Goal: Task Accomplishment & Management: Manage account settings

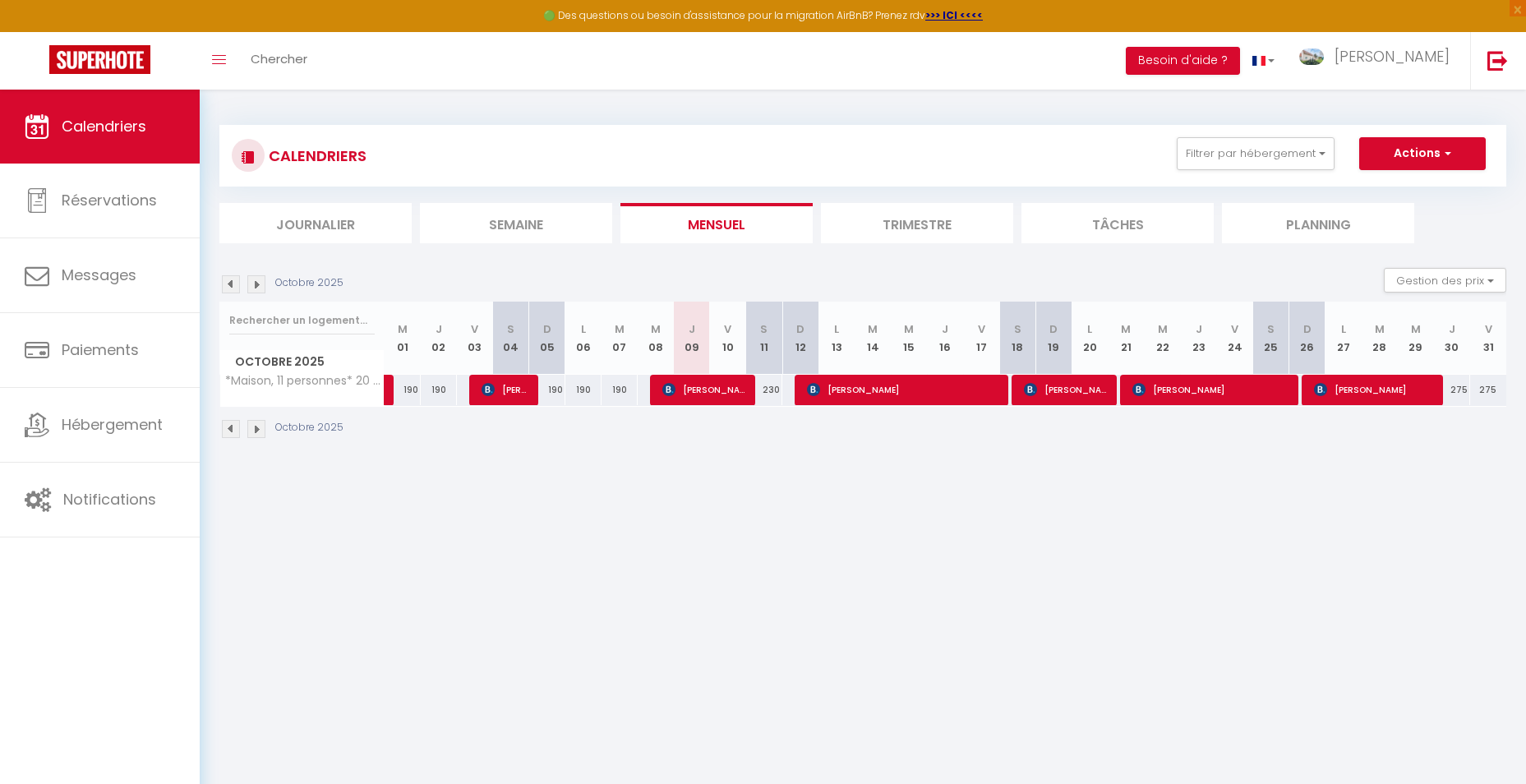
click at [256, 428] on img at bounding box center [256, 429] width 18 height 18
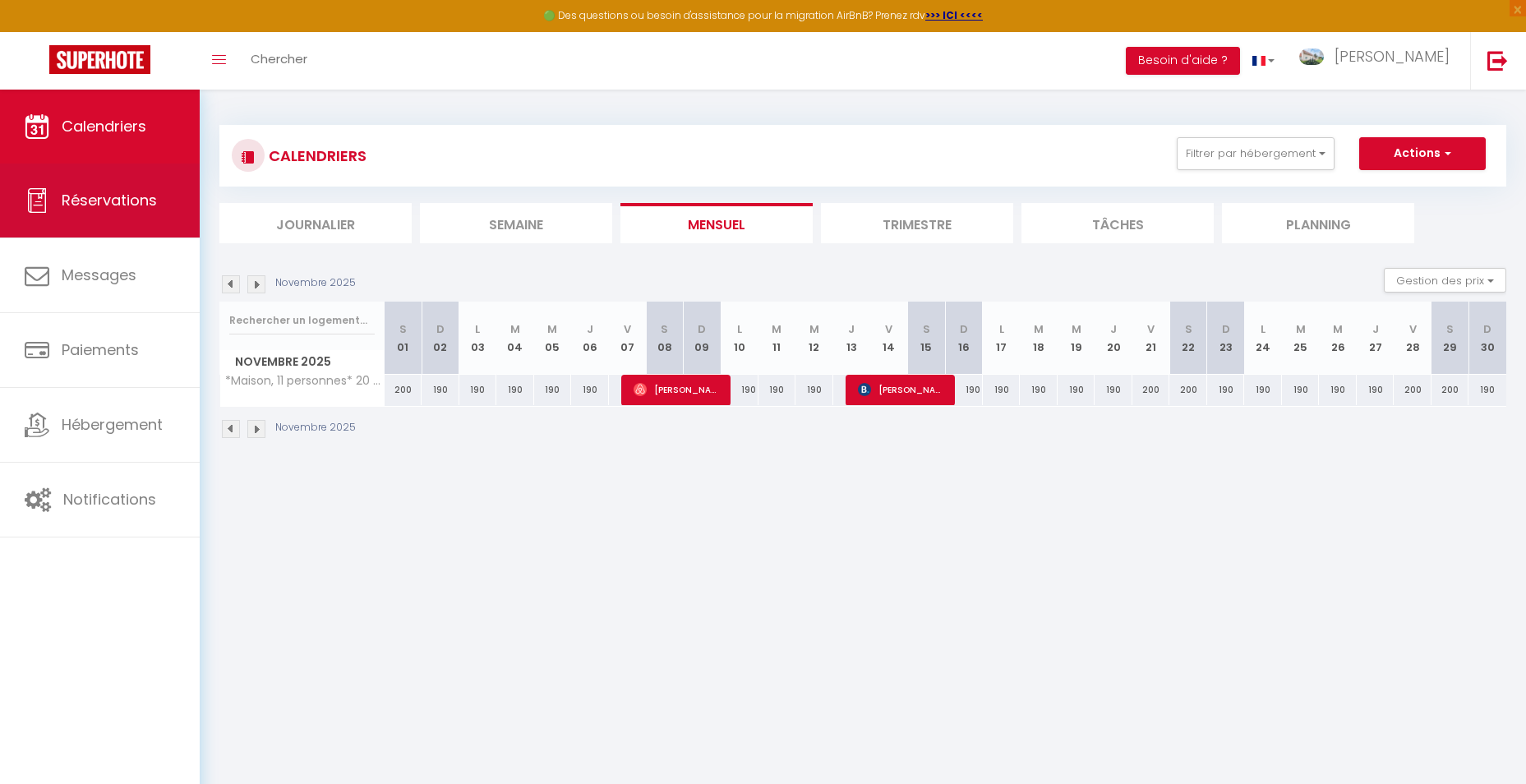
click at [97, 191] on span "Réservations" at bounding box center [109, 200] width 95 height 21
select select "not_cancelled"
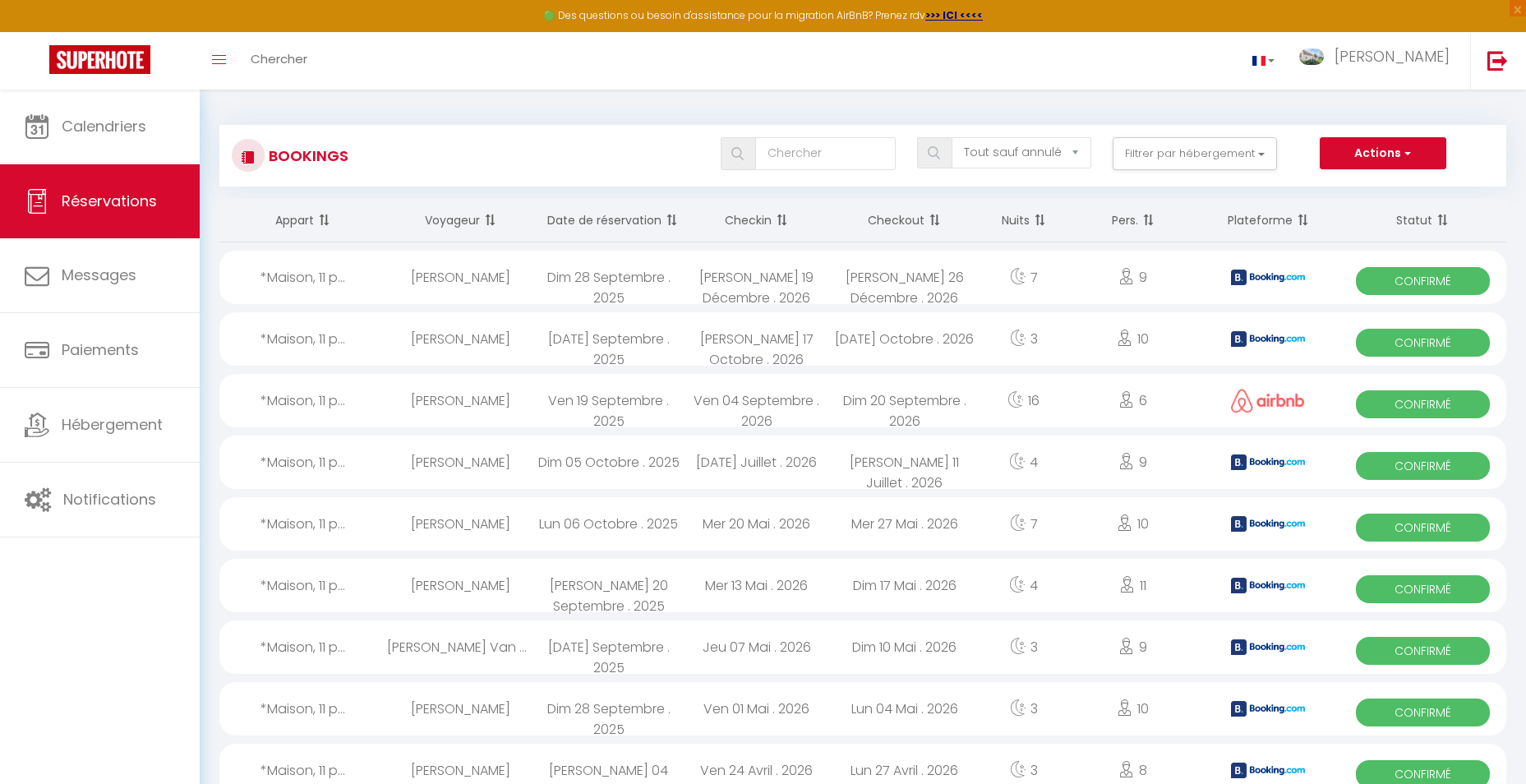
click at [326, 269] on div "*Maison, 11 p..." at bounding box center [303, 277] width 167 height 54
select select "OK"
select select "KO"
select select "0"
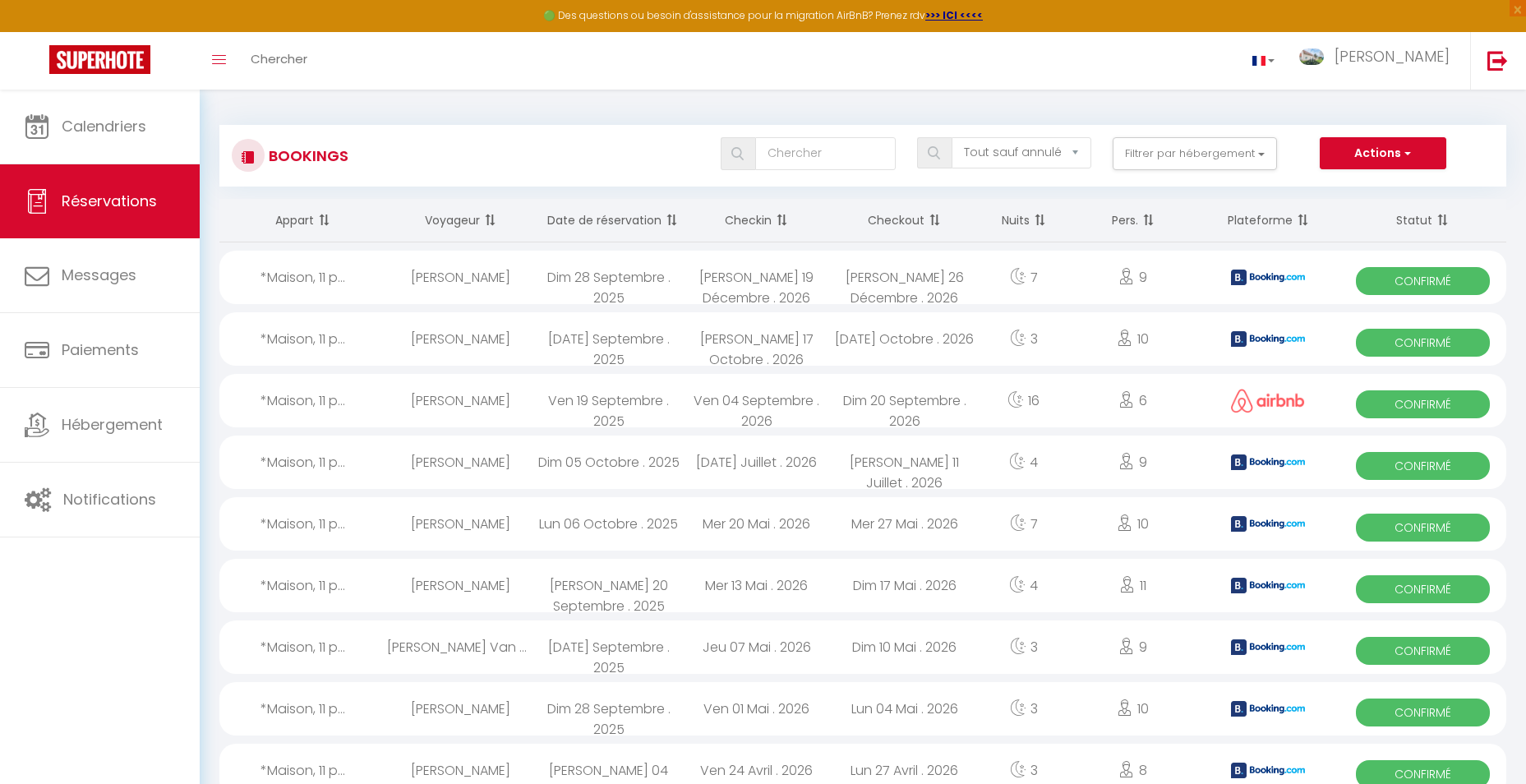
select select "1"
select select
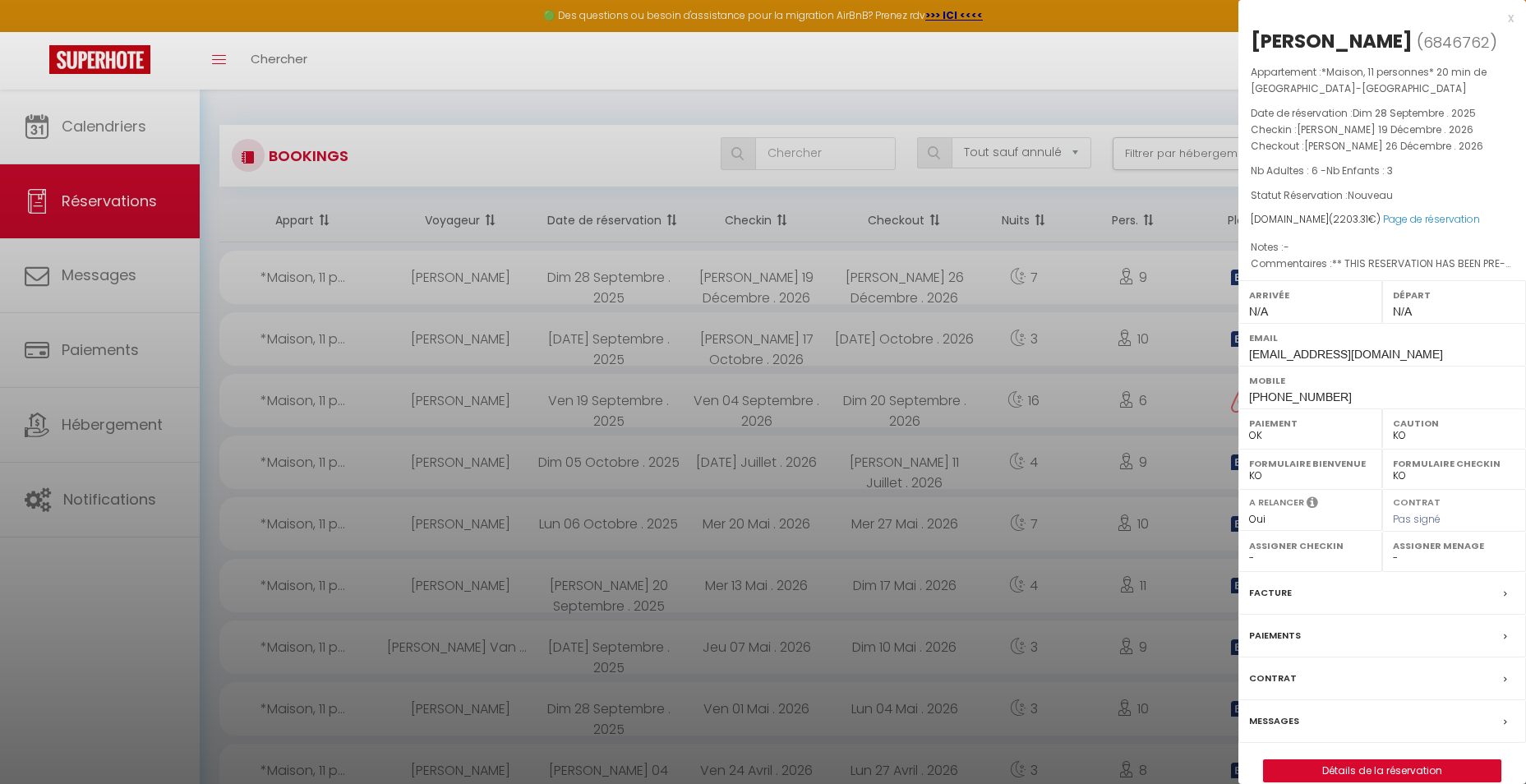
click at [810, 280] on div at bounding box center [763, 392] width 1526 height 784
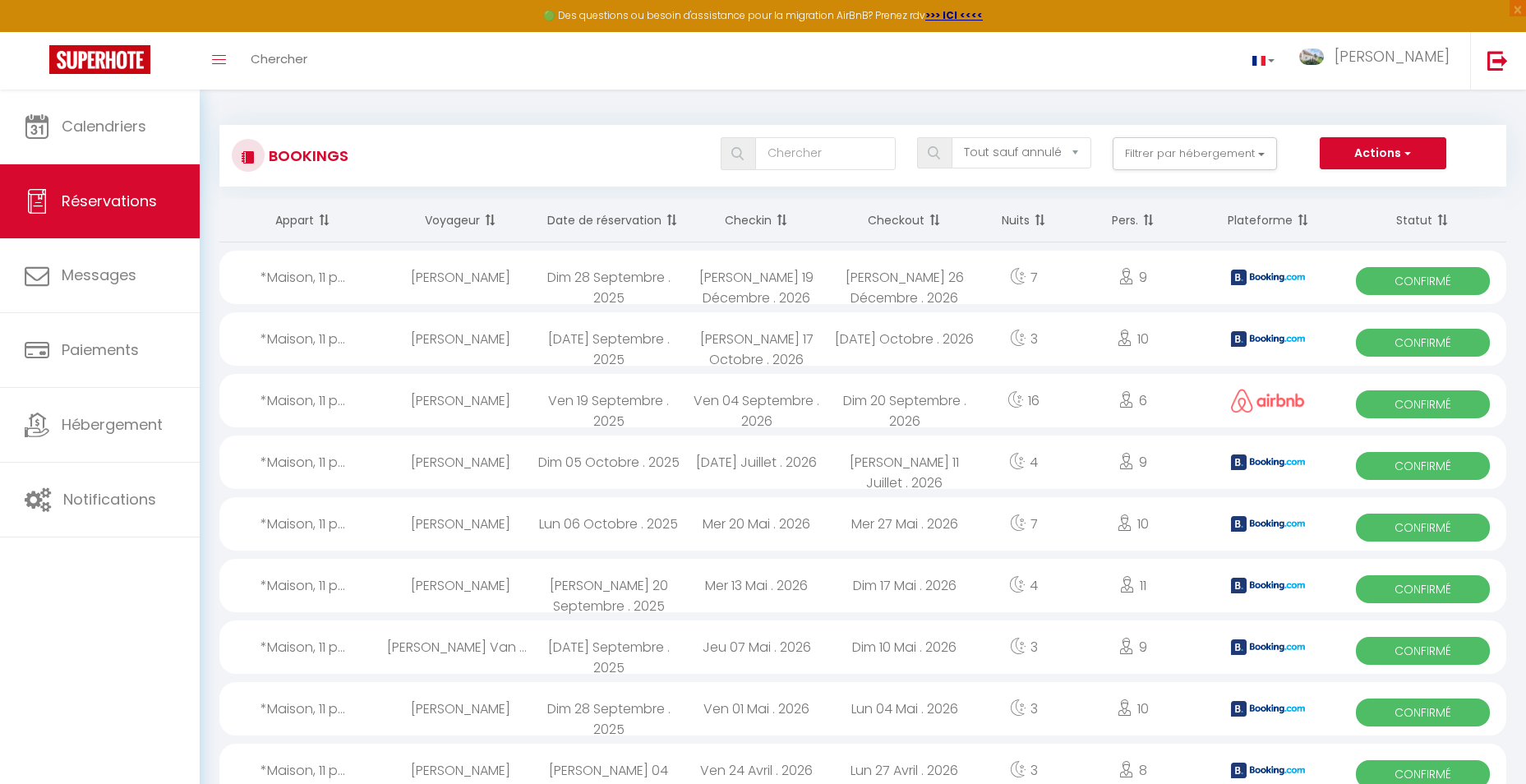
click at [610, 282] on div "Dim 28 Septembre . 2025" at bounding box center [608, 277] width 148 height 54
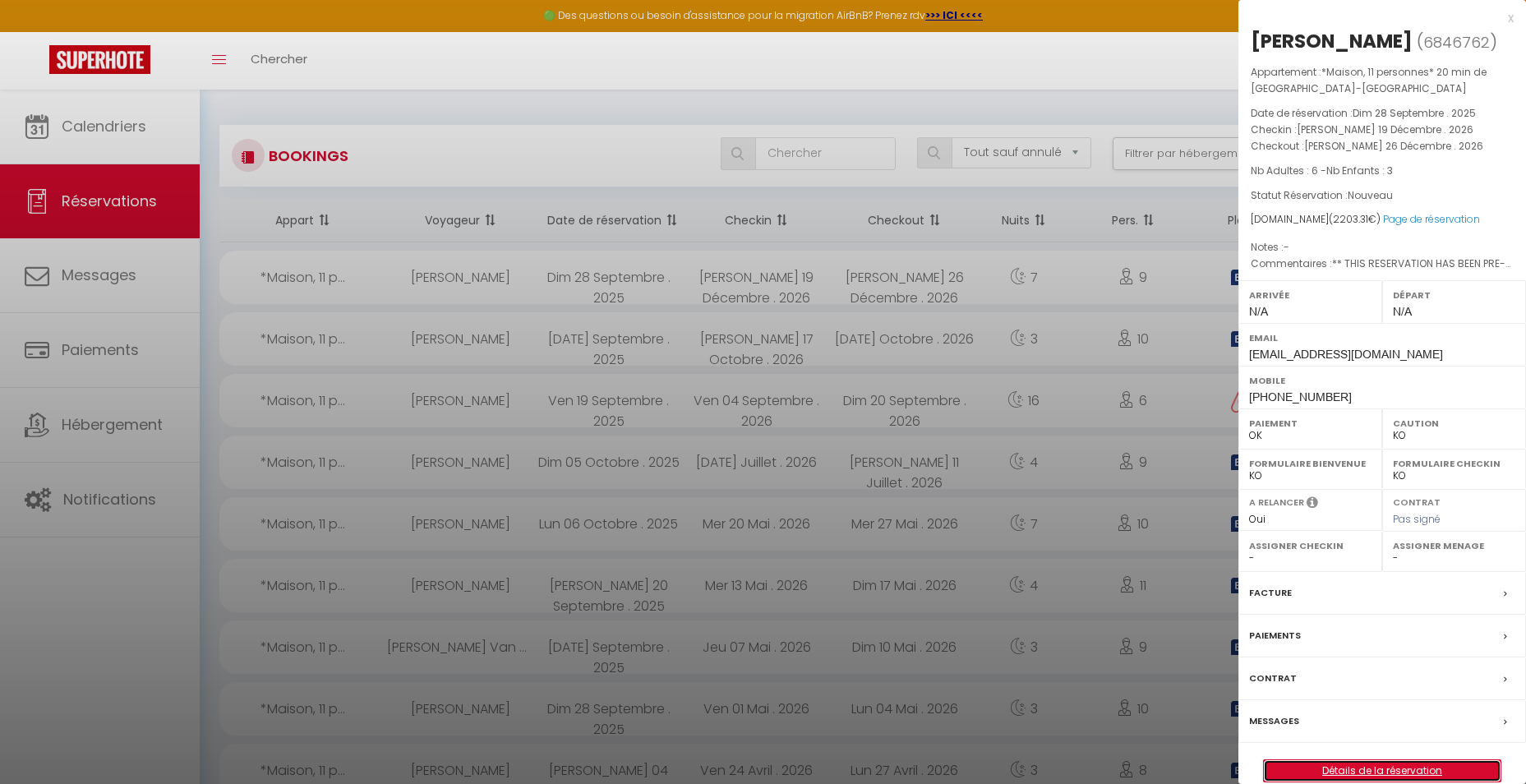
click at [1356, 767] on link "Détails de la réservation" at bounding box center [1382, 770] width 237 height 22
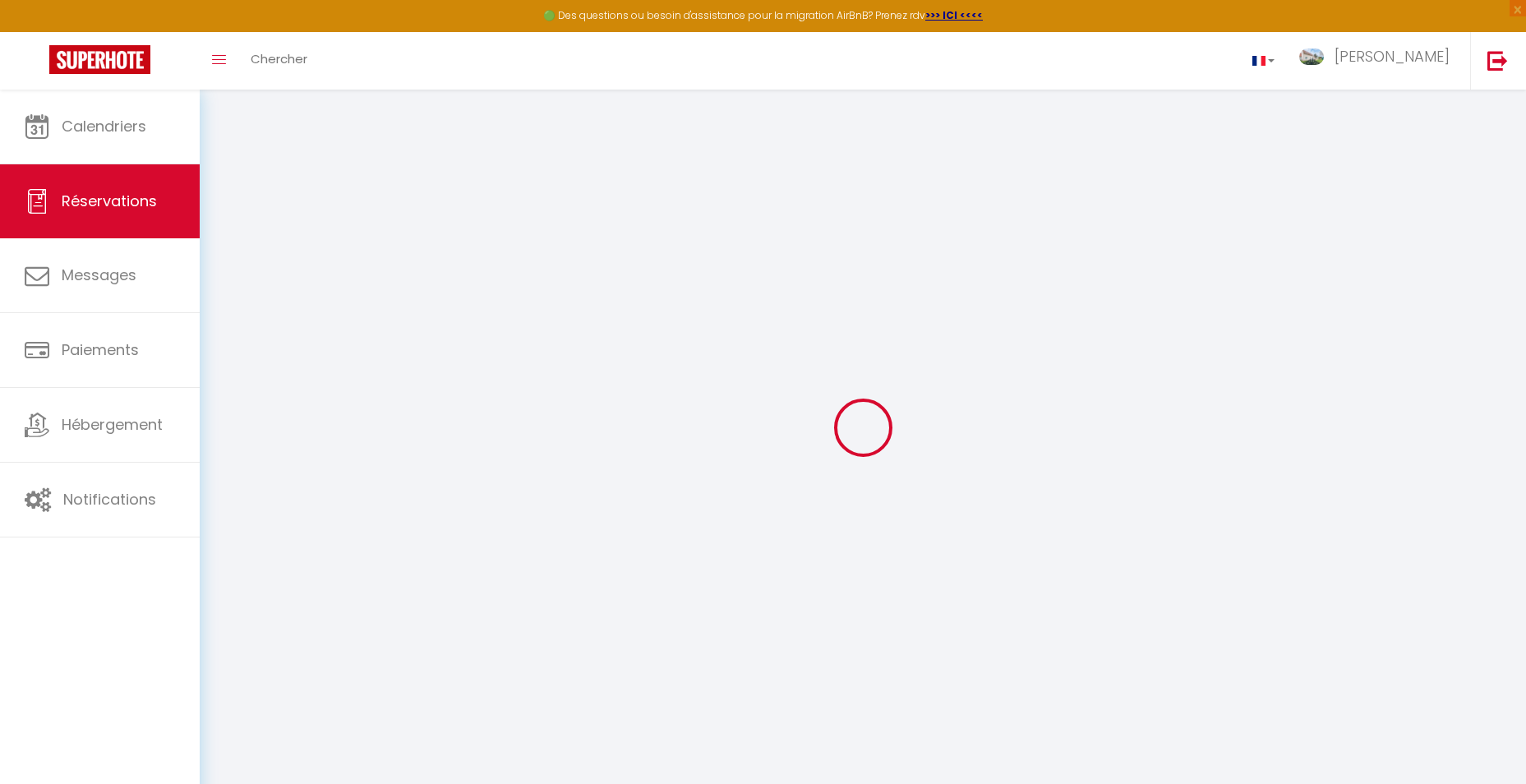
type input "[PERSON_NAME]"
type input "[EMAIL_ADDRESS][DOMAIN_NAME]"
type input "[PHONE_NUMBER]"
type input "7207 hp"
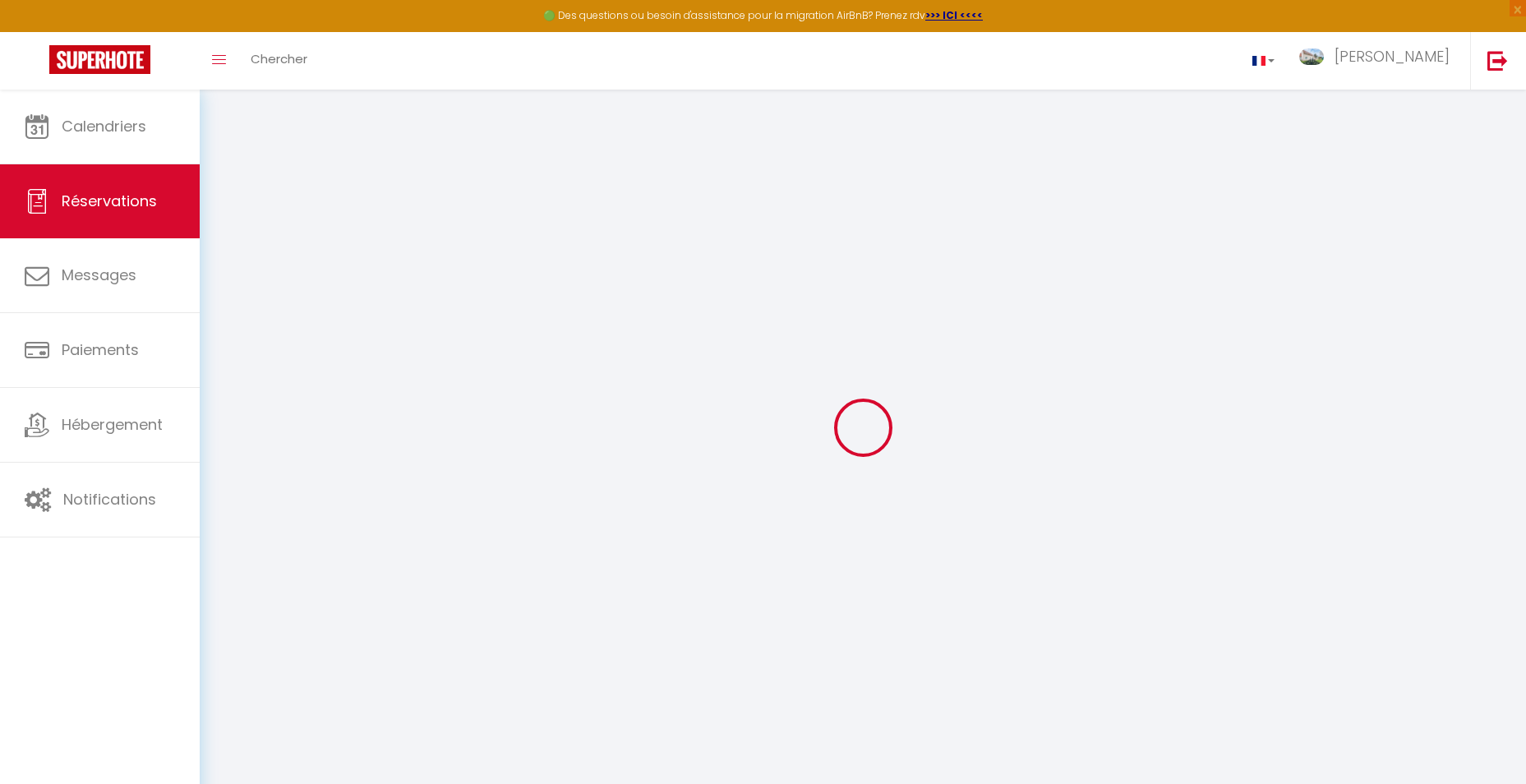
type input "[PERSON_NAME] 64"
type input "Zutphen"
select select "NL"
type input "346.72"
type input "30.85"
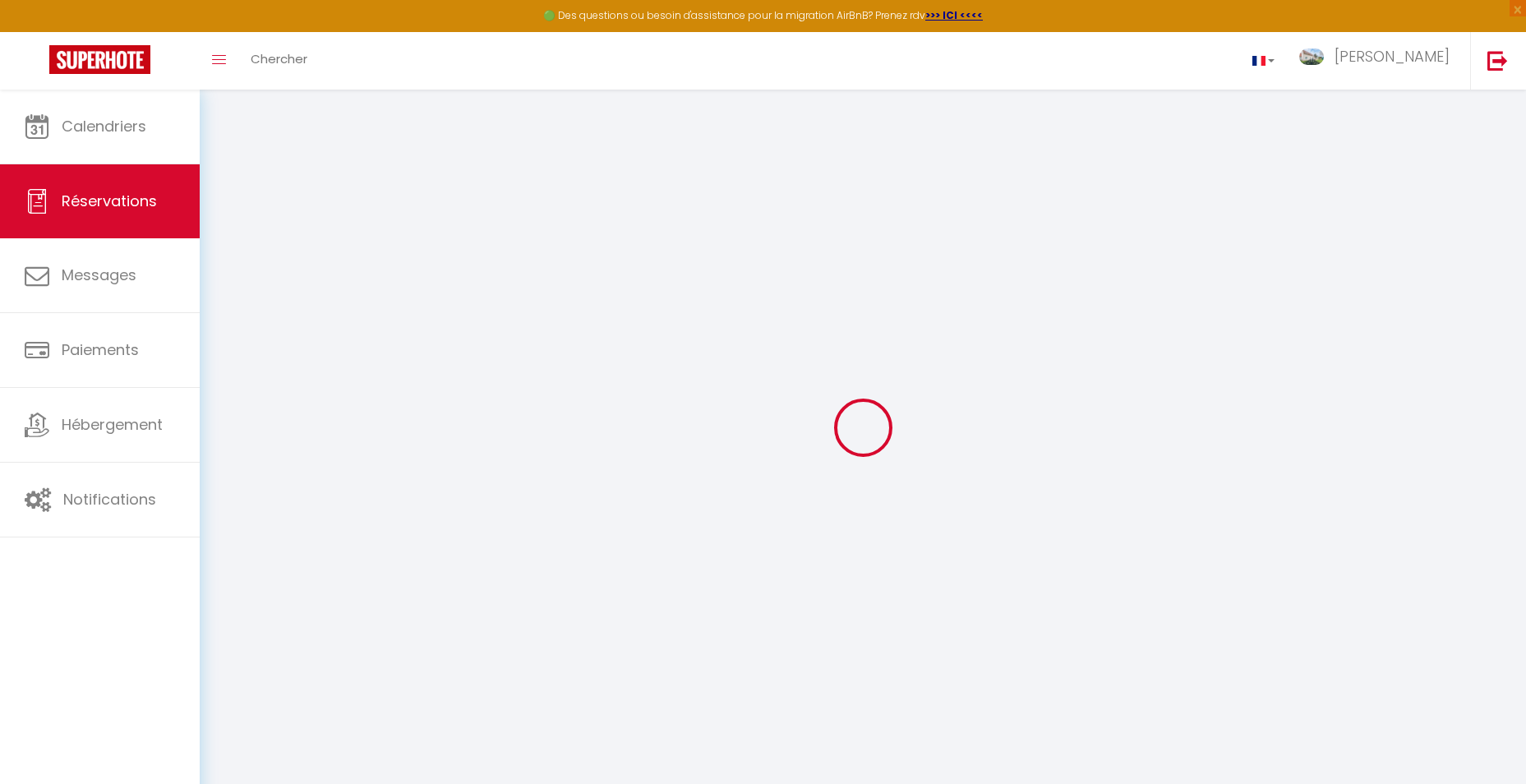
select select "38646"
select select "1"
select select
type input "6"
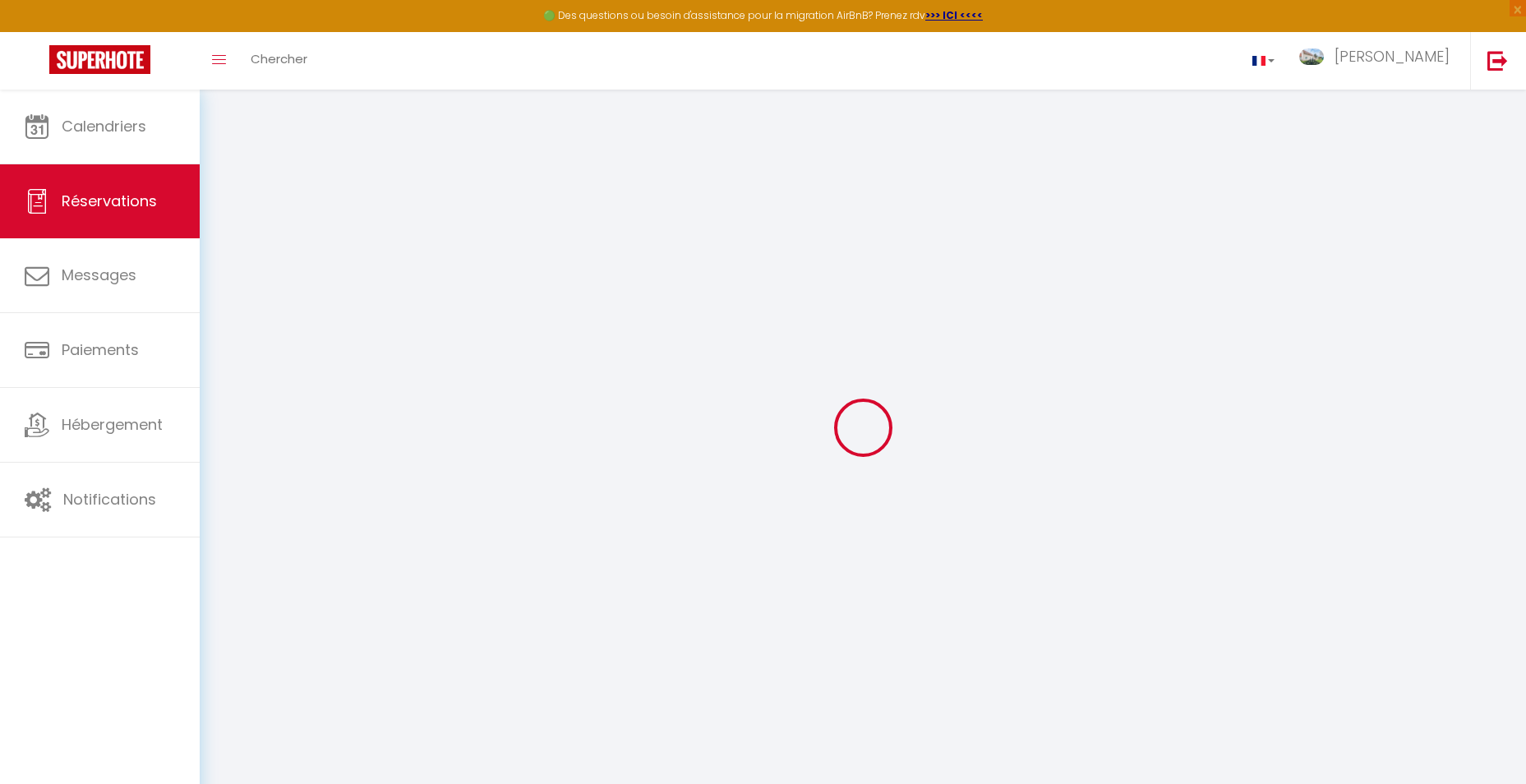
type input "3"
select select "12"
select select
type input "1839.51"
checkbox input "false"
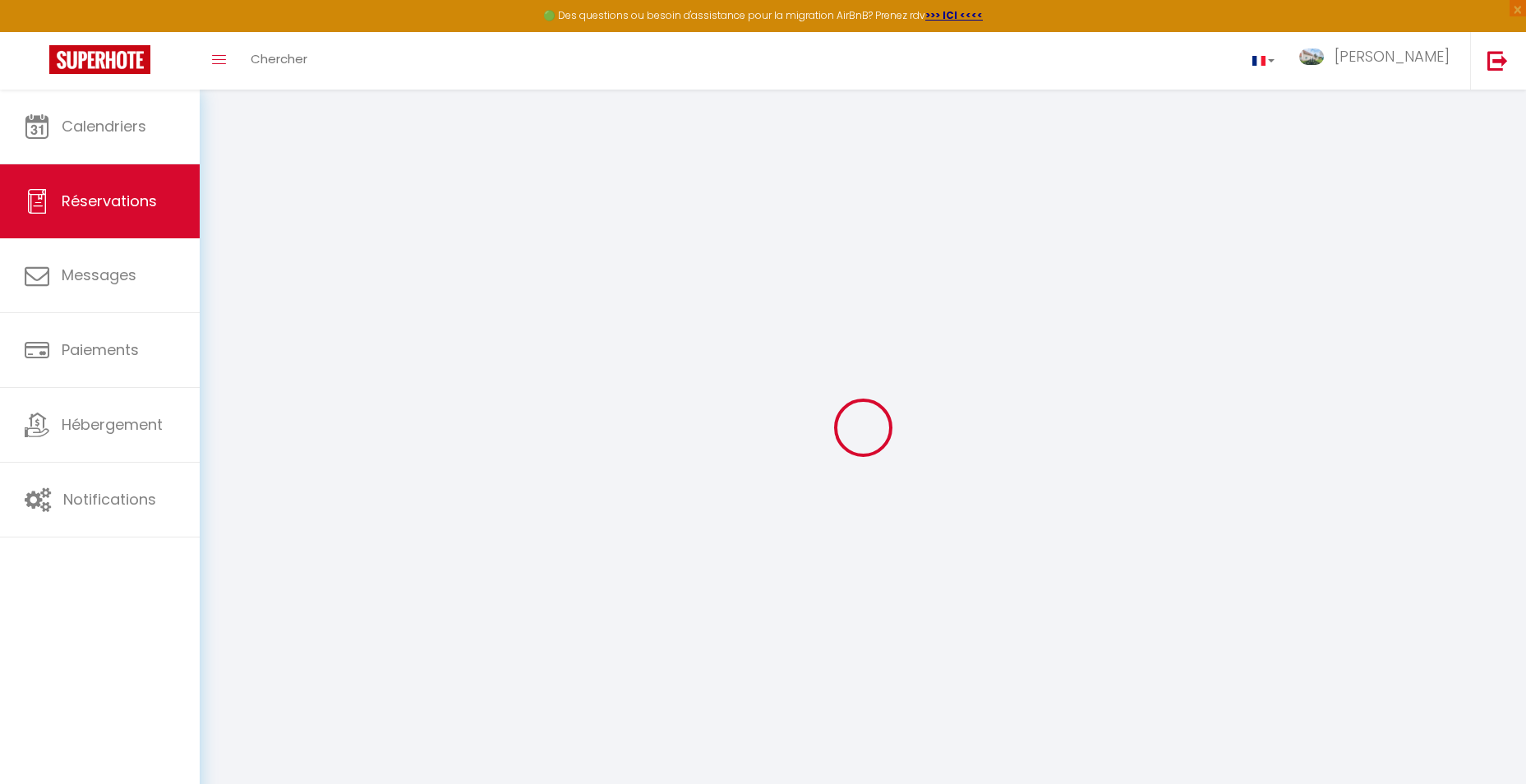
select select "2"
type input "0"
select select
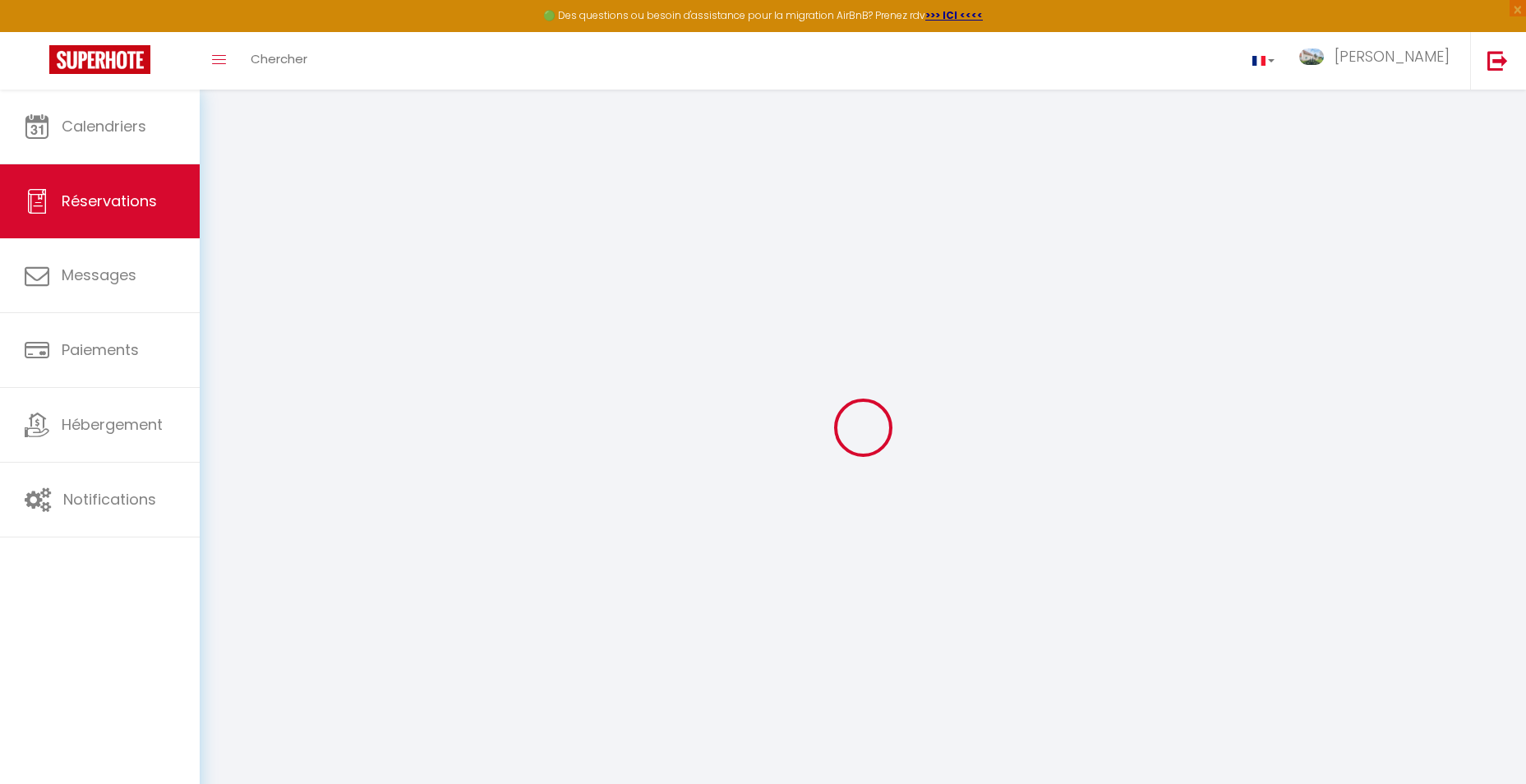
select select
select select "14"
checkbox input "false"
select select
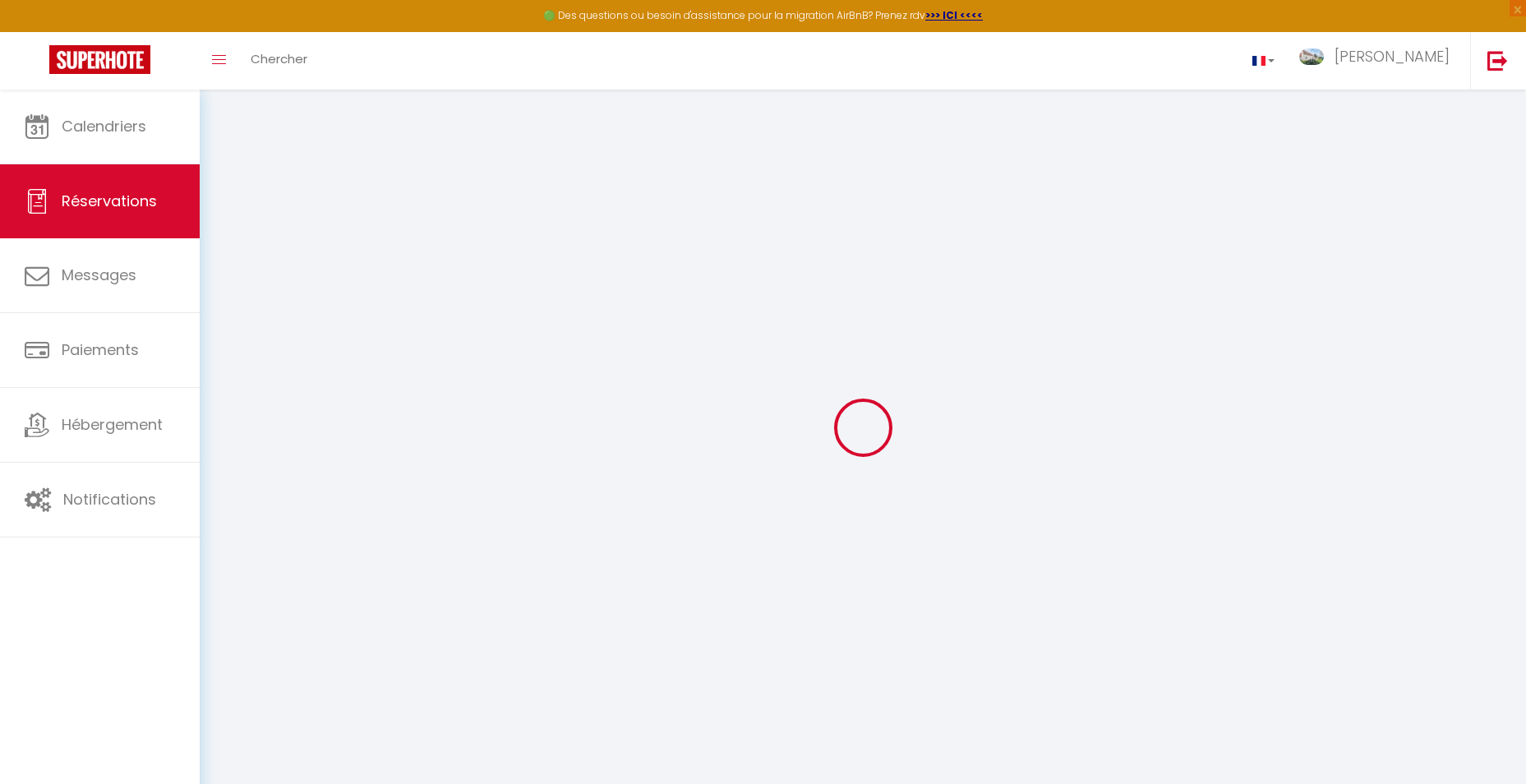
checkbox input "false"
select select
checkbox input "false"
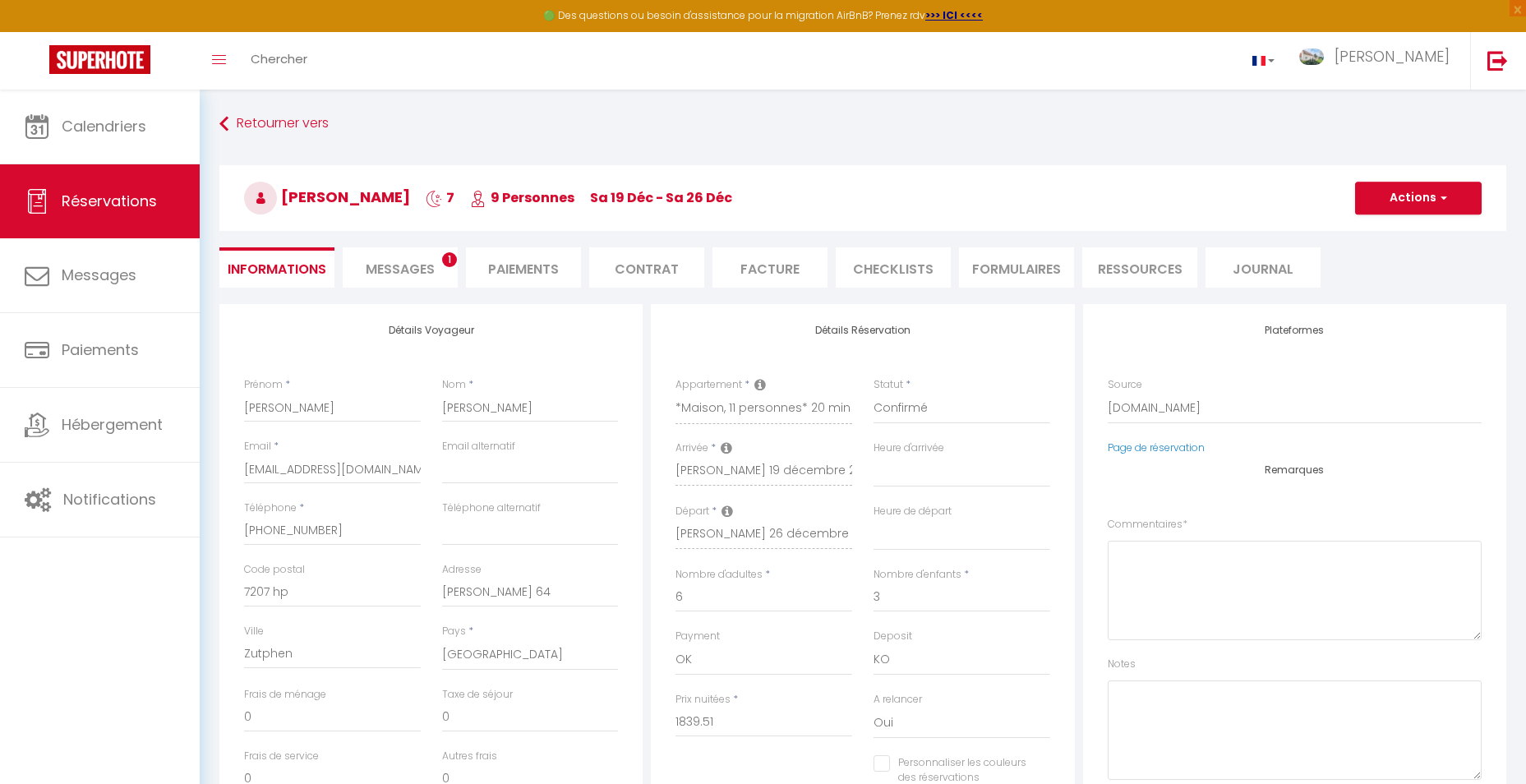
select select
checkbox input "false"
type textarea "** THIS RESERVATION HAS BEEN PRE-PAID ** Approximate time of arrival: between 1…"
type input "200"
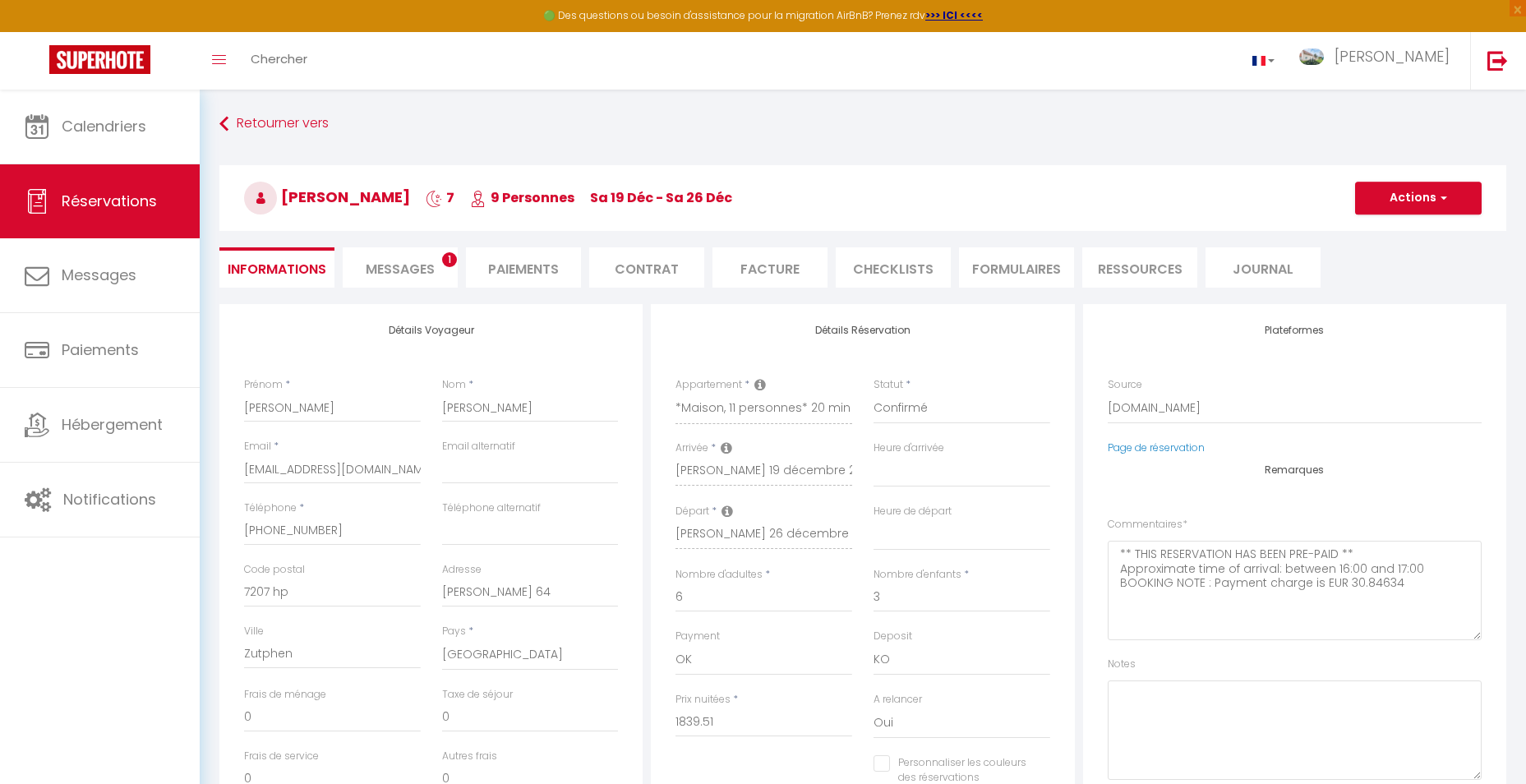
type input "163.8"
select select
checkbox input "false"
select select
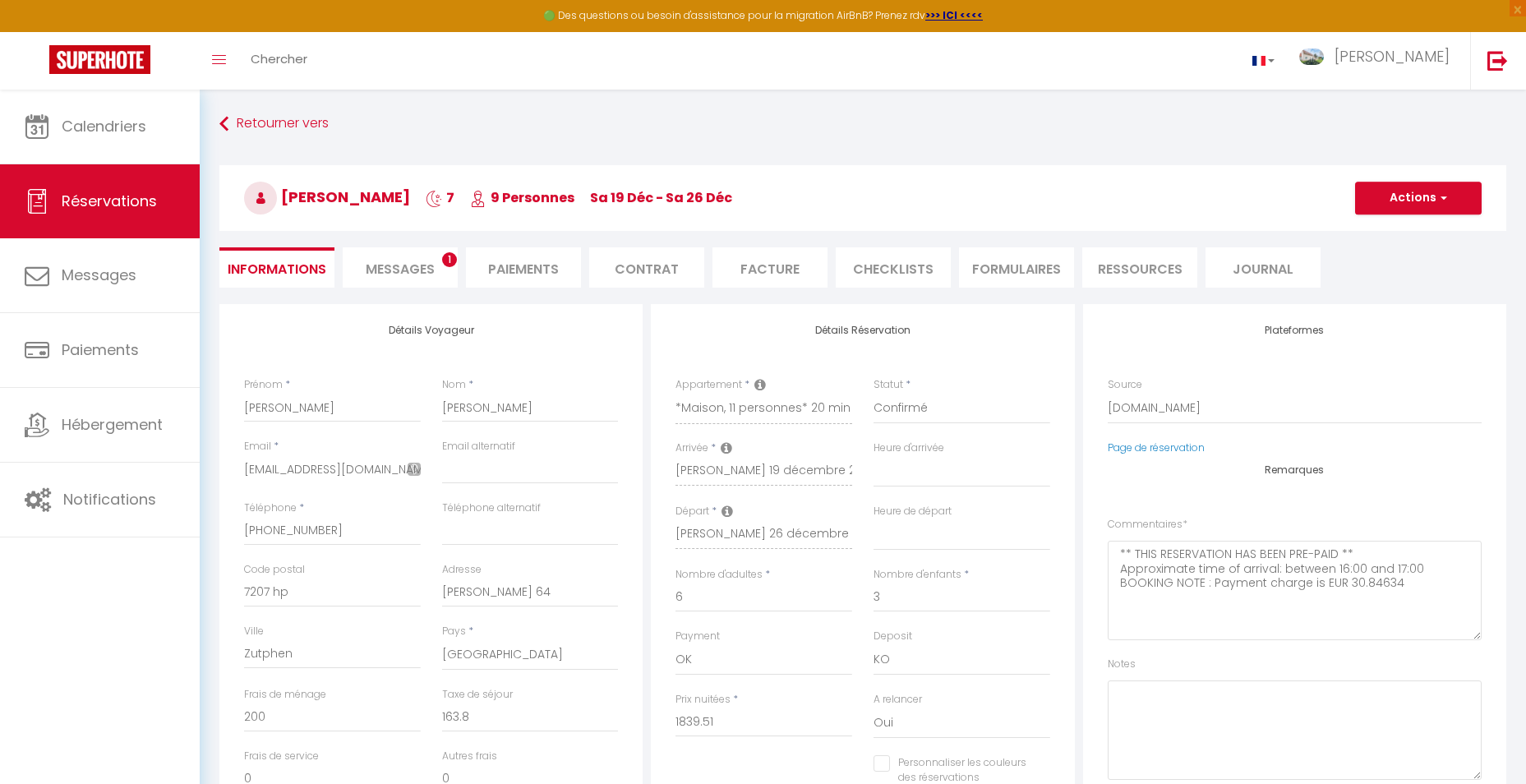
select select
click at [303, 267] on li "Informations" at bounding box center [276, 267] width 115 height 40
click at [760, 271] on li "Facture" at bounding box center [770, 267] width 115 height 40
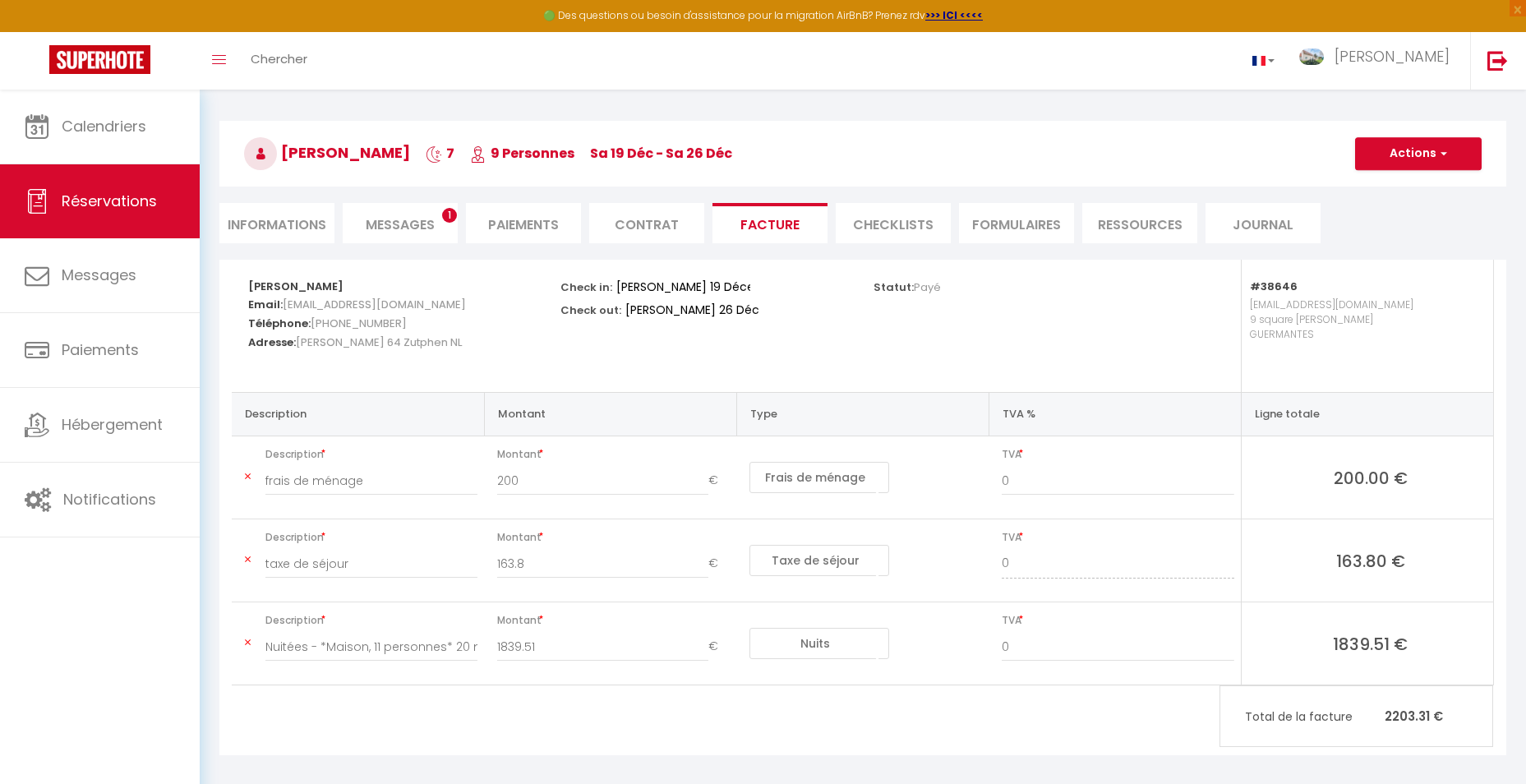
scroll to position [82, 0]
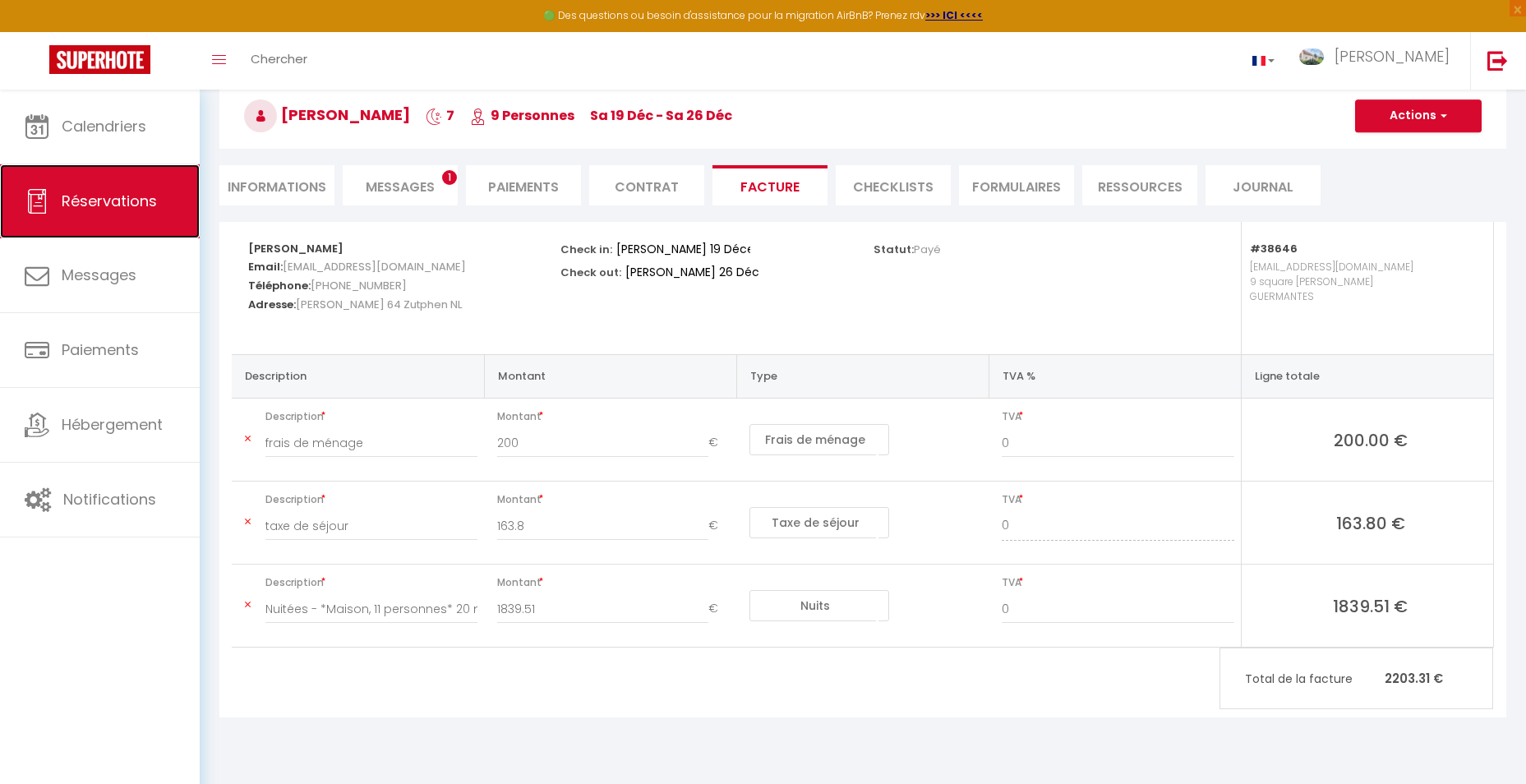
click at [105, 193] on span "Réservations" at bounding box center [109, 201] width 95 height 21
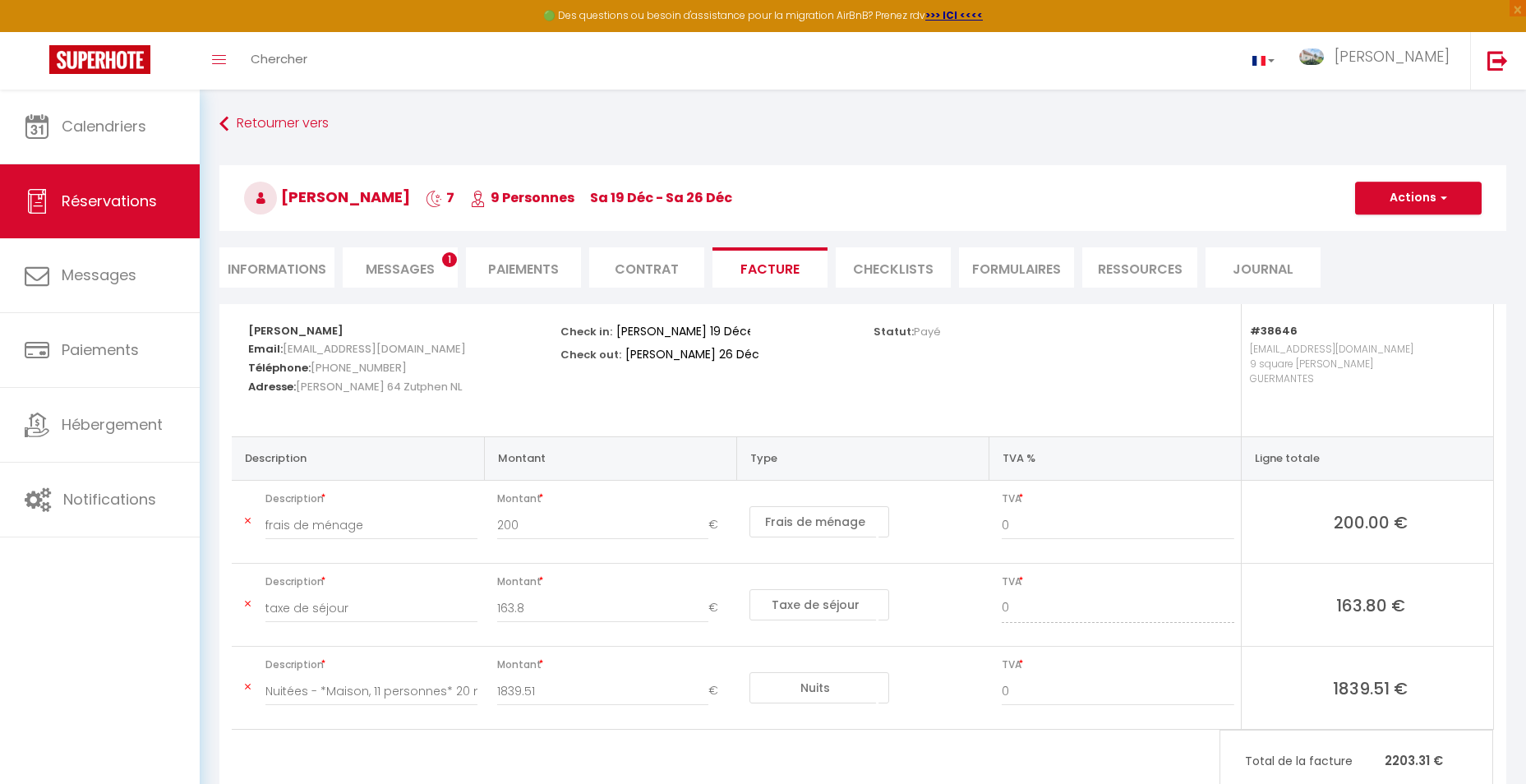
select select "not_cancelled"
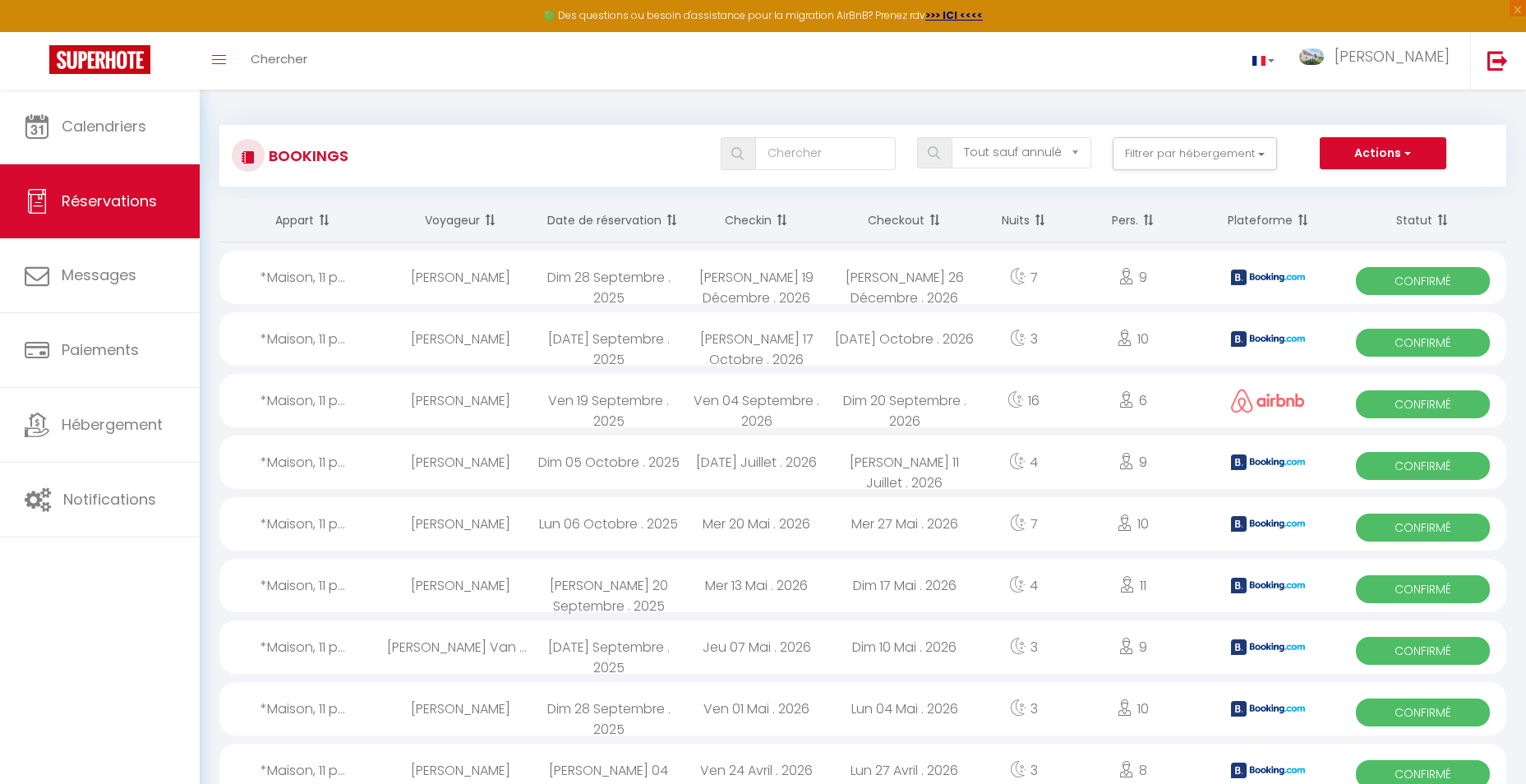
click at [629, 217] on th "Date de réservation" at bounding box center [608, 220] width 148 height 43
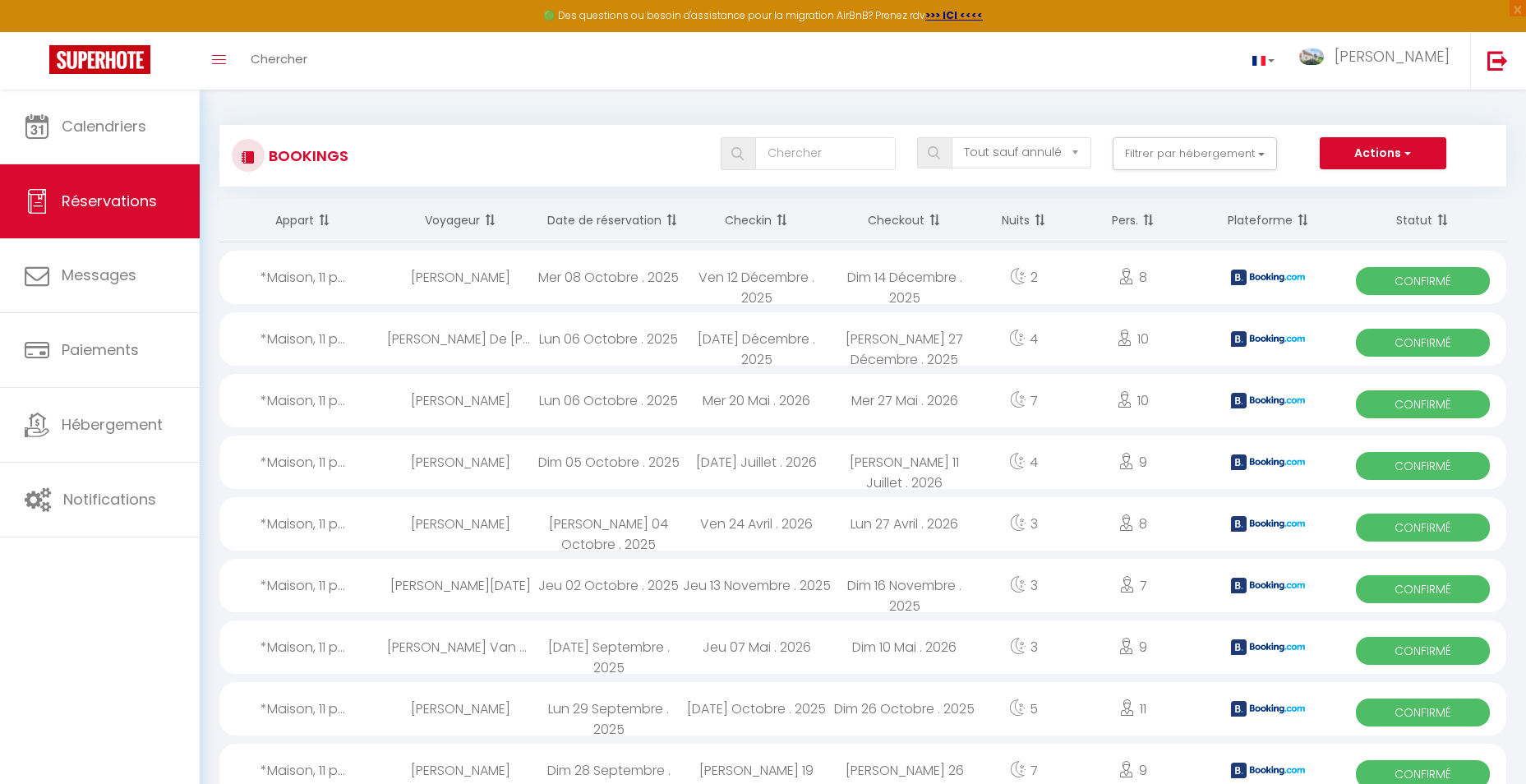
click at [639, 280] on div "Mer 08 Octobre . 2025" at bounding box center [608, 277] width 148 height 54
select select "OK"
select select "KO"
select select "0"
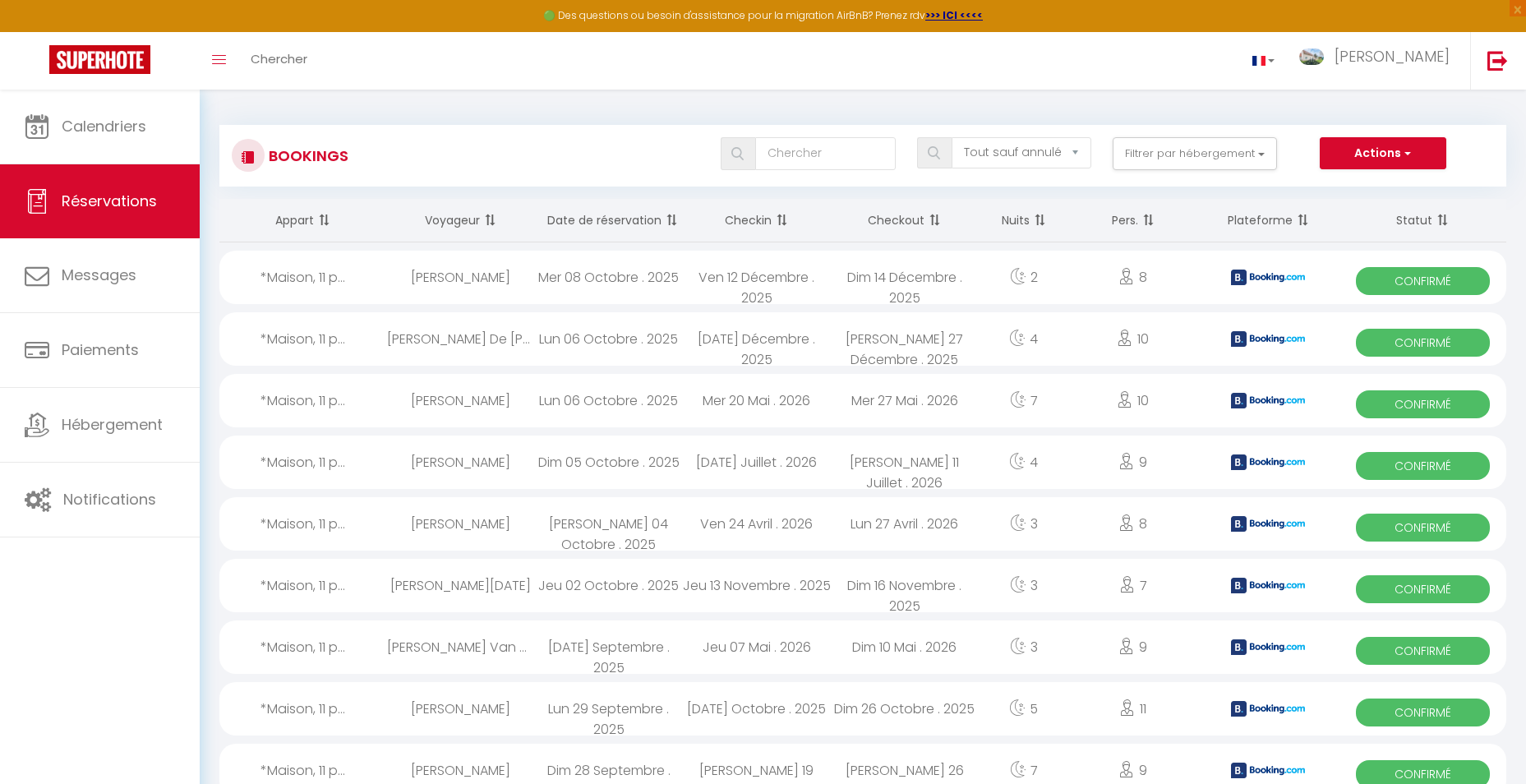
select select "1"
select select
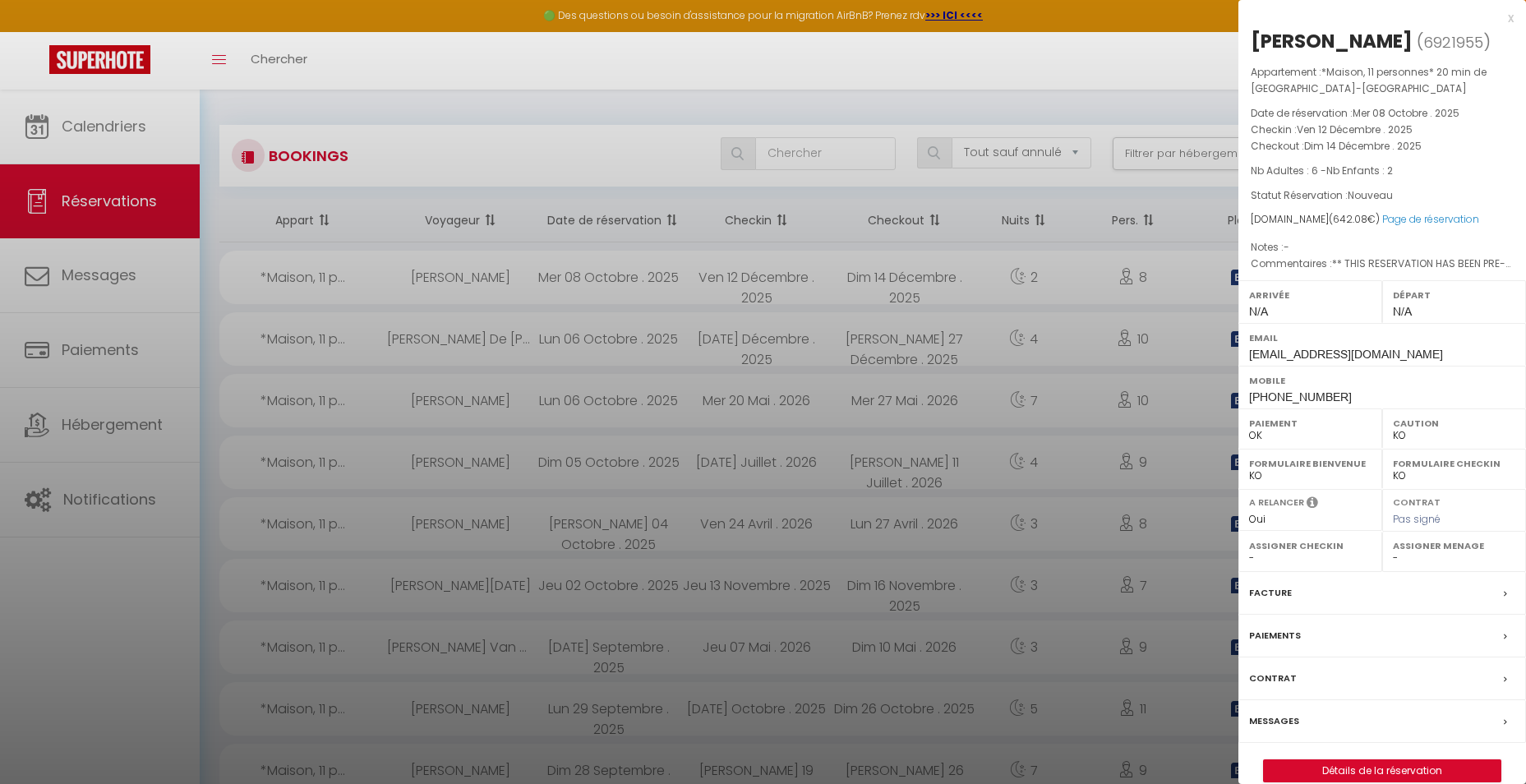
click at [913, 277] on div at bounding box center [763, 392] width 1526 height 784
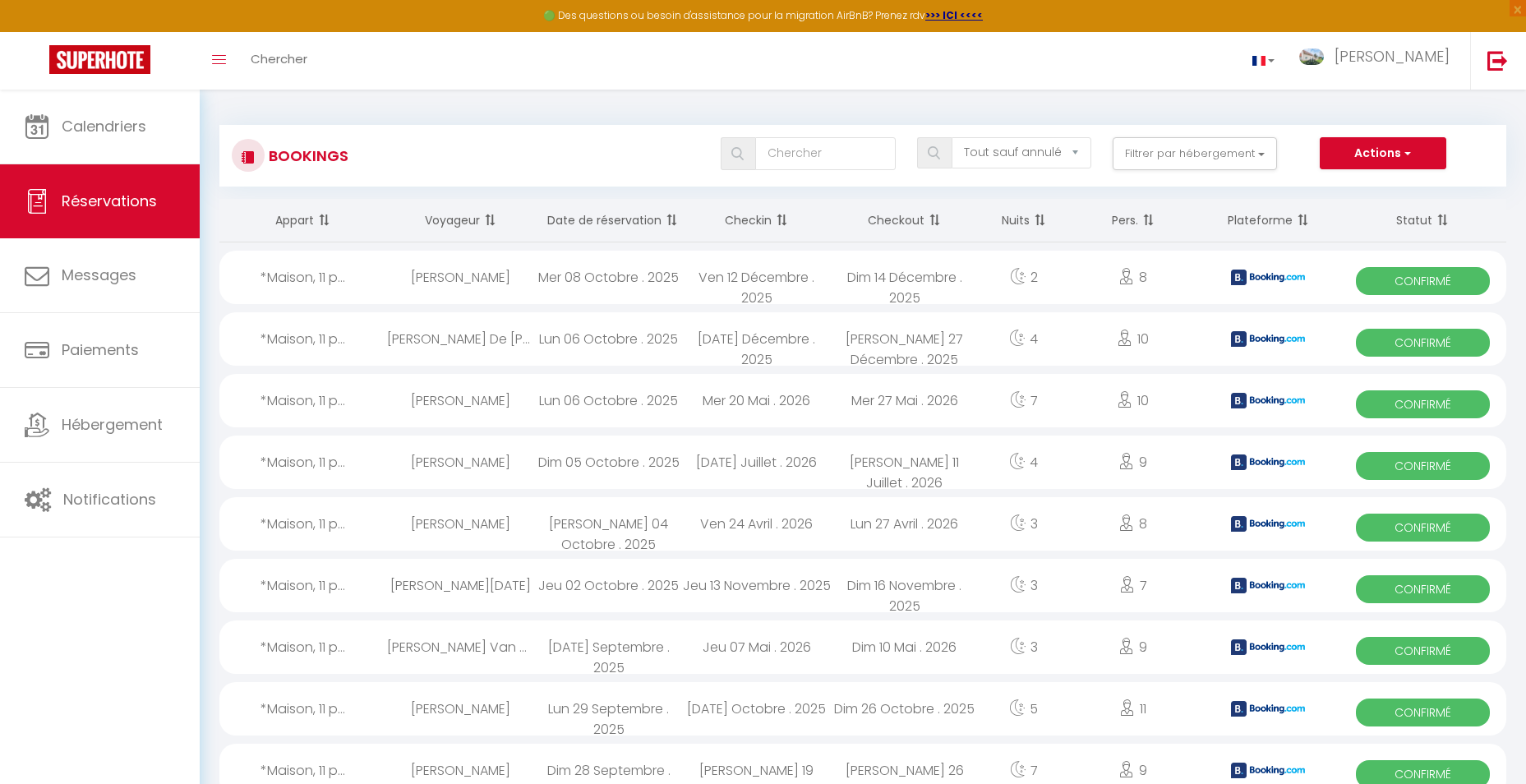
click at [901, 280] on div "Dim 14 Décembre . 2025" at bounding box center [905, 277] width 148 height 54
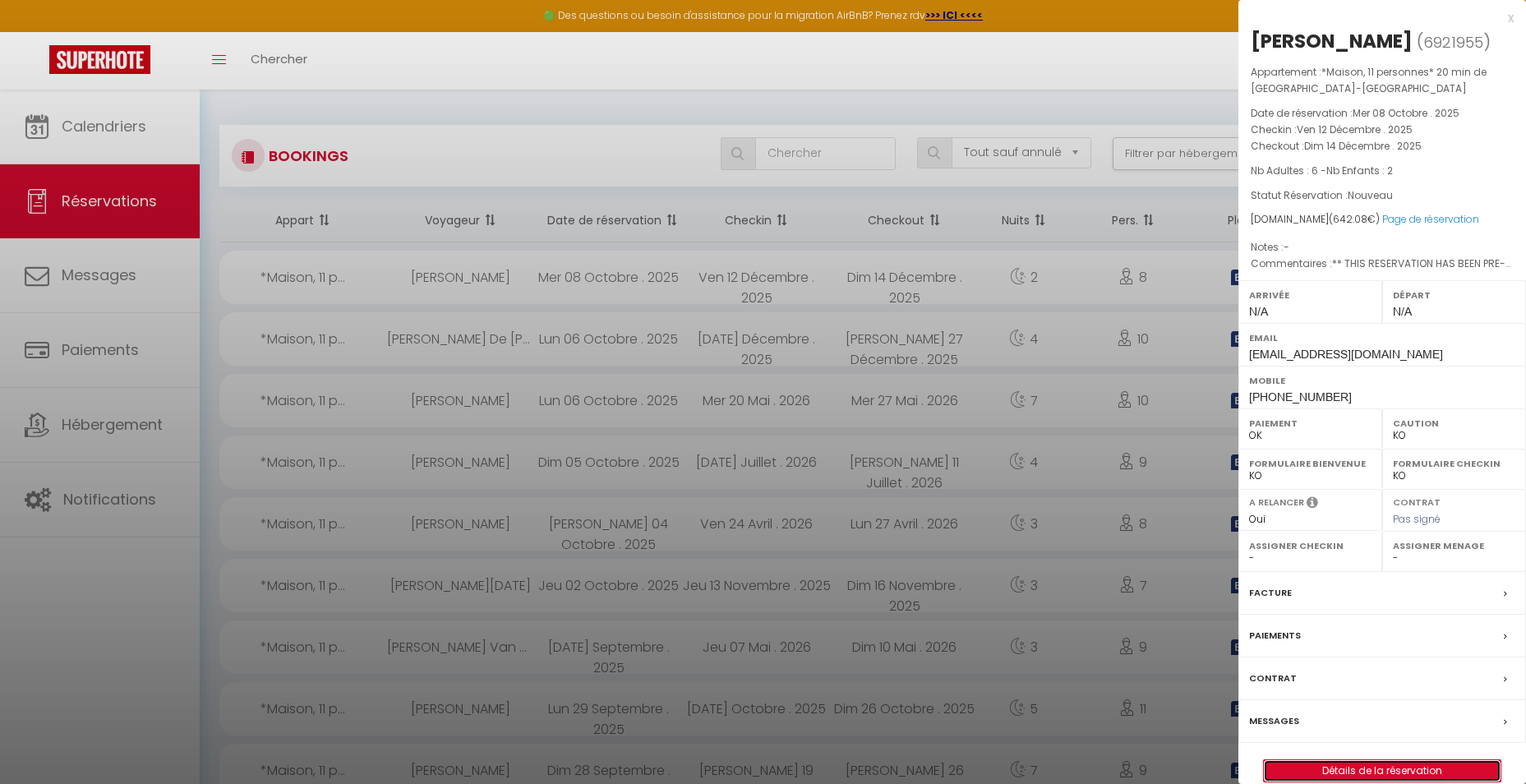
click at [1378, 773] on link "Détails de la réservation" at bounding box center [1382, 770] width 237 height 22
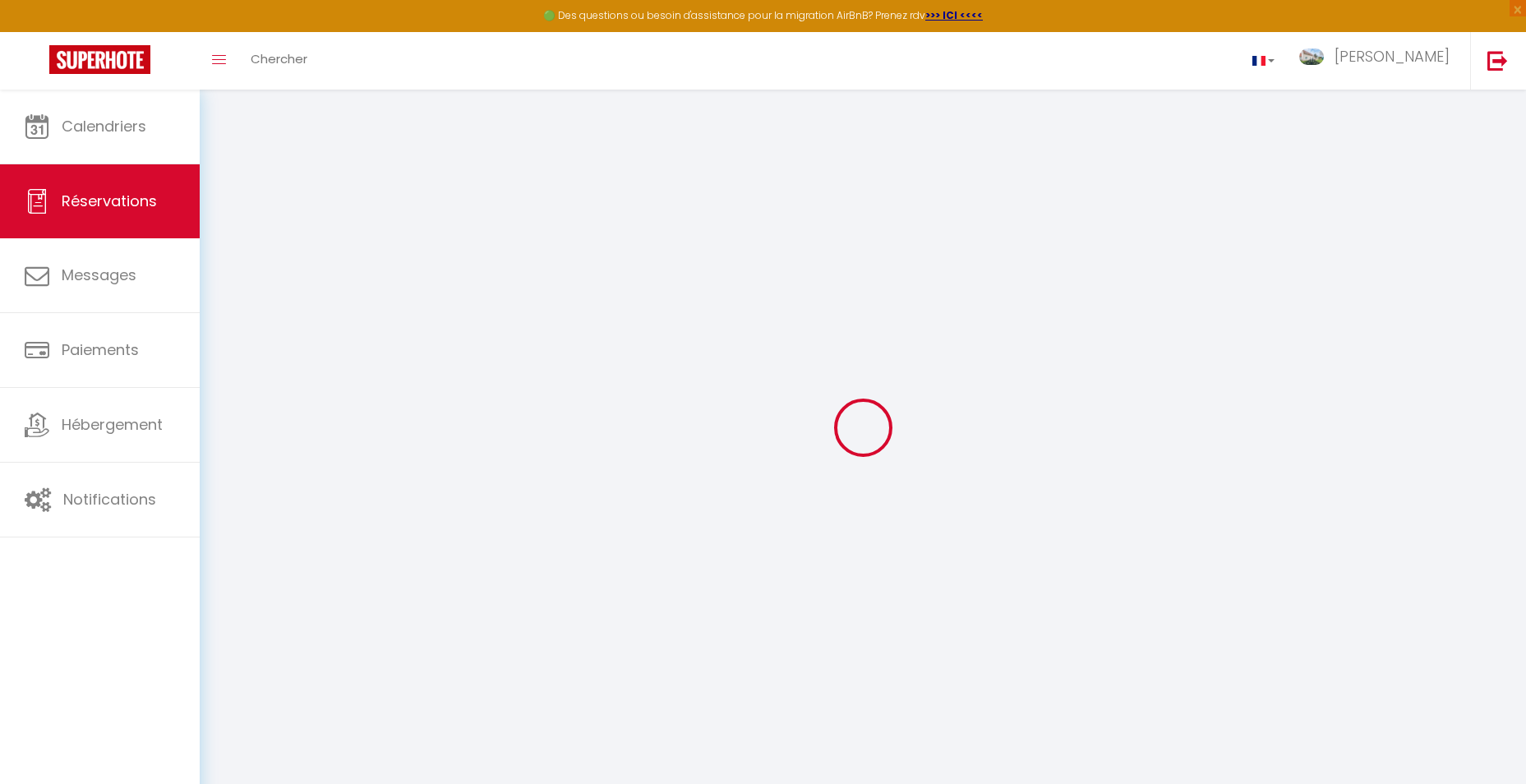
type input "[PERSON_NAME]"
type input "[EMAIL_ADDRESS][DOMAIN_NAME]"
type input "[PHONE_NUMBER]"
type input "[STREET_ADDRESS]"
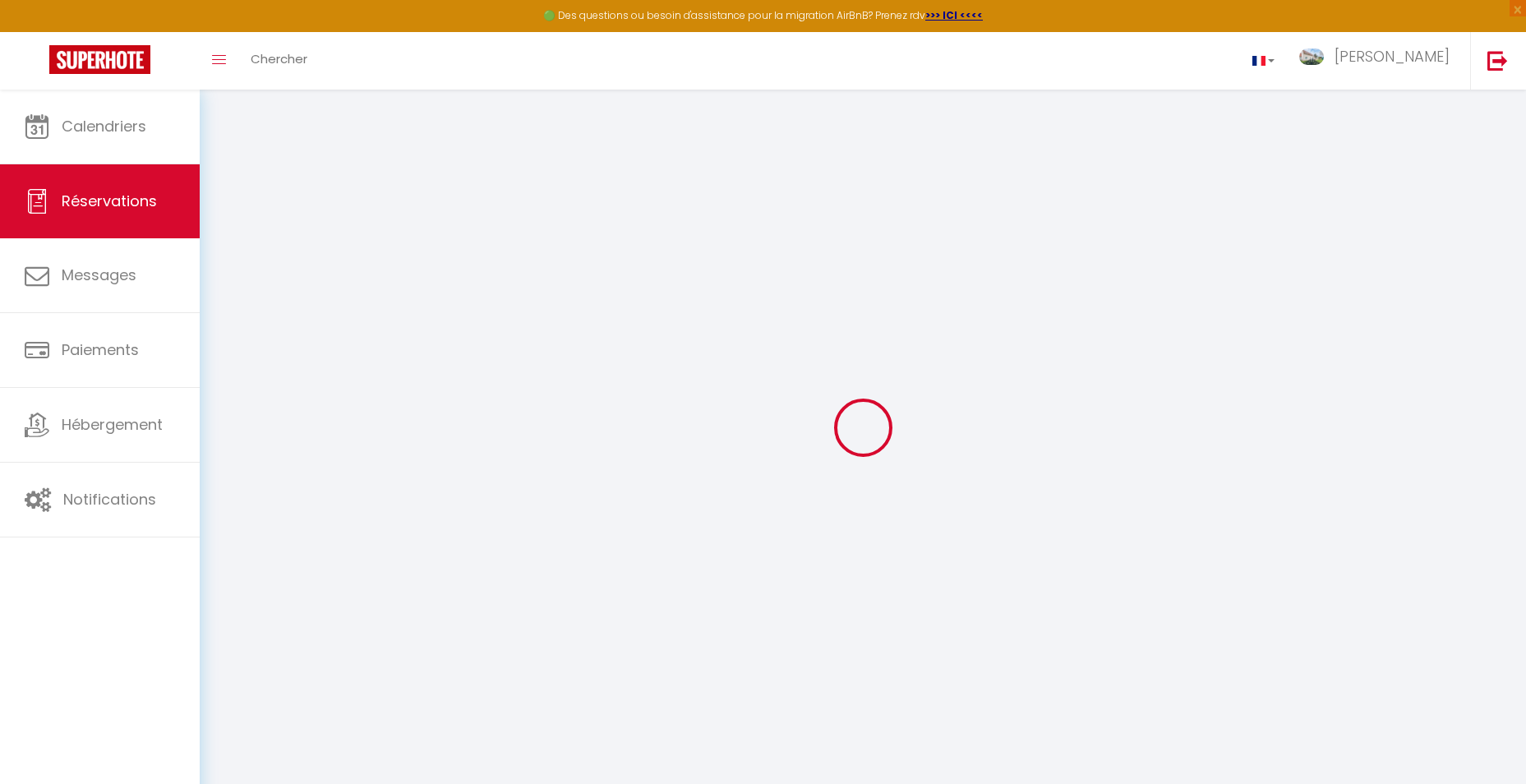
type input "[GEOGRAPHIC_DATA]"
select select "DE"
type input "101.2"
type input "8.99"
select select "38646"
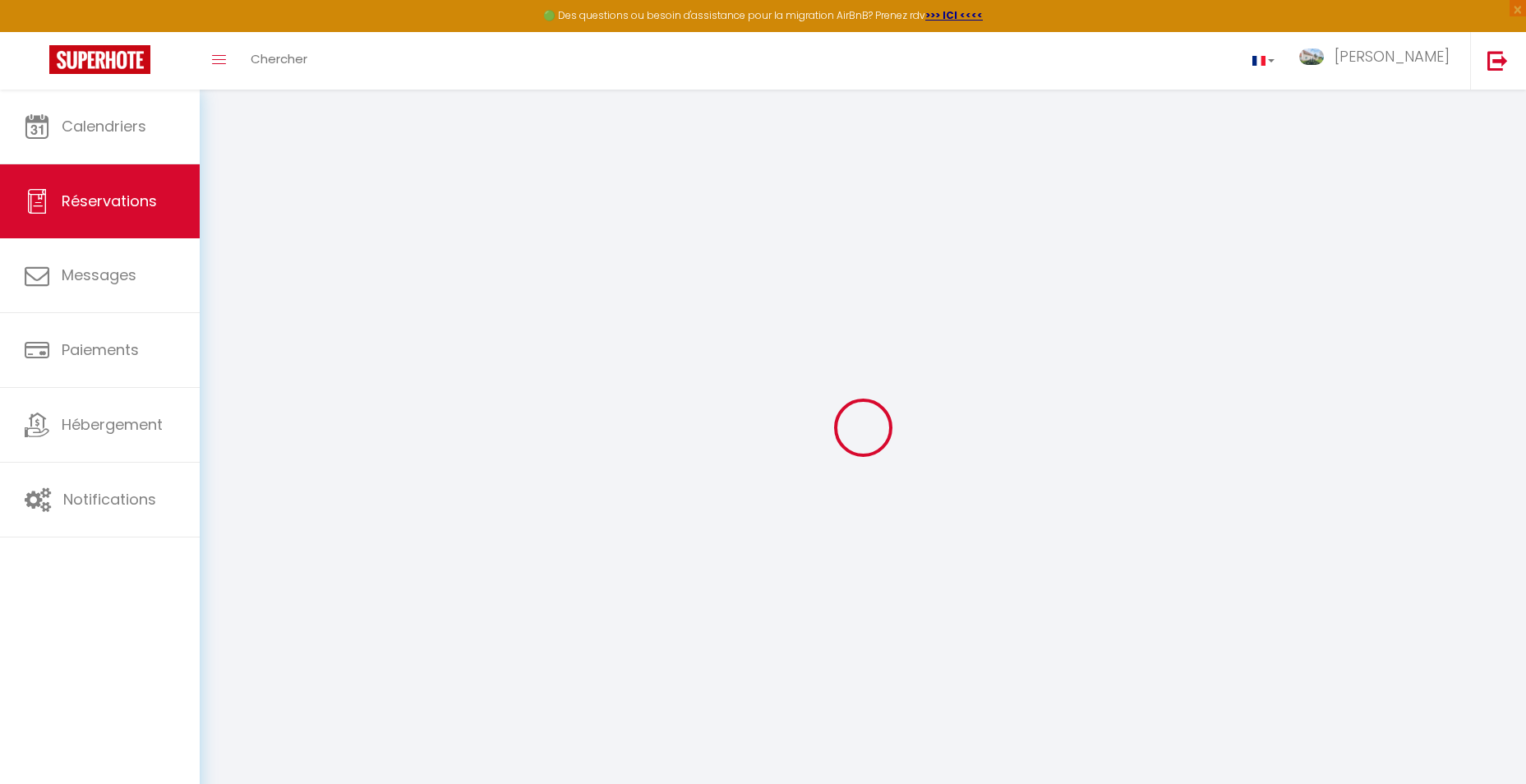
select select "1"
select select
type input "6"
type input "2"
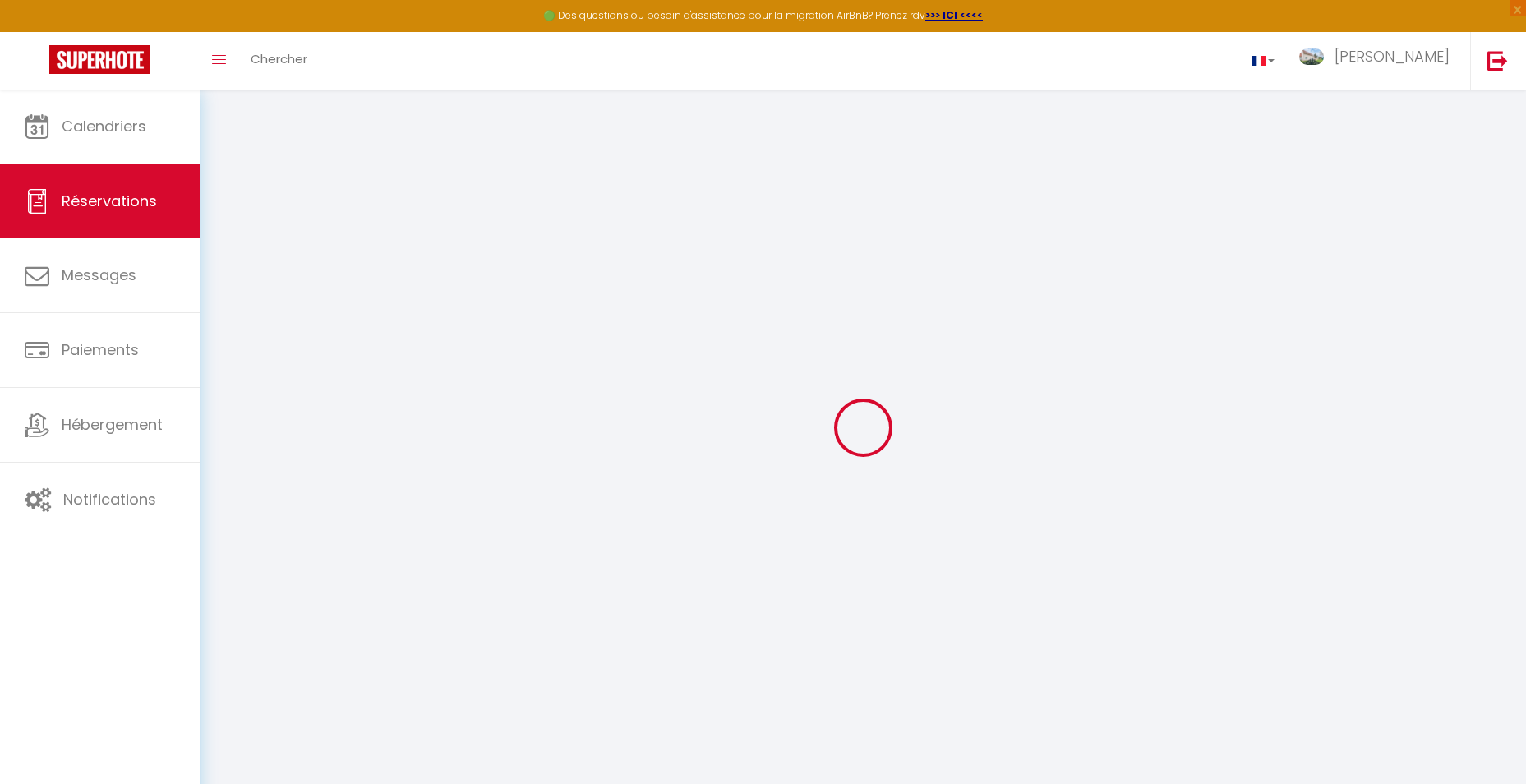
select select "12"
select select
type input "395.28"
checkbox input "false"
select select "2"
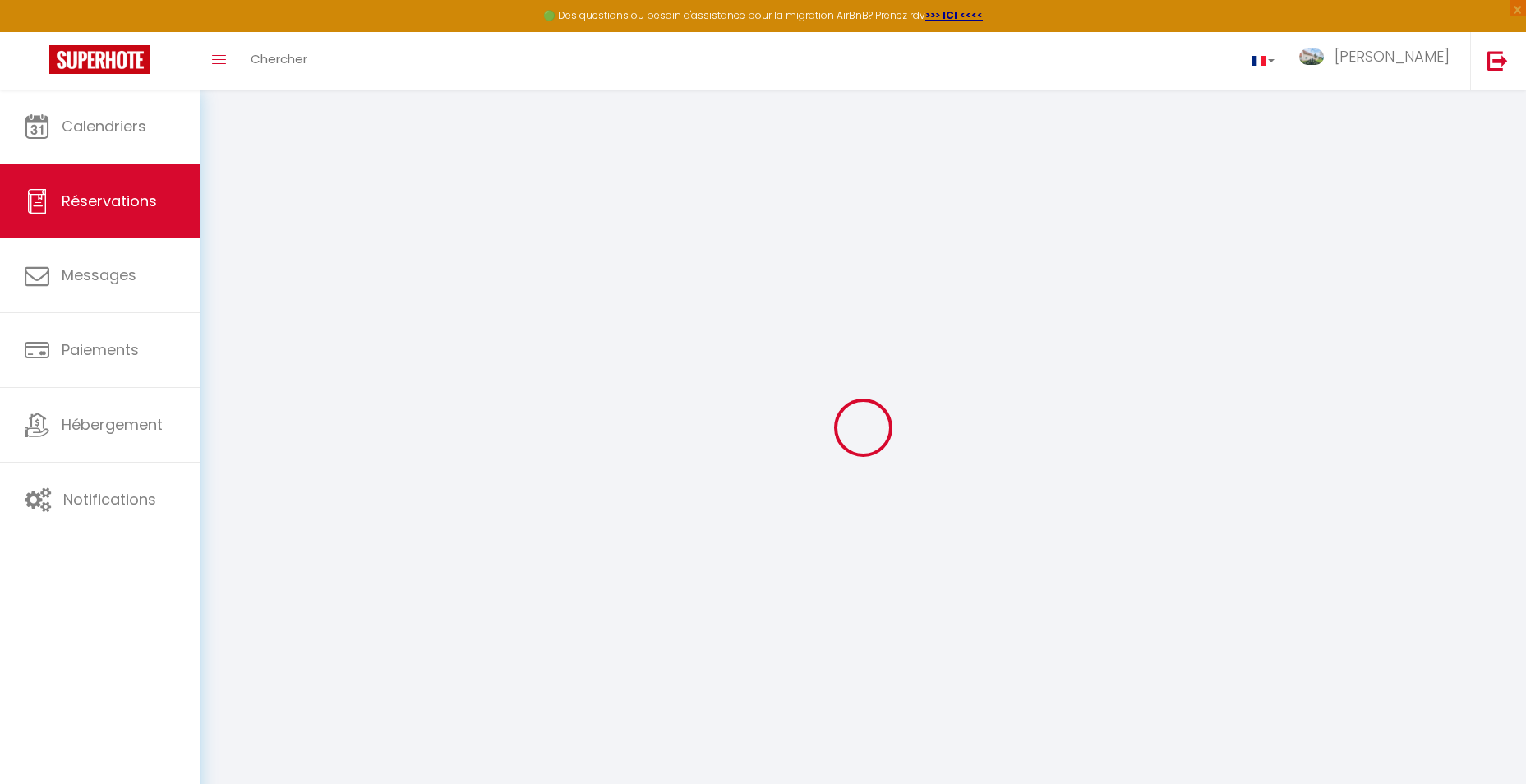
type input "0"
select select
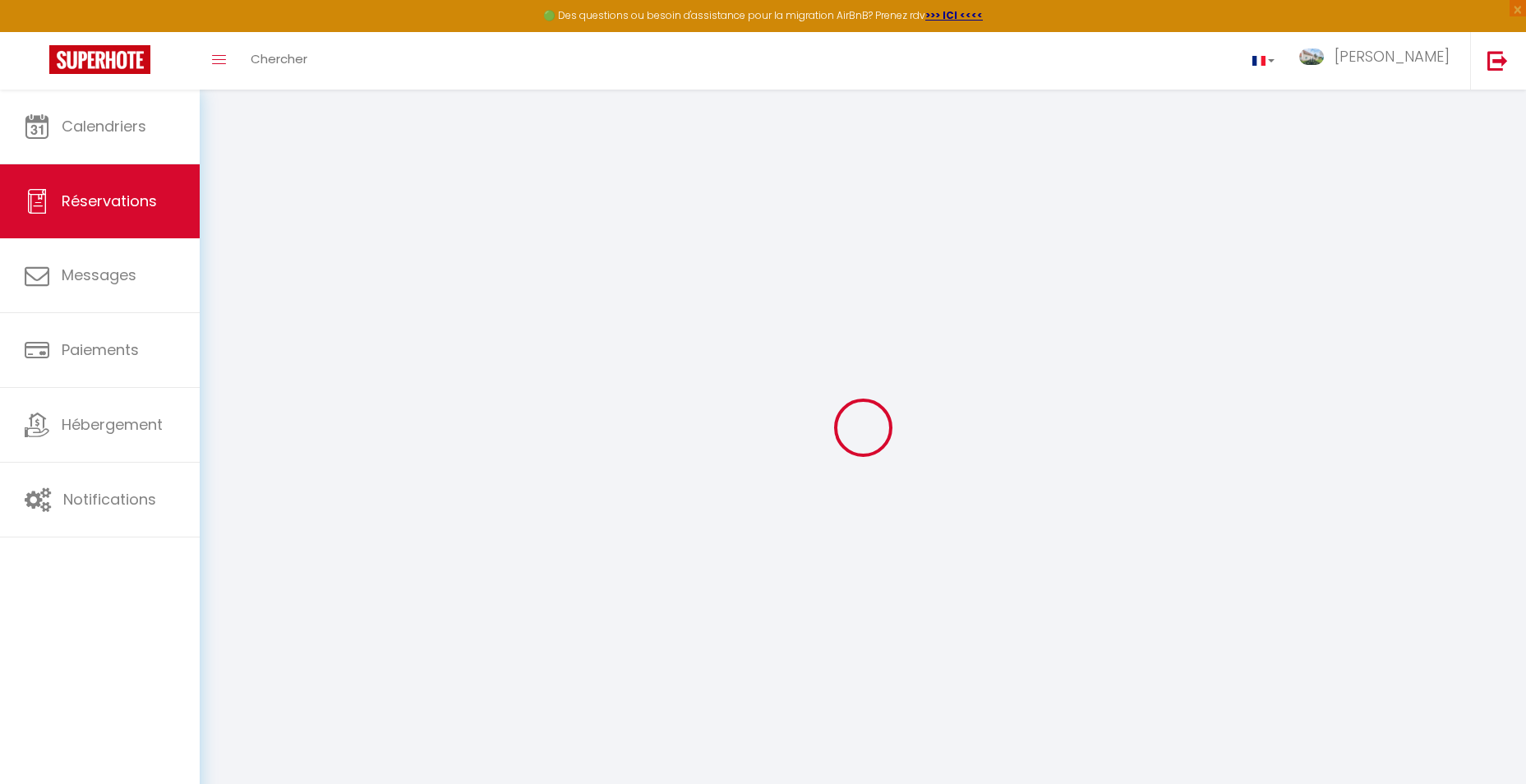
select select "14"
checkbox input "false"
select select
checkbox input "false"
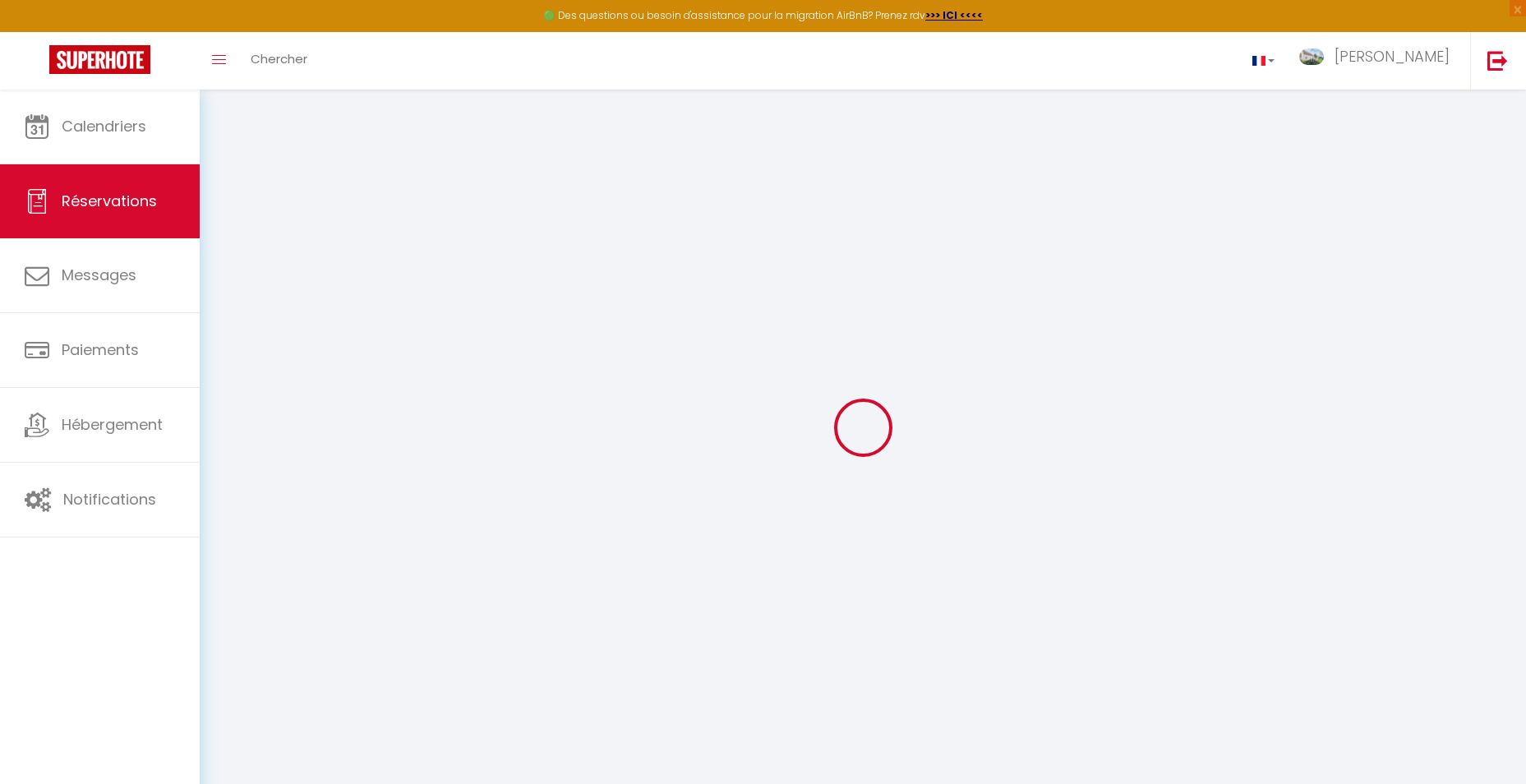
select select
checkbox input "false"
select select
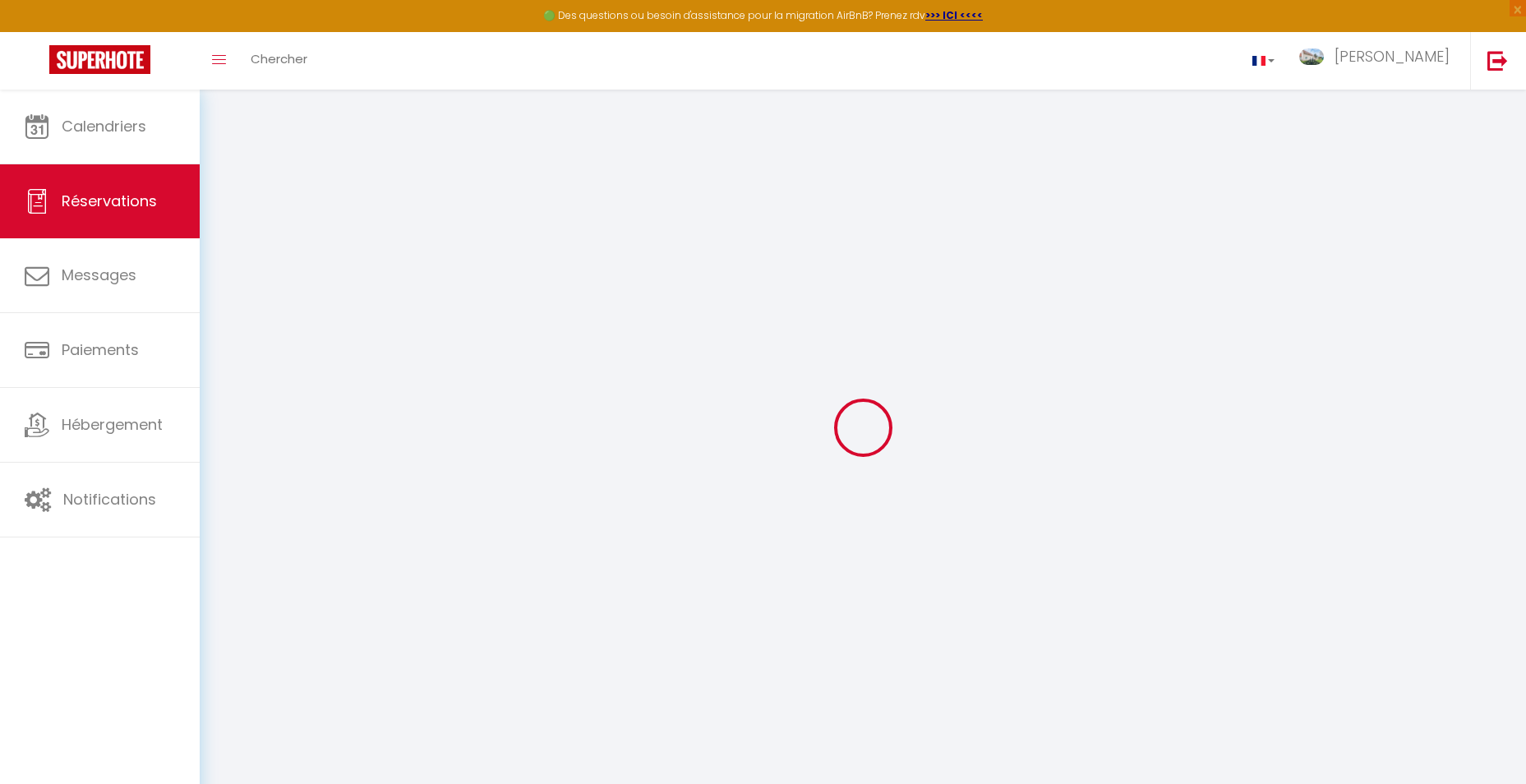
checkbox input "false"
type textarea "** THIS RESERVATION HAS BEEN PRE-PAID ** BOOKING NOTE : Payment charge is EUR 8…"
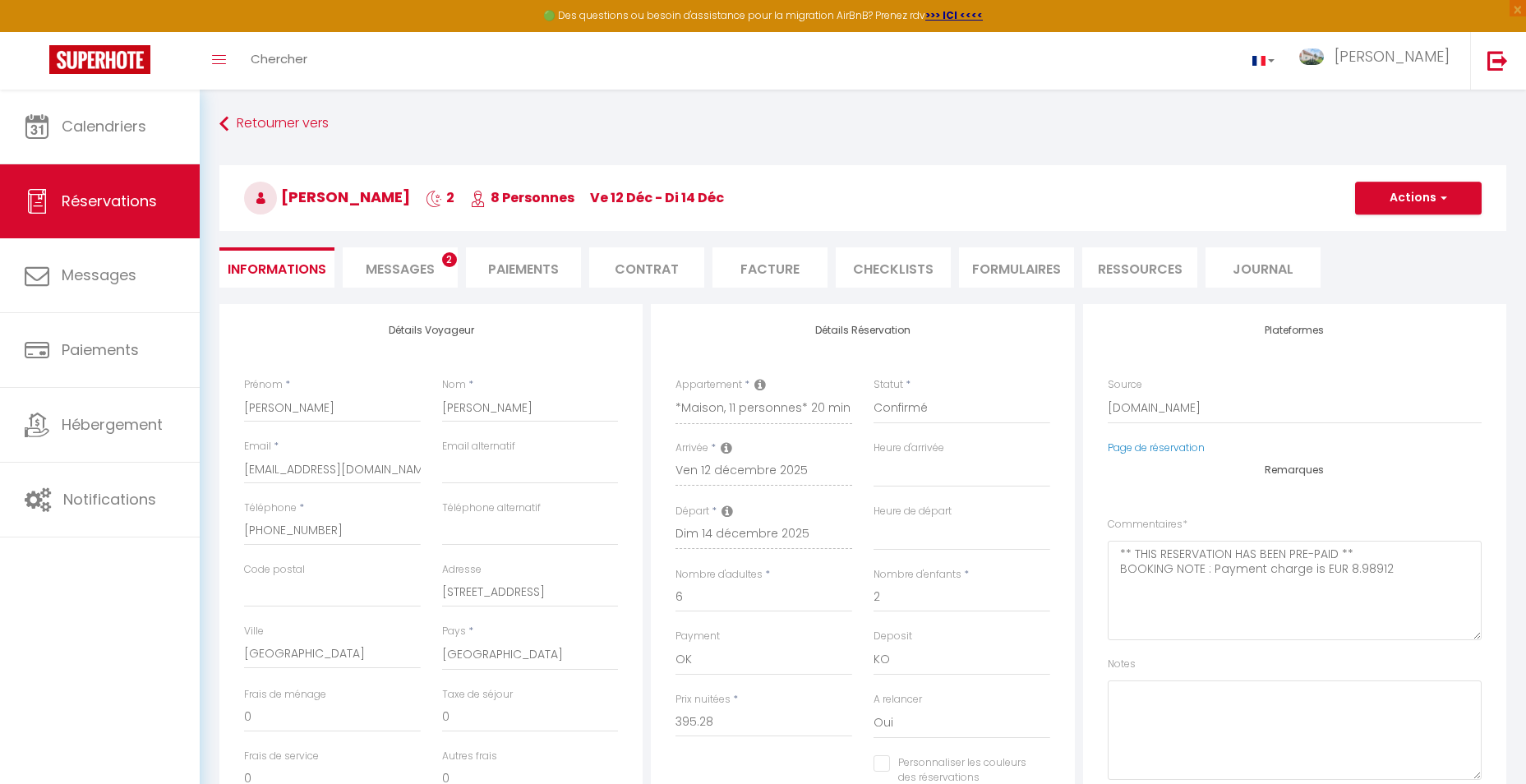
type input "200"
type input "46.8"
select select
checkbox input "false"
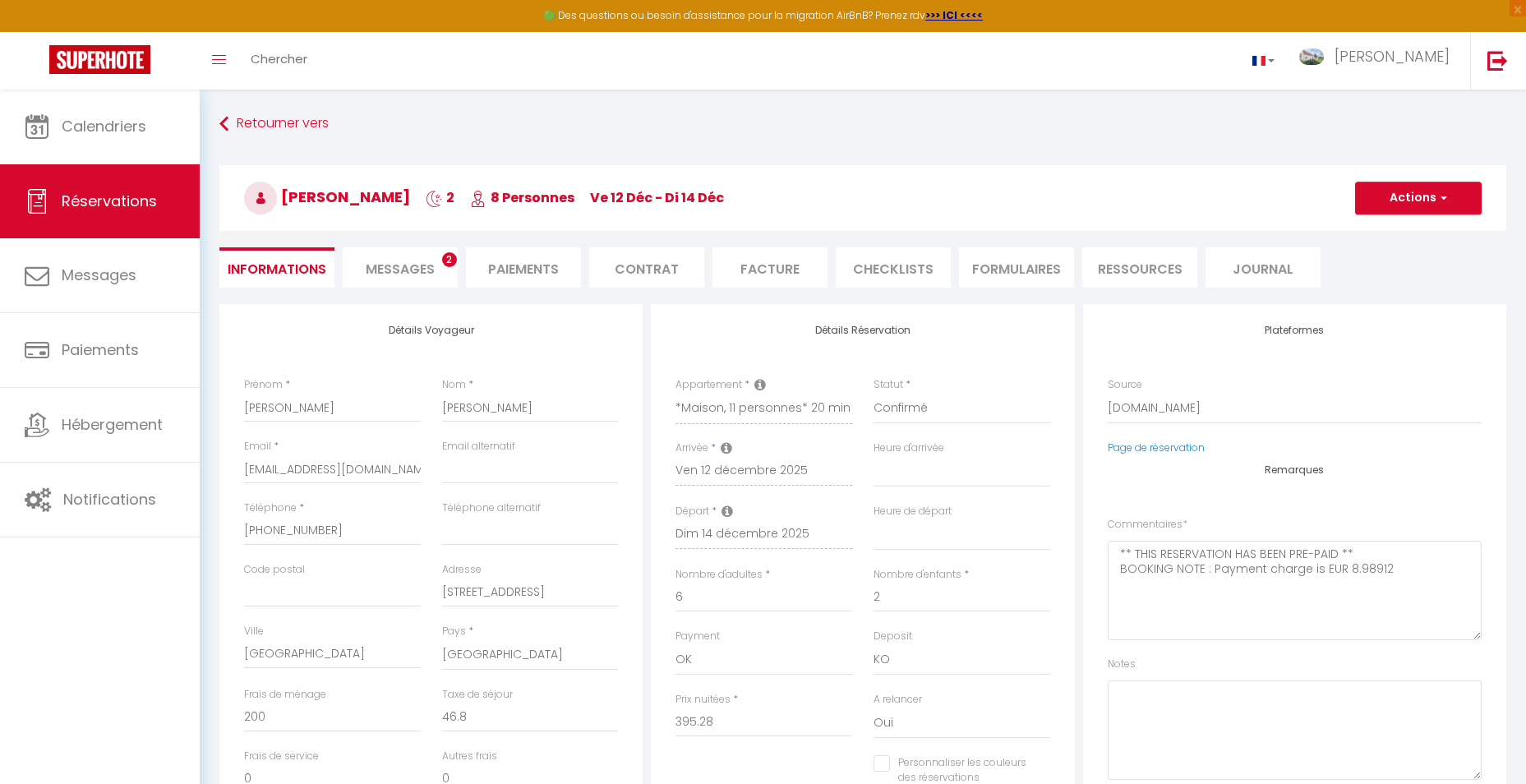
select select
click at [492, 413] on input "[PERSON_NAME]" at bounding box center [530, 407] width 177 height 29
click at [521, 270] on li "Paiements" at bounding box center [524, 267] width 115 height 40
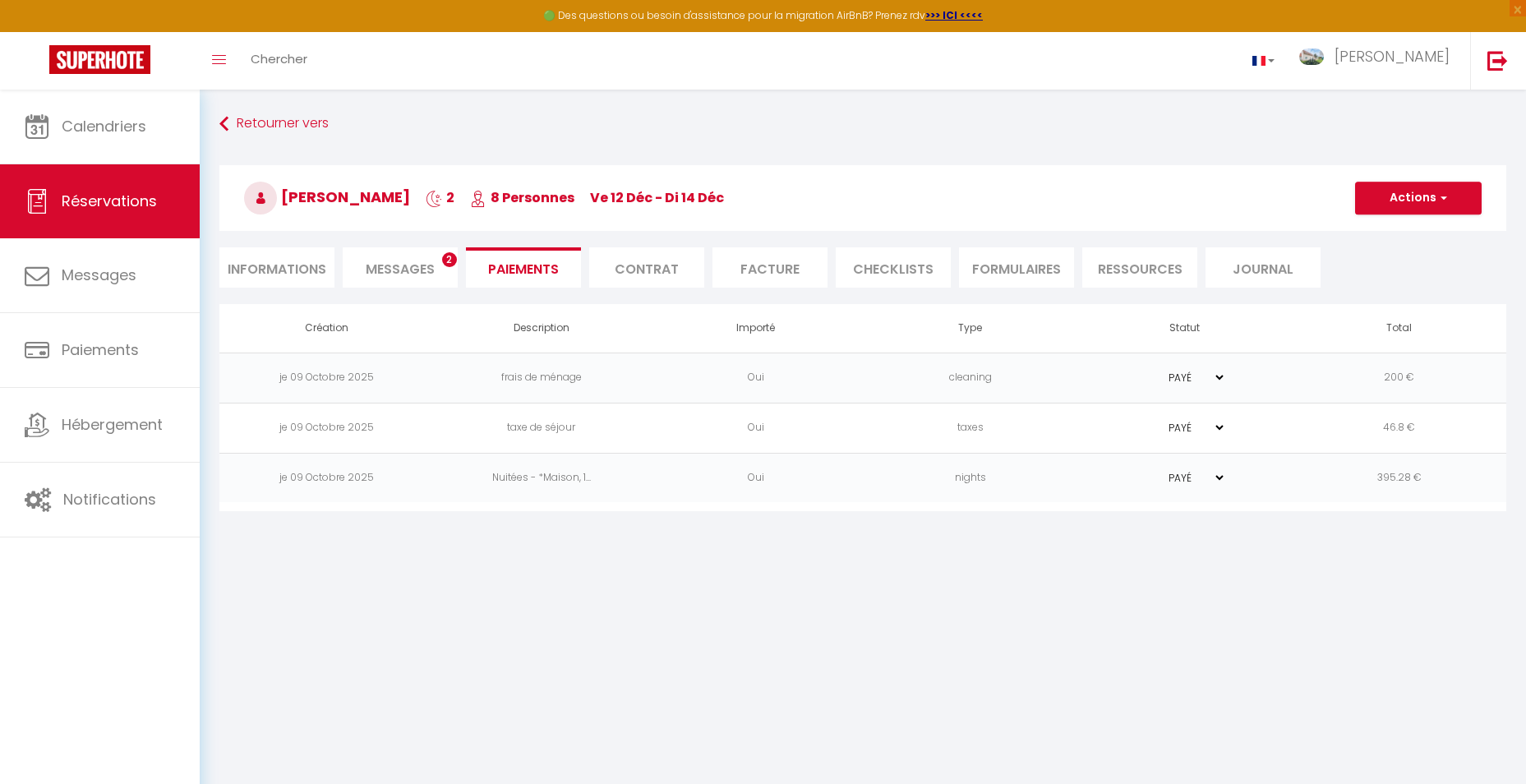
click at [775, 274] on li "Facture" at bounding box center [770, 267] width 115 height 40
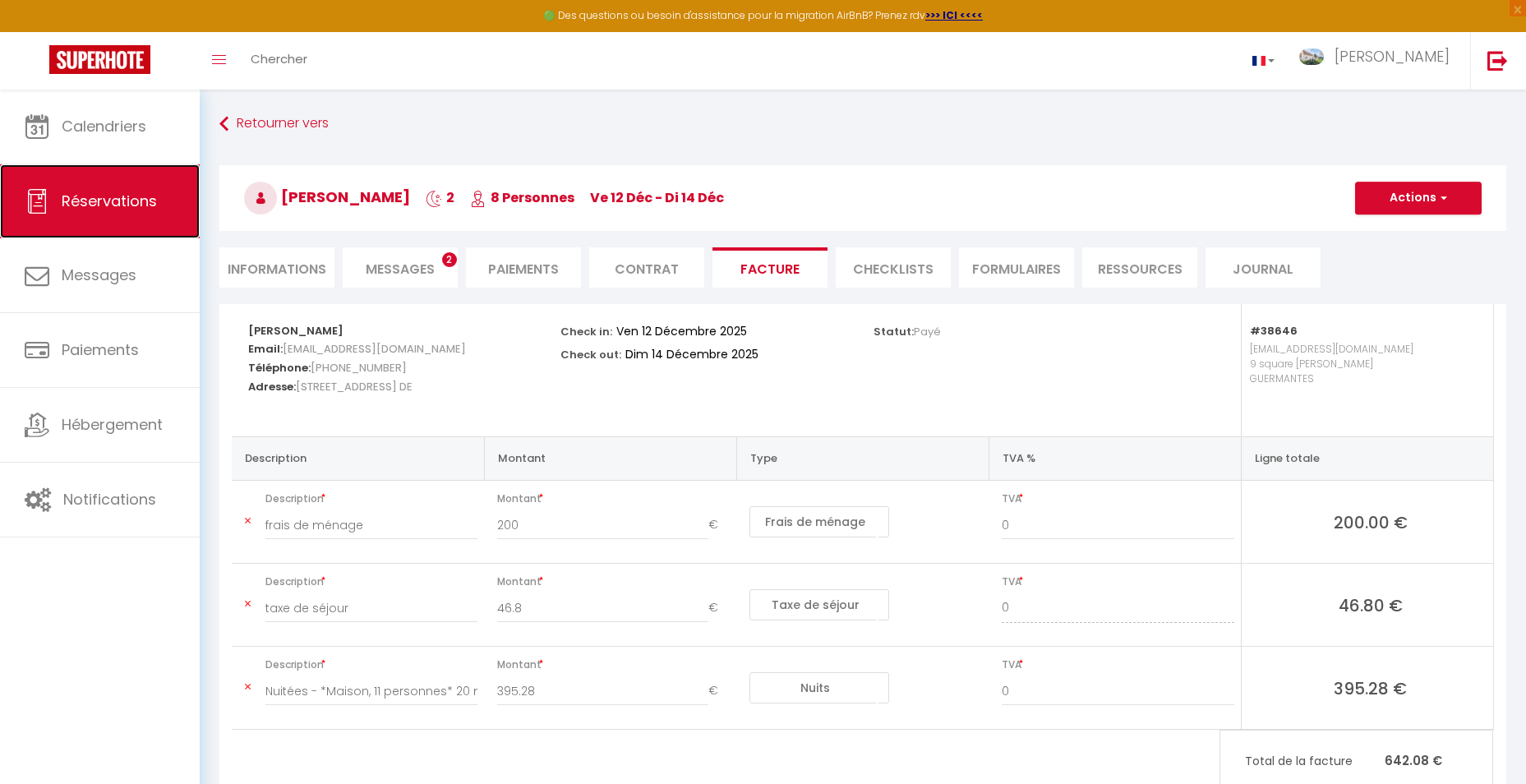
click at [108, 204] on span "Réservations" at bounding box center [109, 201] width 95 height 21
select select "not_cancelled"
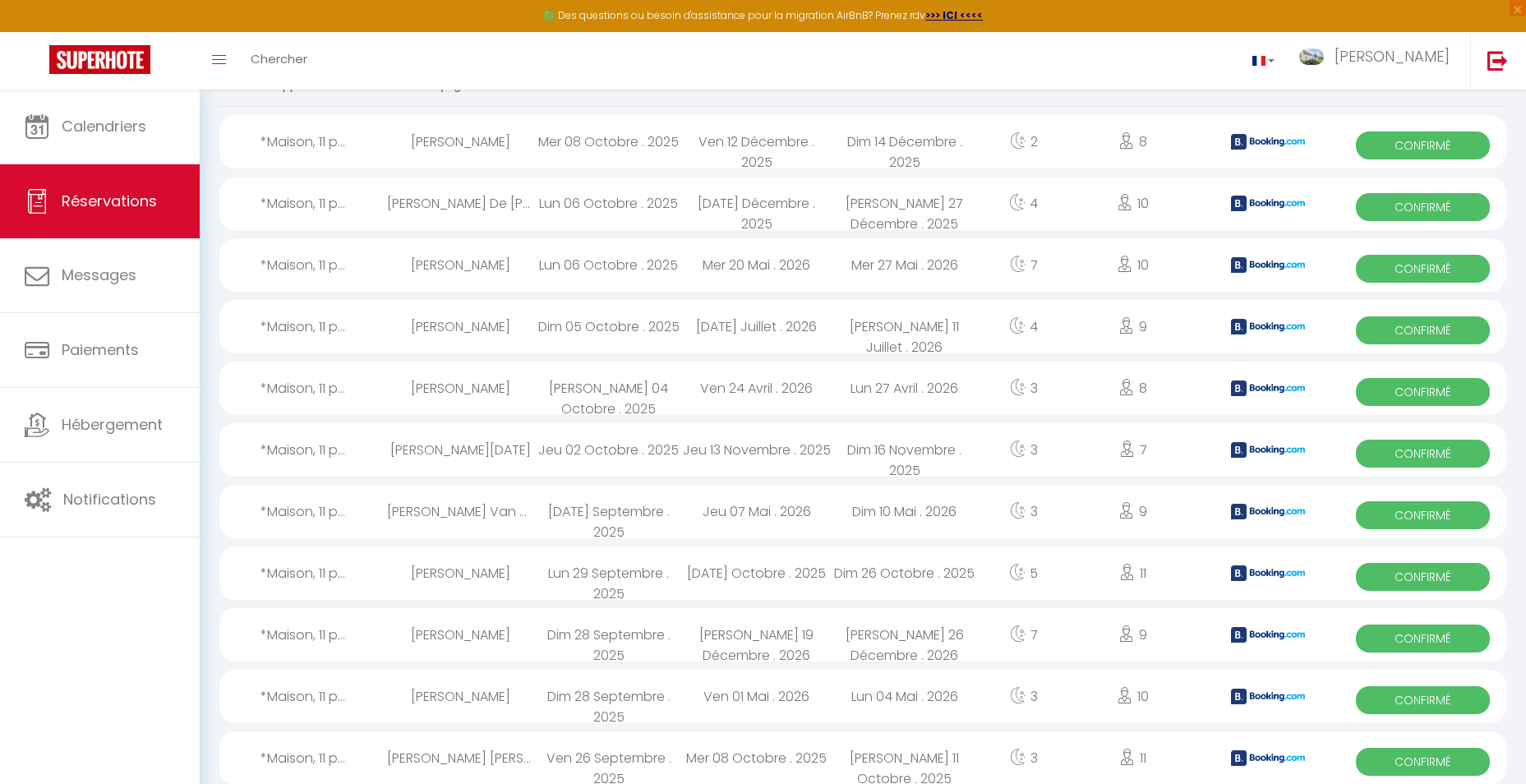
scroll to position [165, 0]
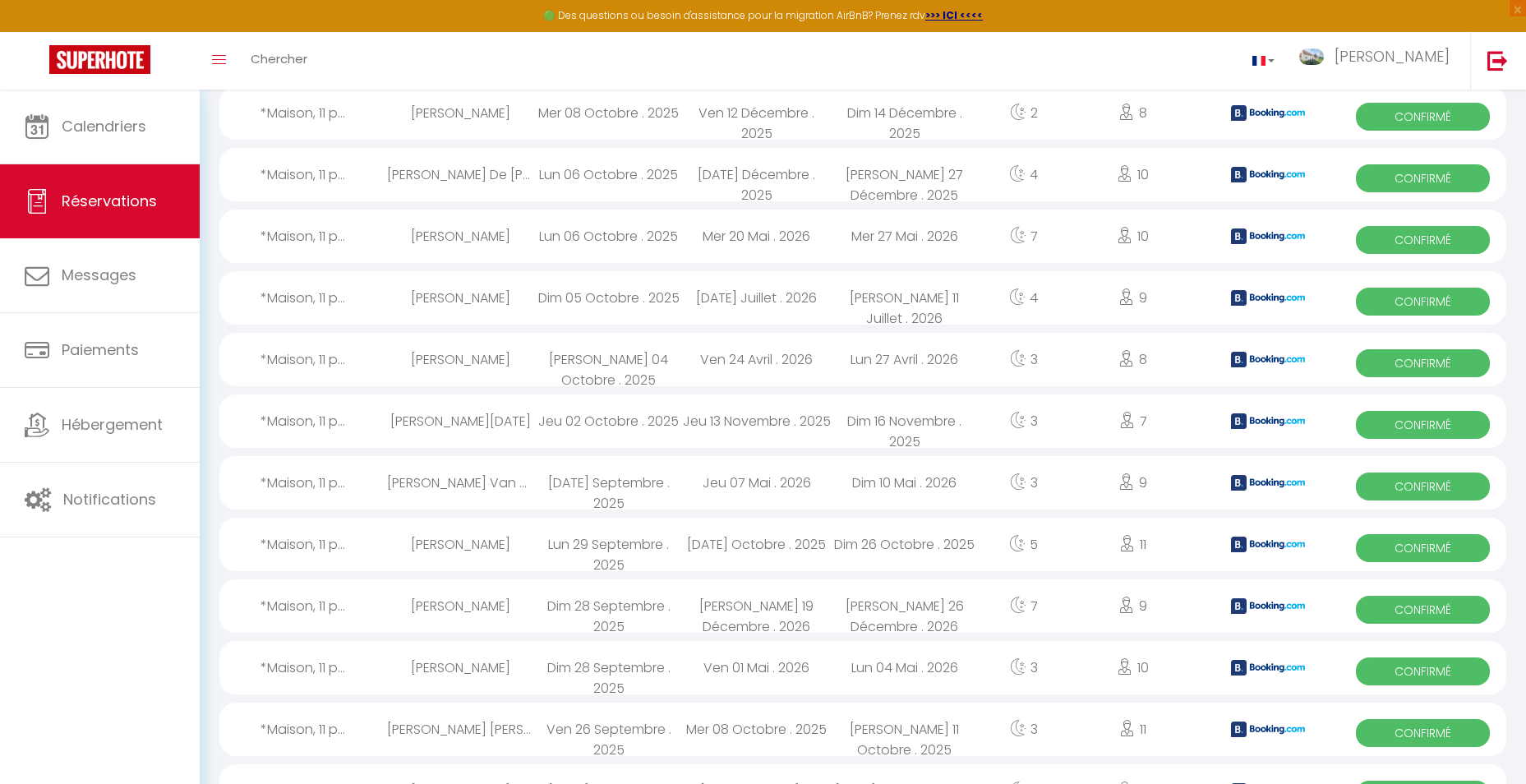
click at [735, 298] on div "[DATE] Juillet . 2026" at bounding box center [756, 297] width 148 height 54
select select "OK"
select select "KO"
select select "0"
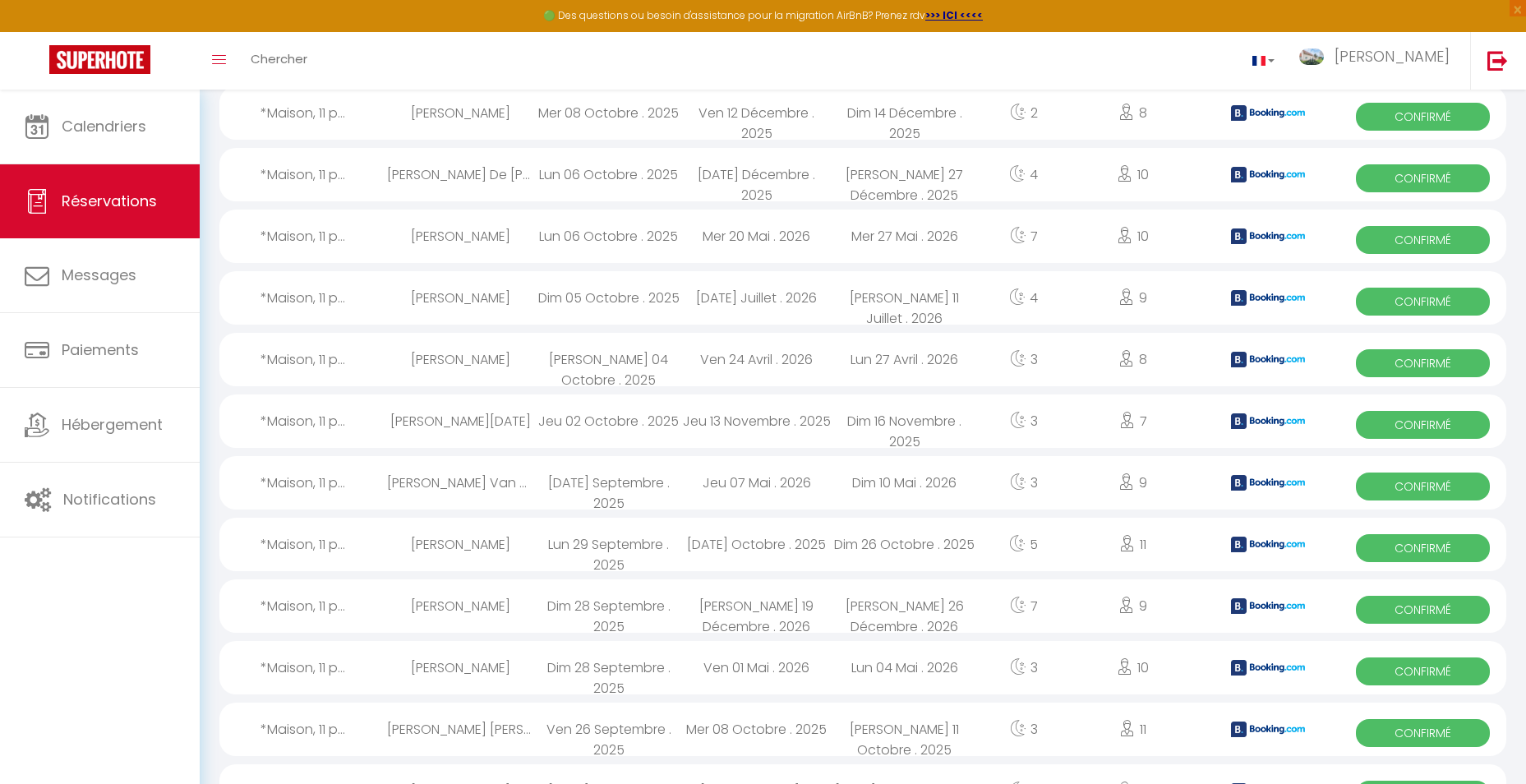
select select "1"
select select
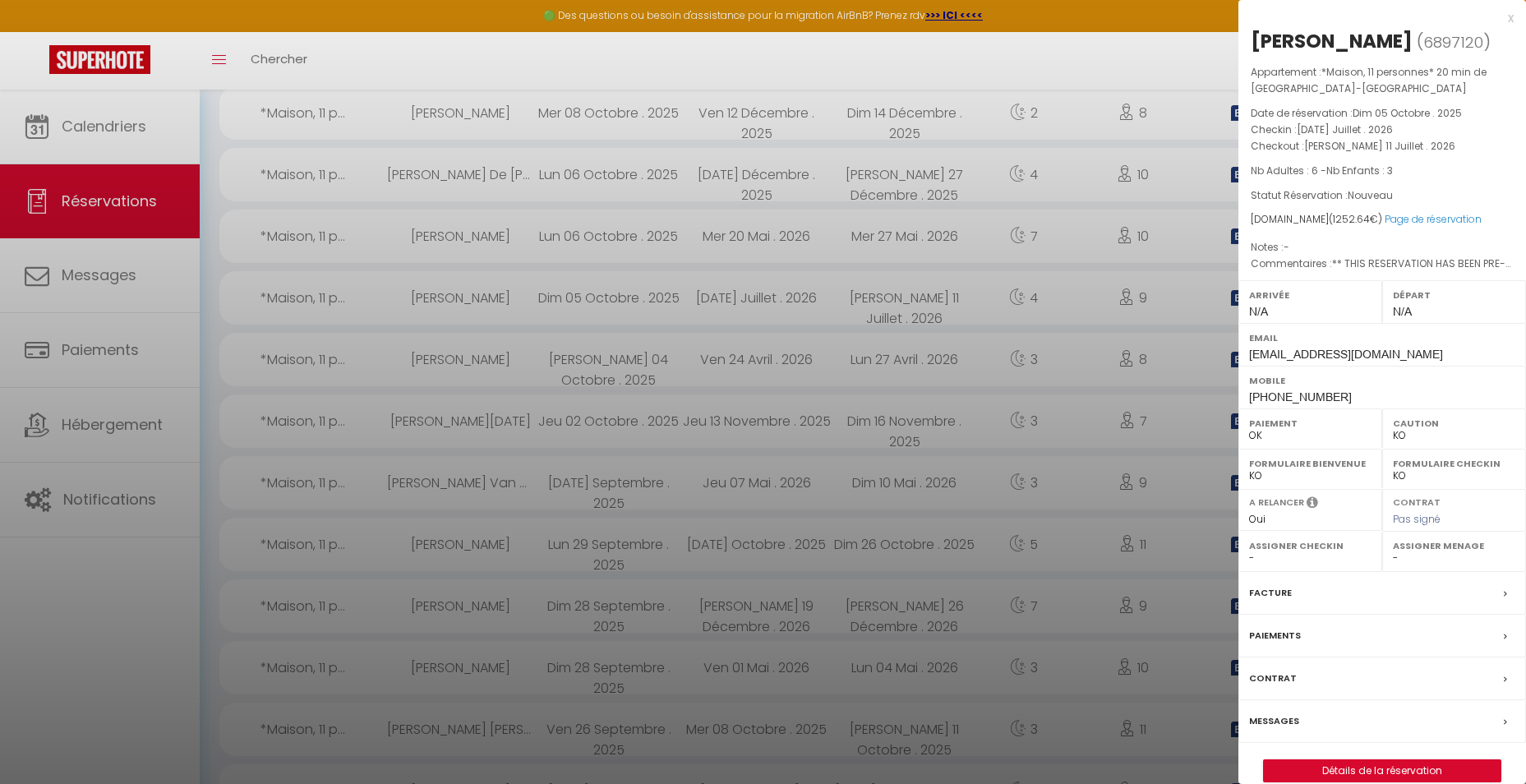
click at [1274, 644] on label "Paiements" at bounding box center [1274, 635] width 52 height 17
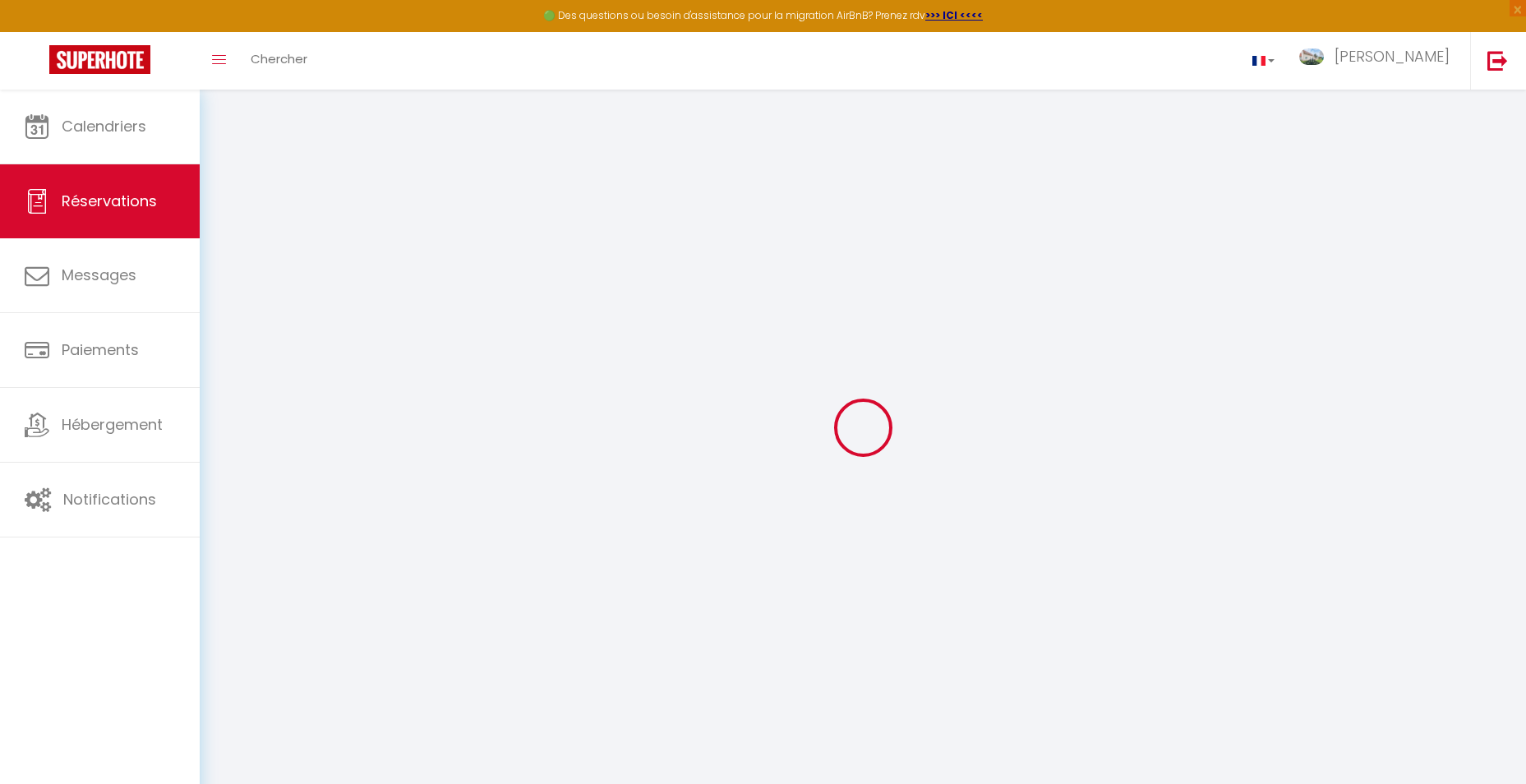
select select
checkbox input "false"
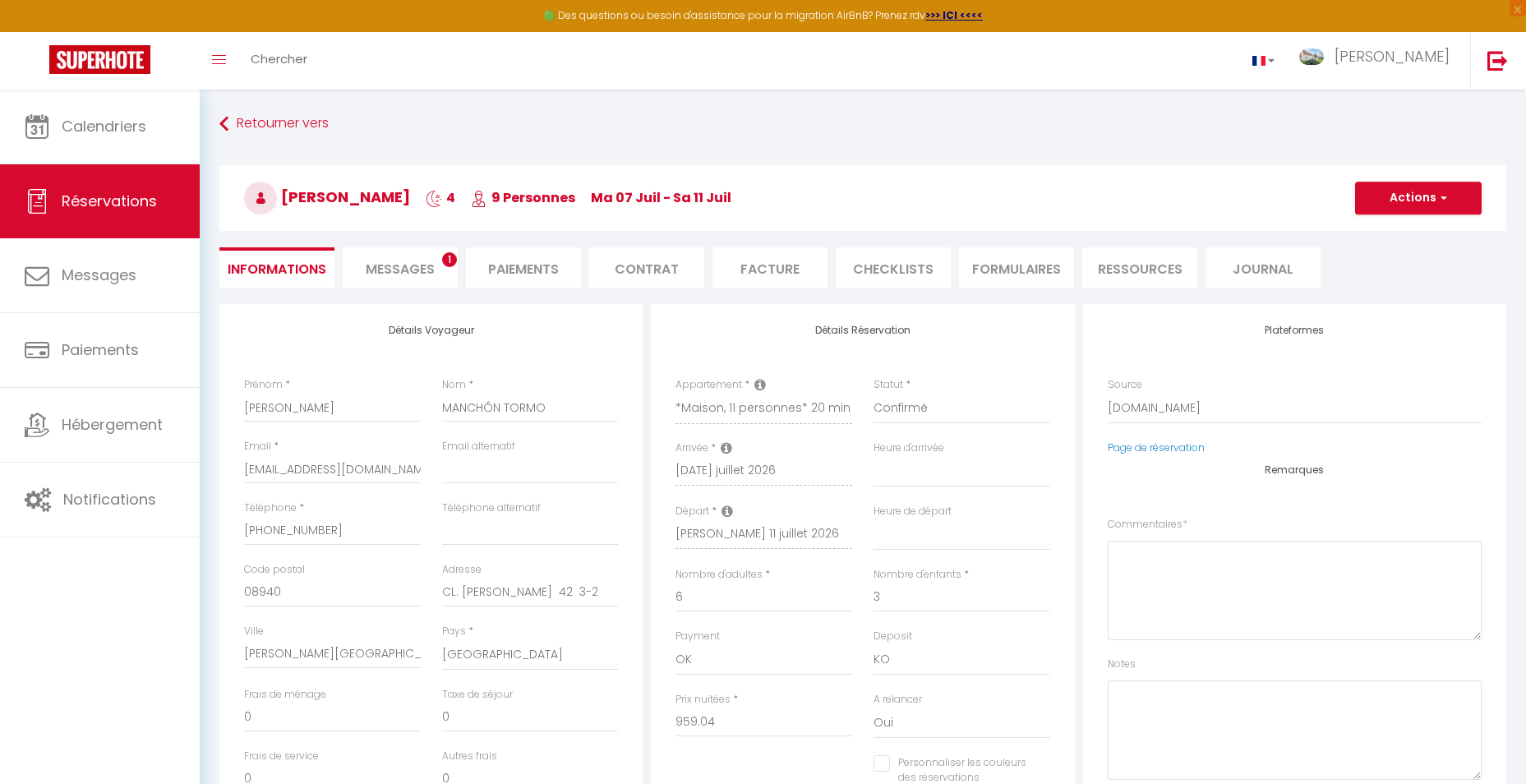
select select
checkbox input "false"
type textarea "** THIS RESERVATION HAS BEEN PRE-PAID ** BOOKING NOTE : Payment charge is EUR 1…"
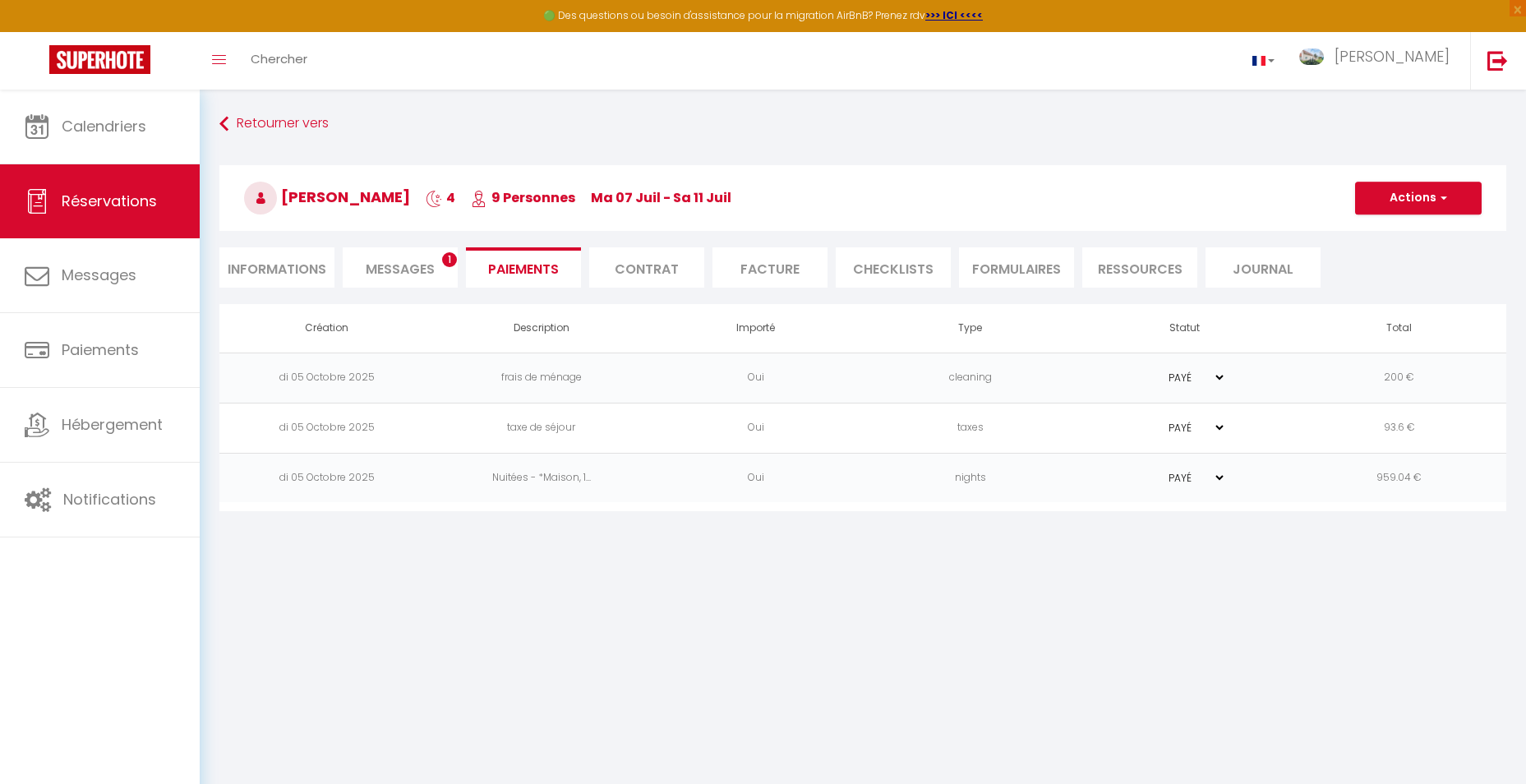
select select
click at [255, 261] on li "Informations" at bounding box center [276, 267] width 115 height 40
select select
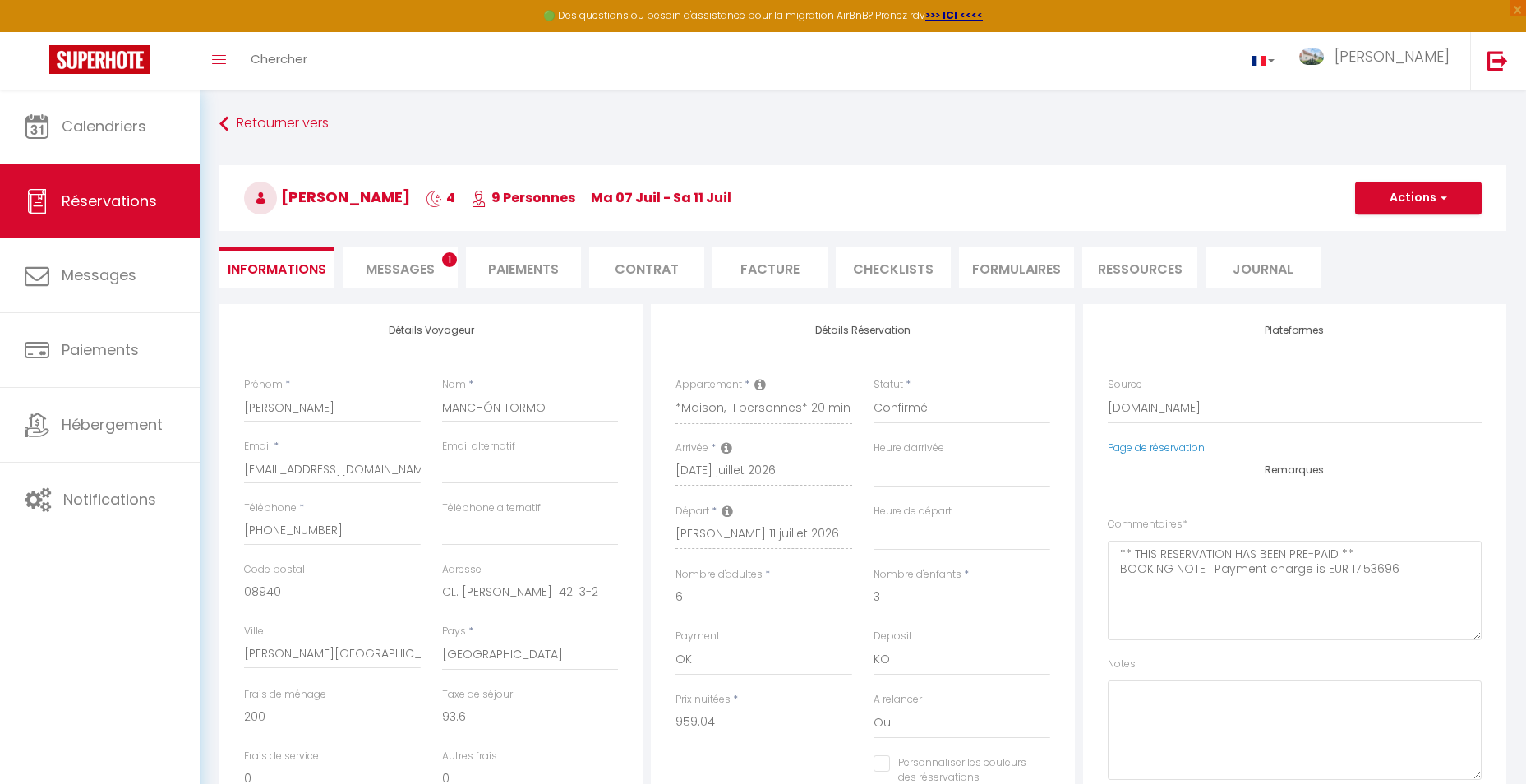
click at [766, 270] on li "Facture" at bounding box center [770, 267] width 115 height 40
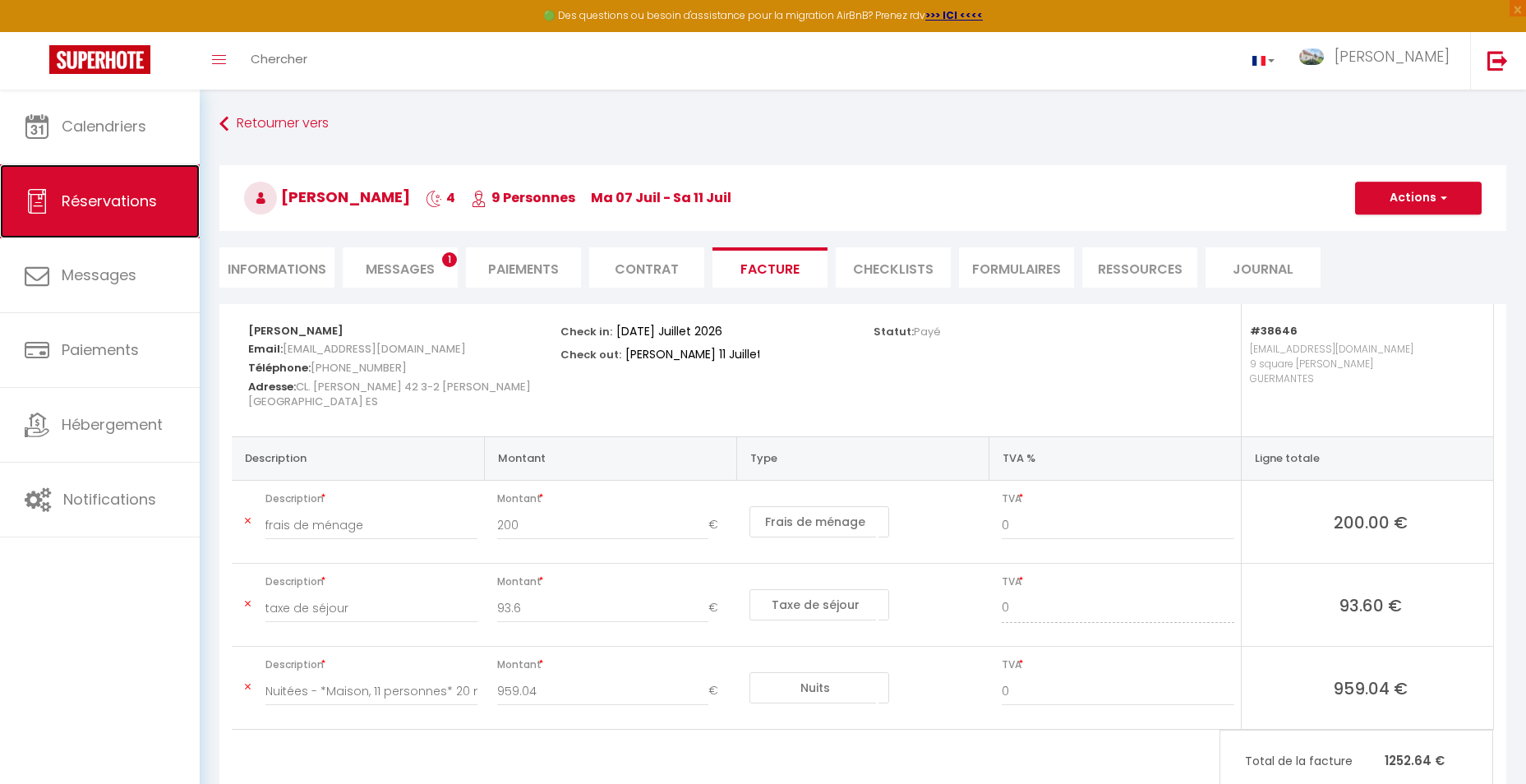
click at [126, 195] on span "Réservations" at bounding box center [109, 201] width 95 height 21
select select "not_cancelled"
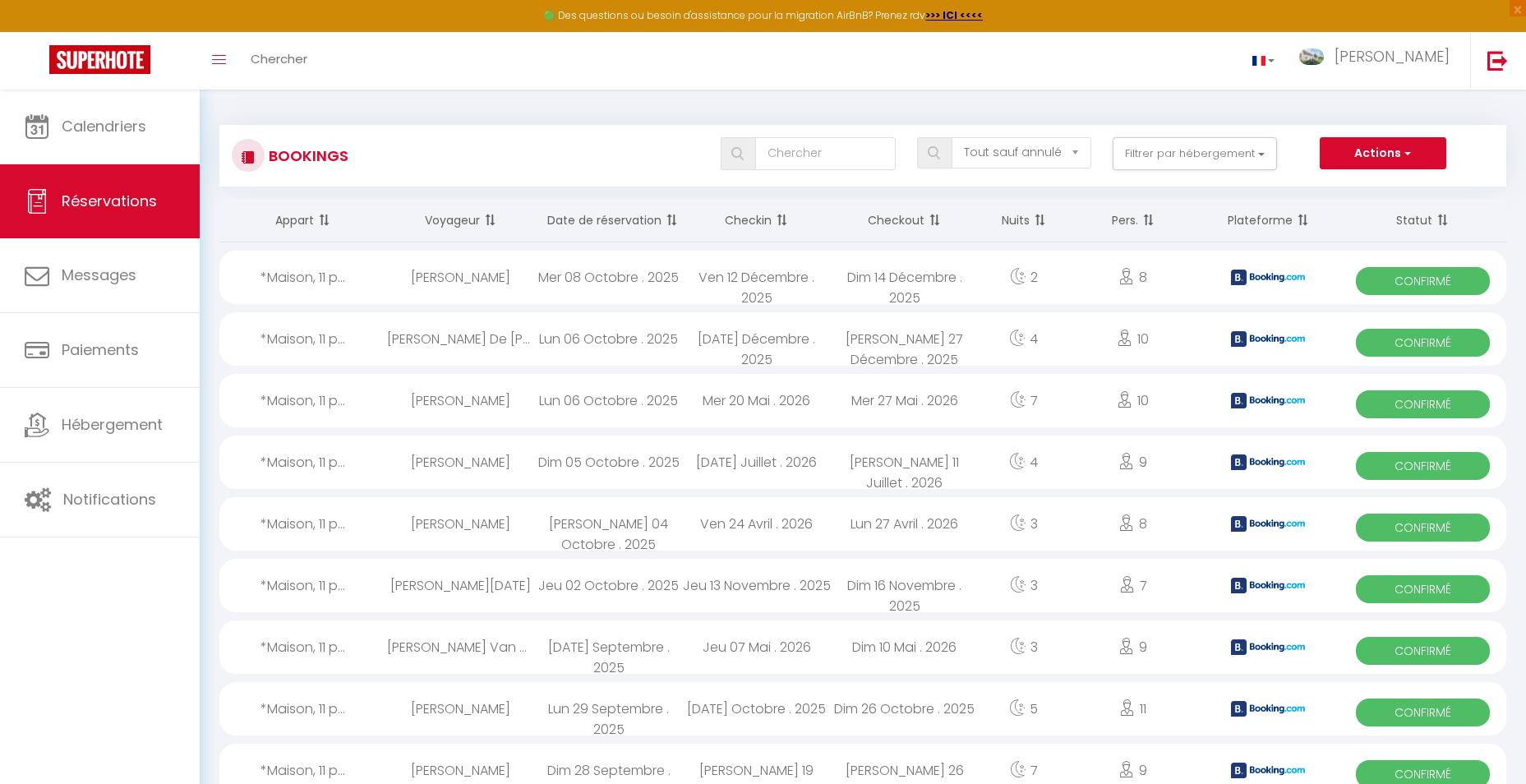
click at [599, 400] on div "Lun 06 Octobre . 2025" at bounding box center [608, 400] width 148 height 54
select select "OK"
select select "KO"
select select "0"
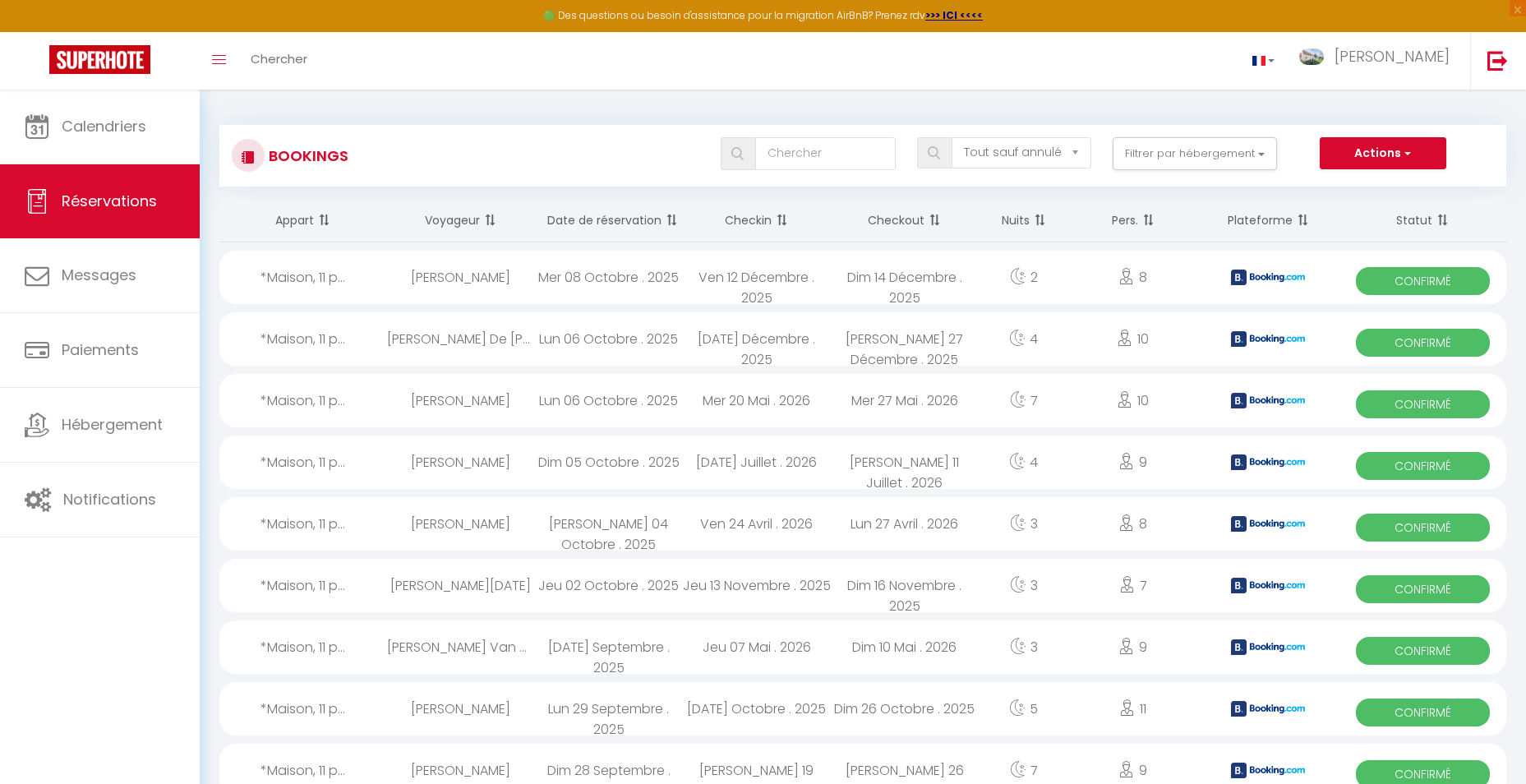
select select "1"
select select
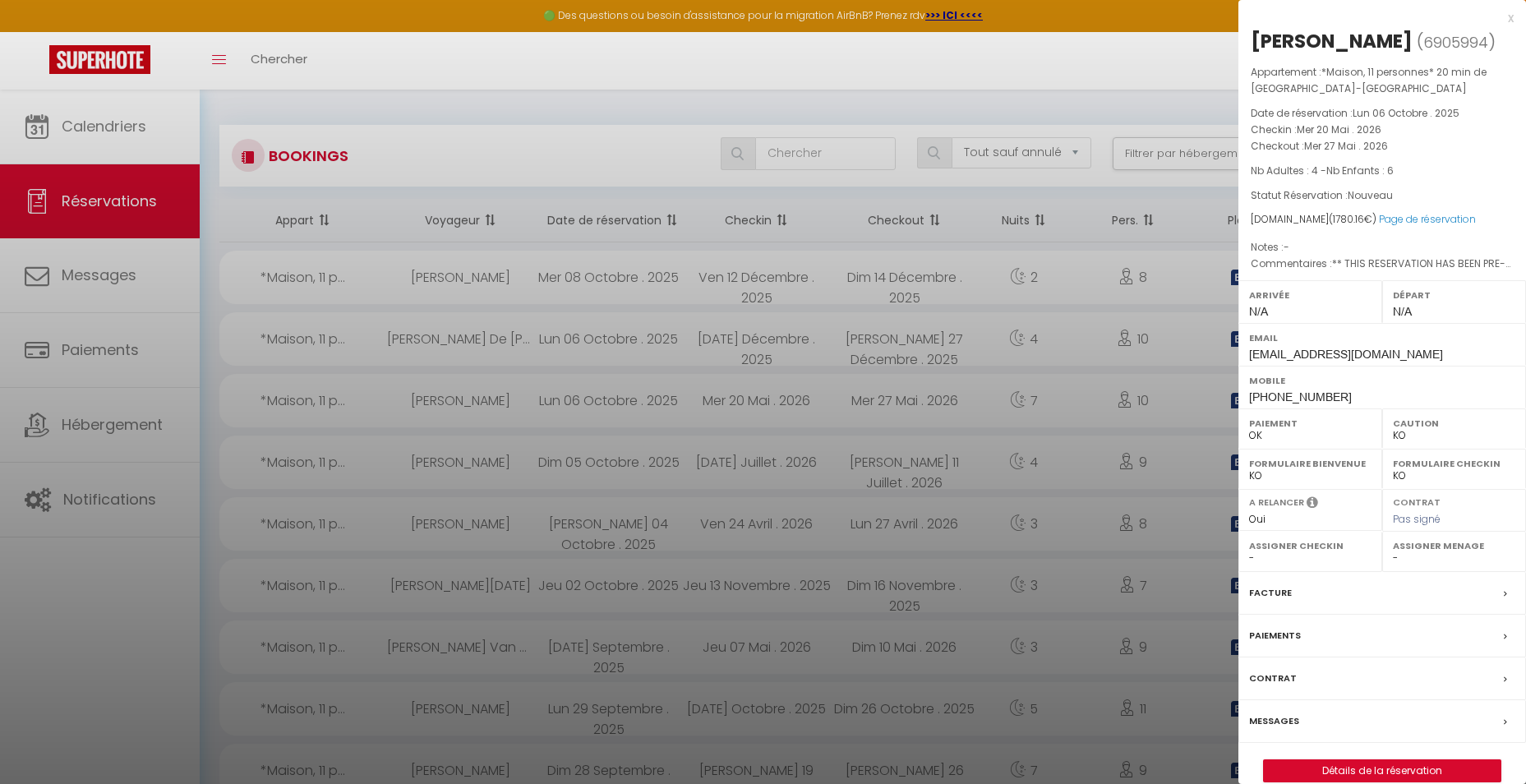
click at [1278, 673] on label "Contrat" at bounding box center [1272, 678] width 48 height 17
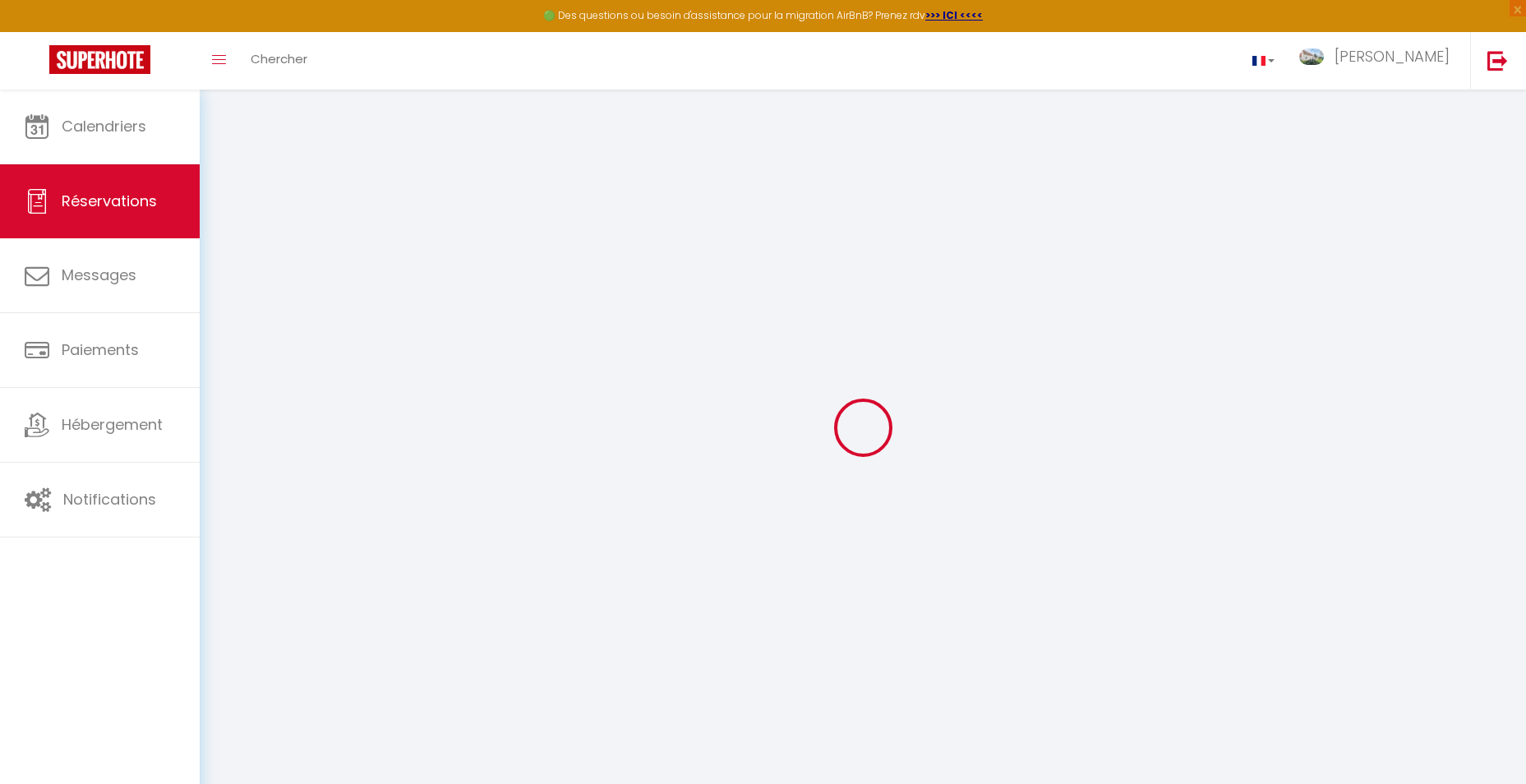
select select
checkbox input "false"
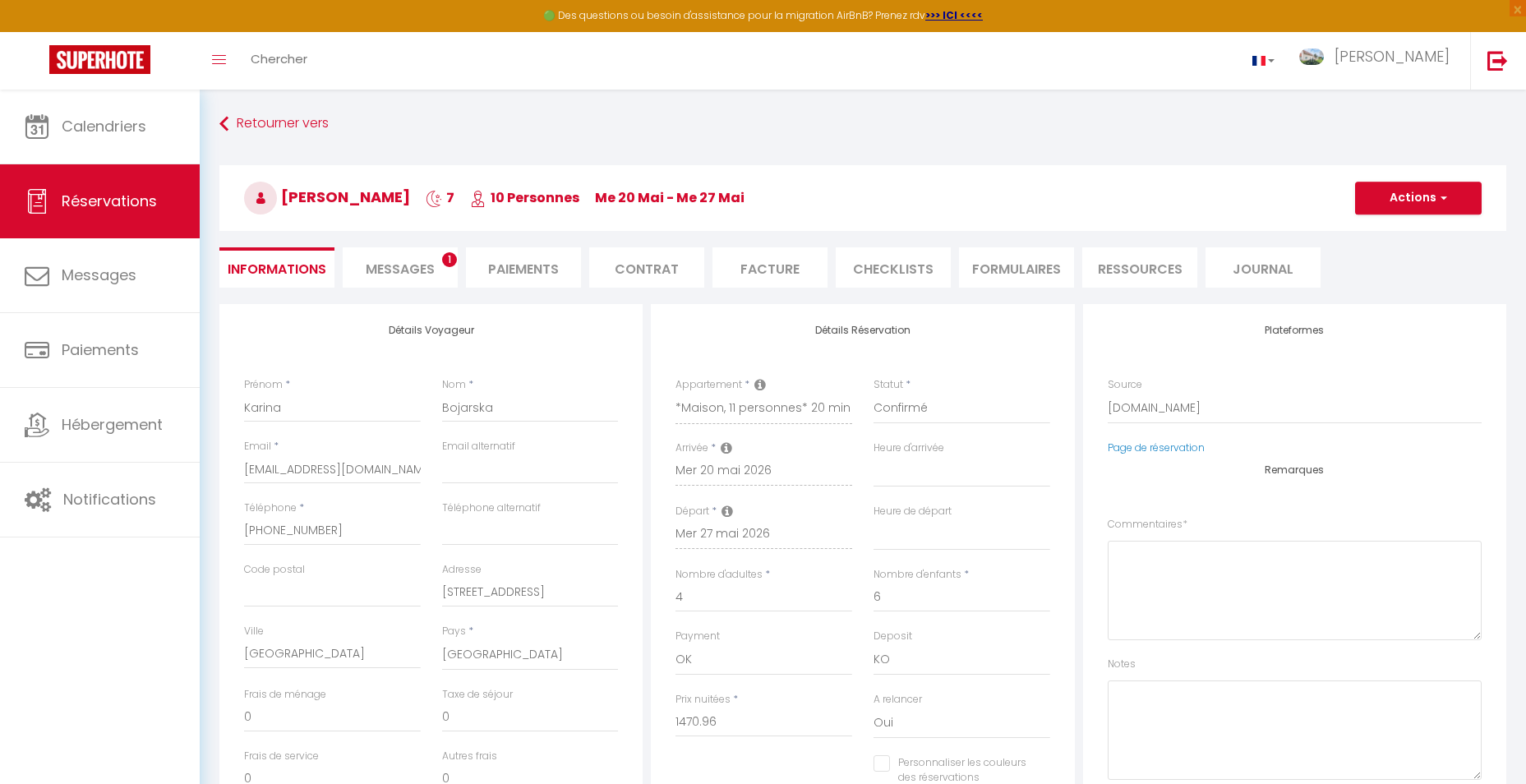
select select
checkbox input "false"
type textarea "** THIS RESERVATION HAS BEEN PRE-PAID ** BOOKING NOTE : Payment charge is EUR 2…"
type input "200"
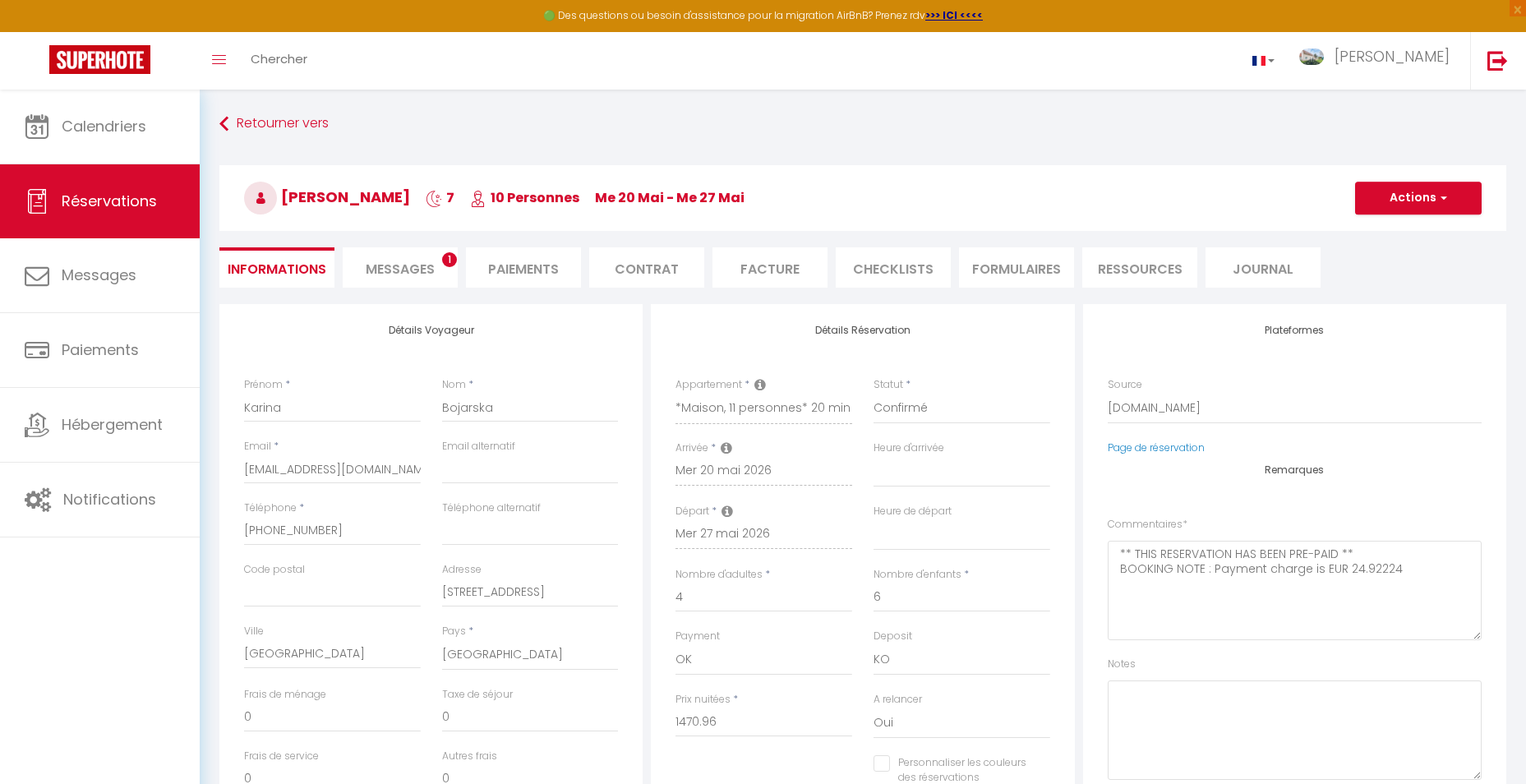
type input "109.2"
select select
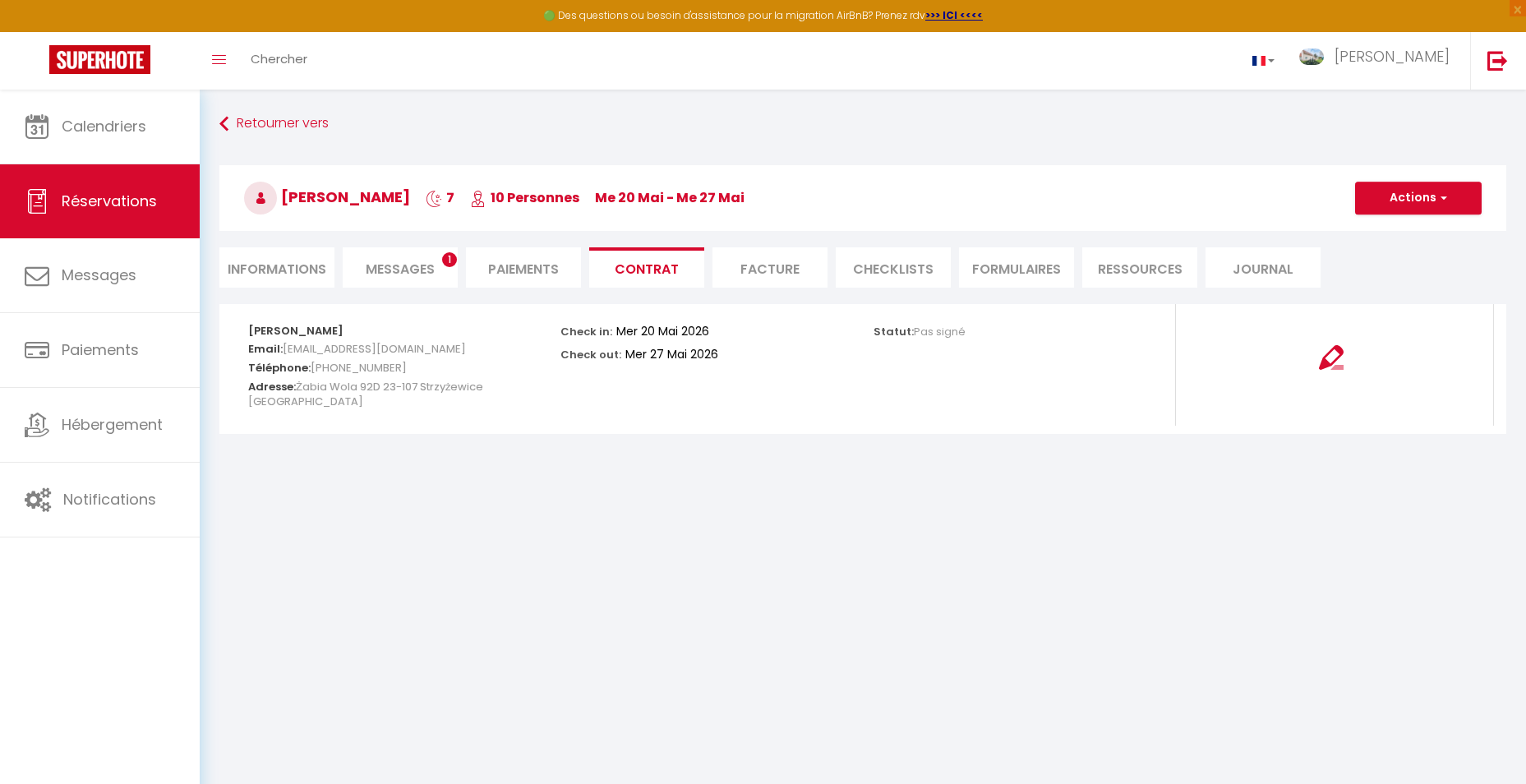
select select
click at [268, 261] on li "Informations" at bounding box center [276, 267] width 115 height 40
select select
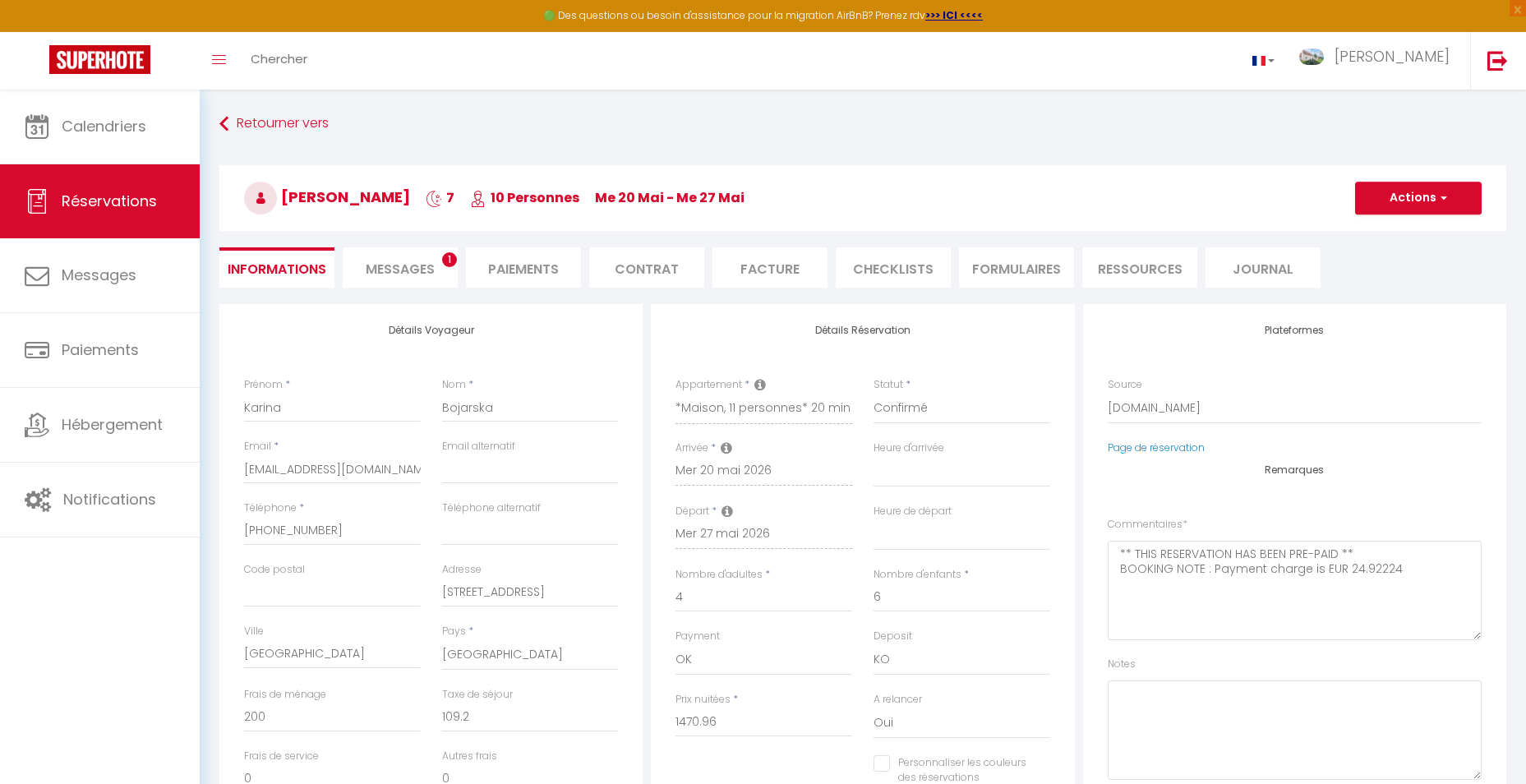
click at [779, 274] on li "Facture" at bounding box center [770, 267] width 115 height 40
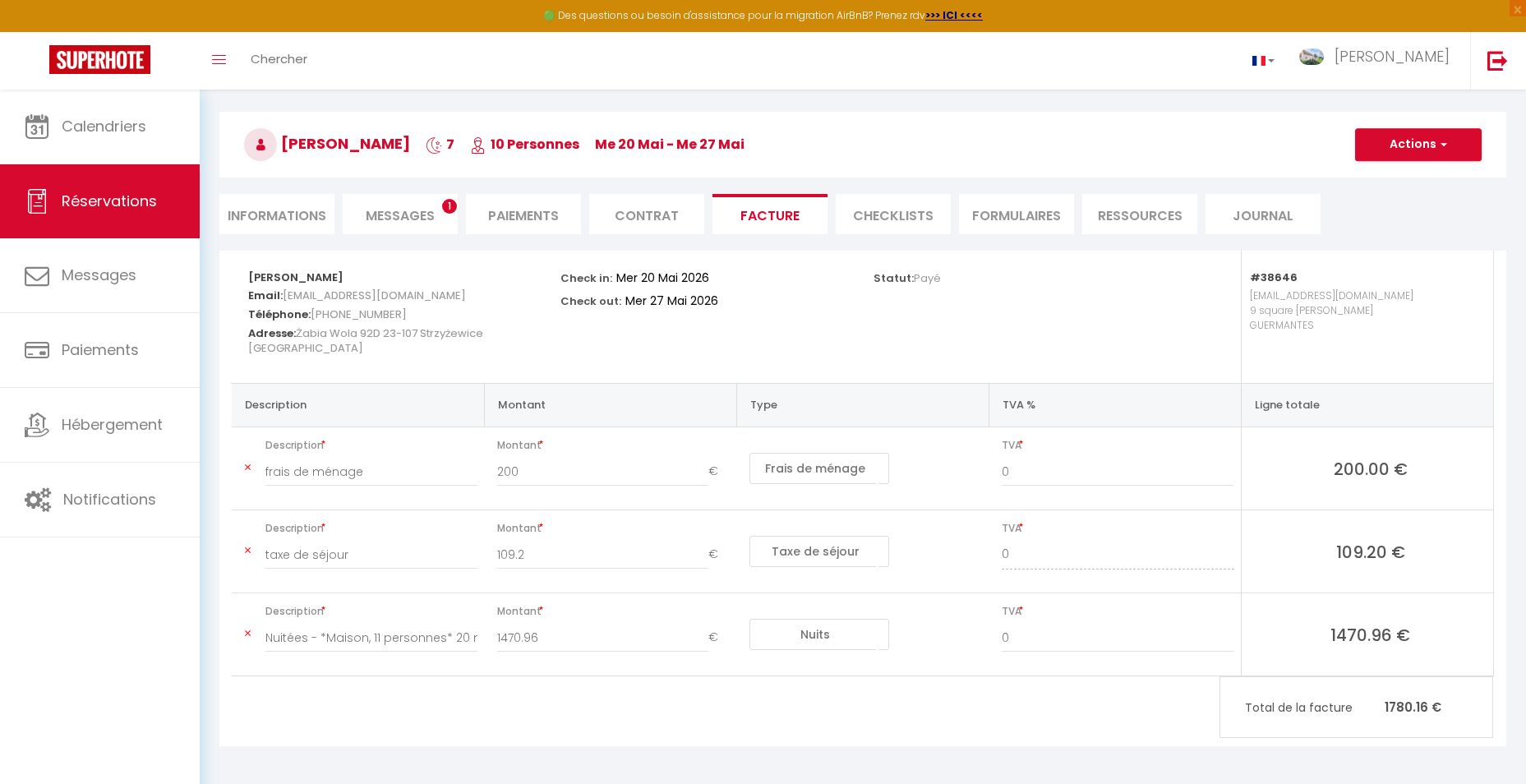
scroll to position [82, 0]
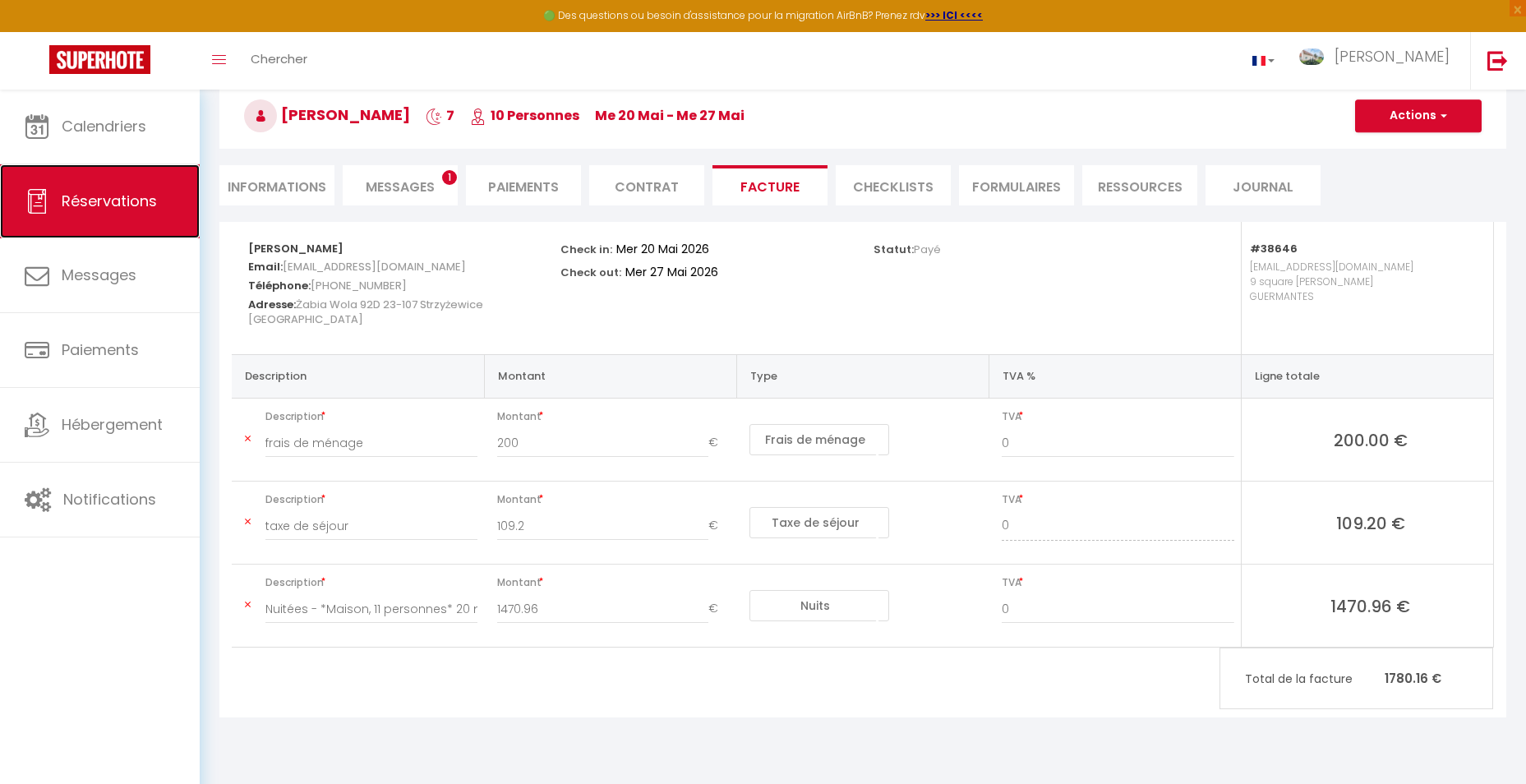
click at [107, 197] on span "Réservations" at bounding box center [109, 201] width 95 height 21
select select "not_cancelled"
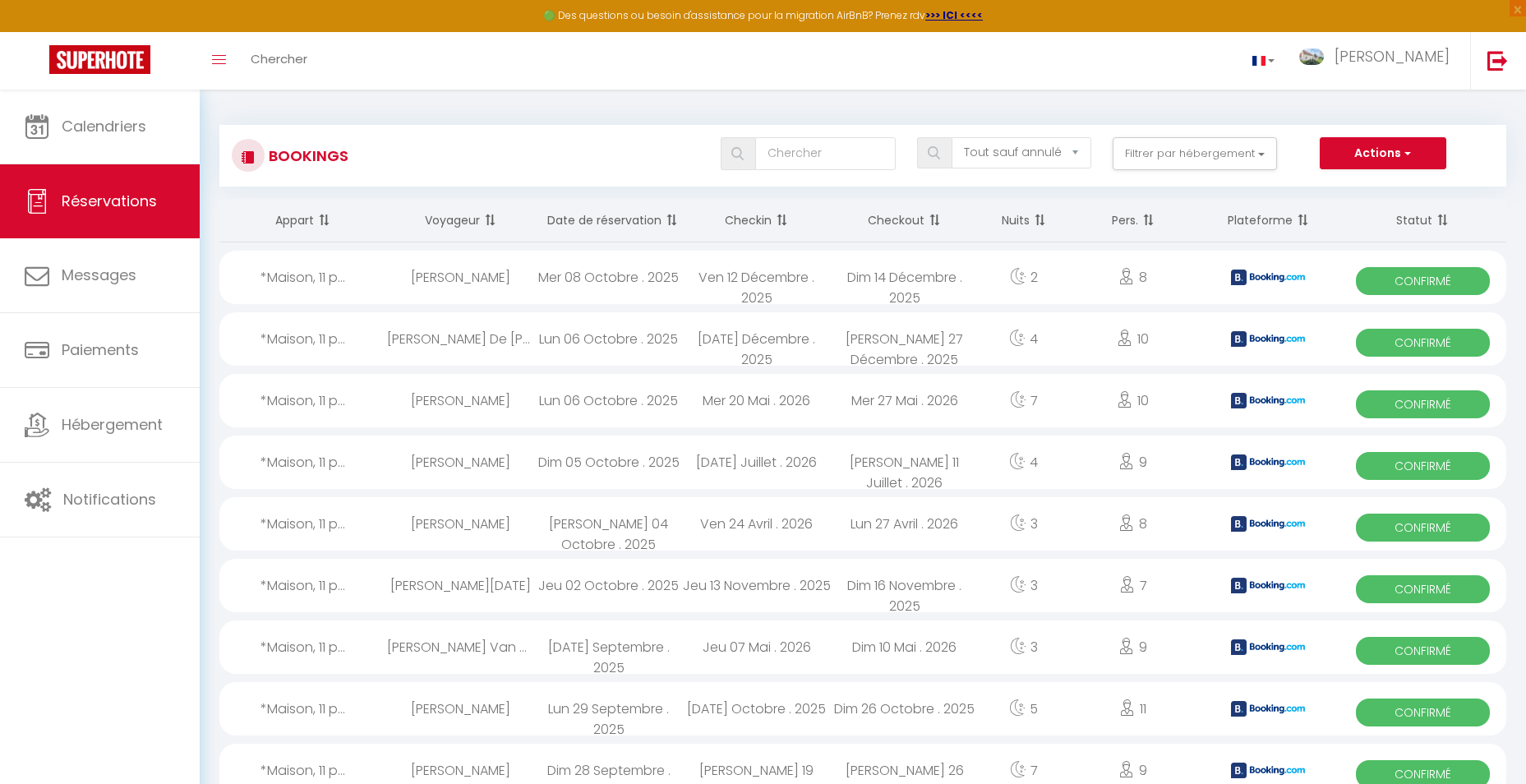
click at [604, 337] on div "Lun 06 Octobre . 2025" at bounding box center [608, 338] width 148 height 54
select select "OK"
select select "KO"
select select "0"
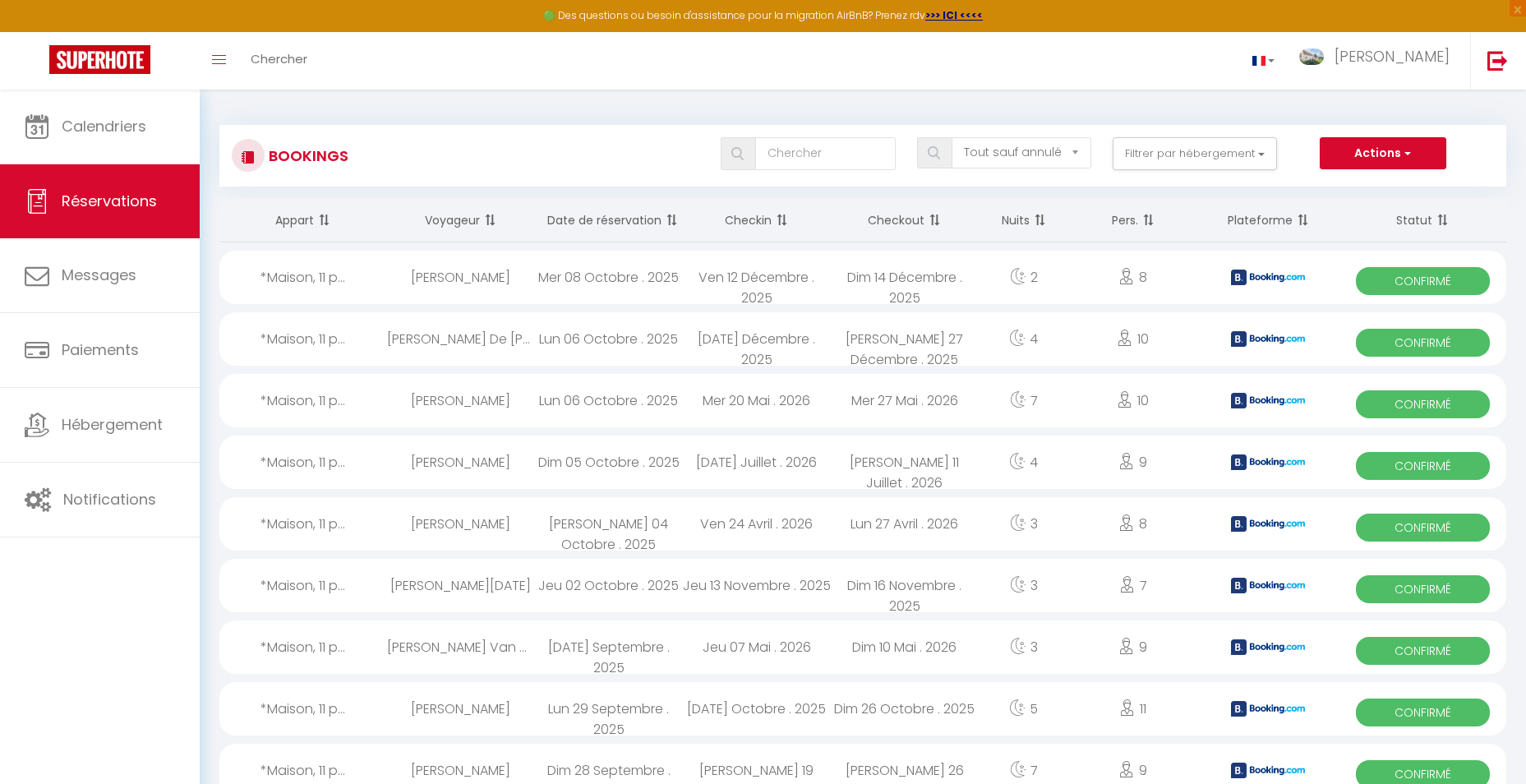
select select "1"
select select
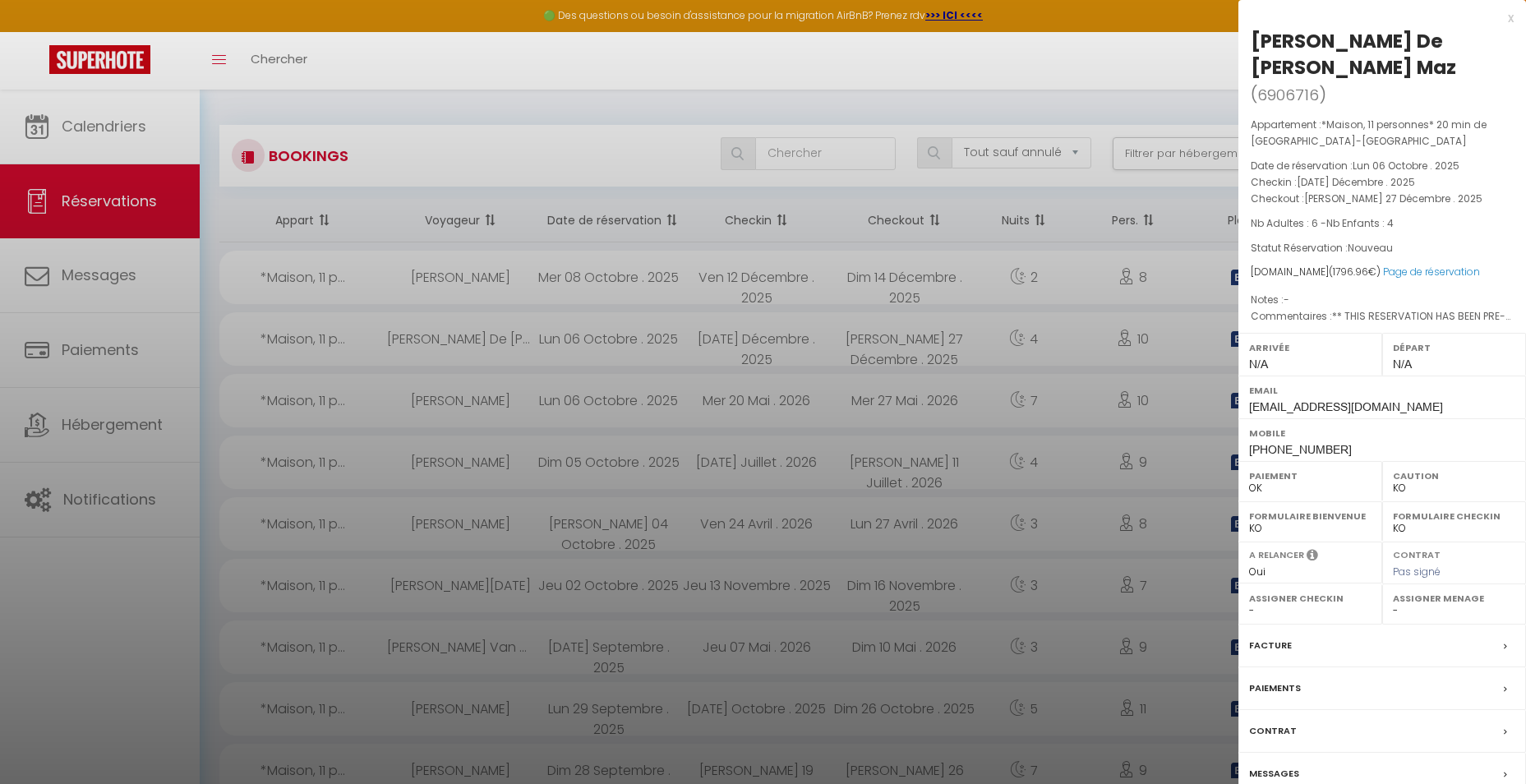
click at [759, 342] on div at bounding box center [763, 392] width 1526 height 784
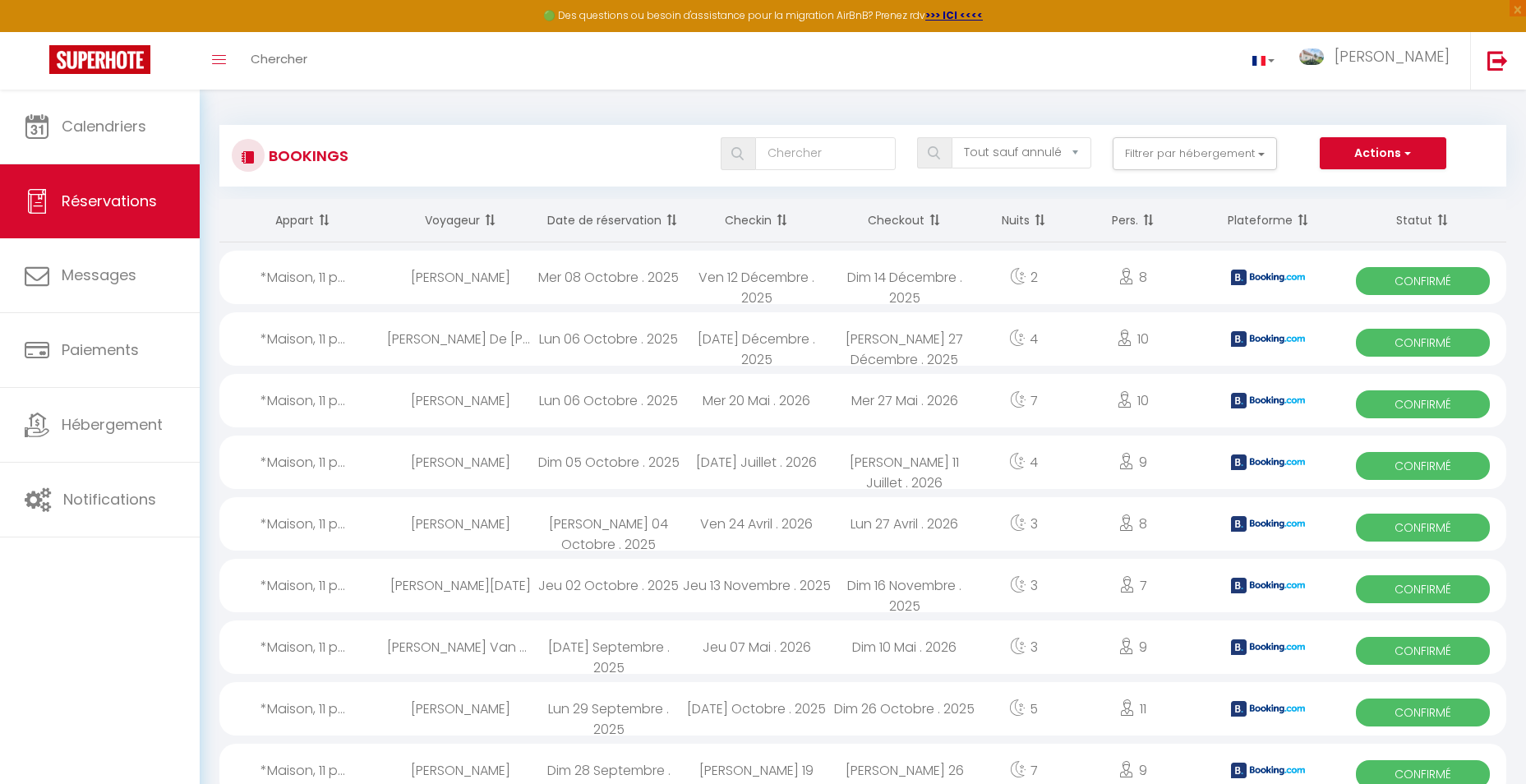
click at [759, 342] on div "[DATE] Décembre . 2025" at bounding box center [756, 338] width 148 height 54
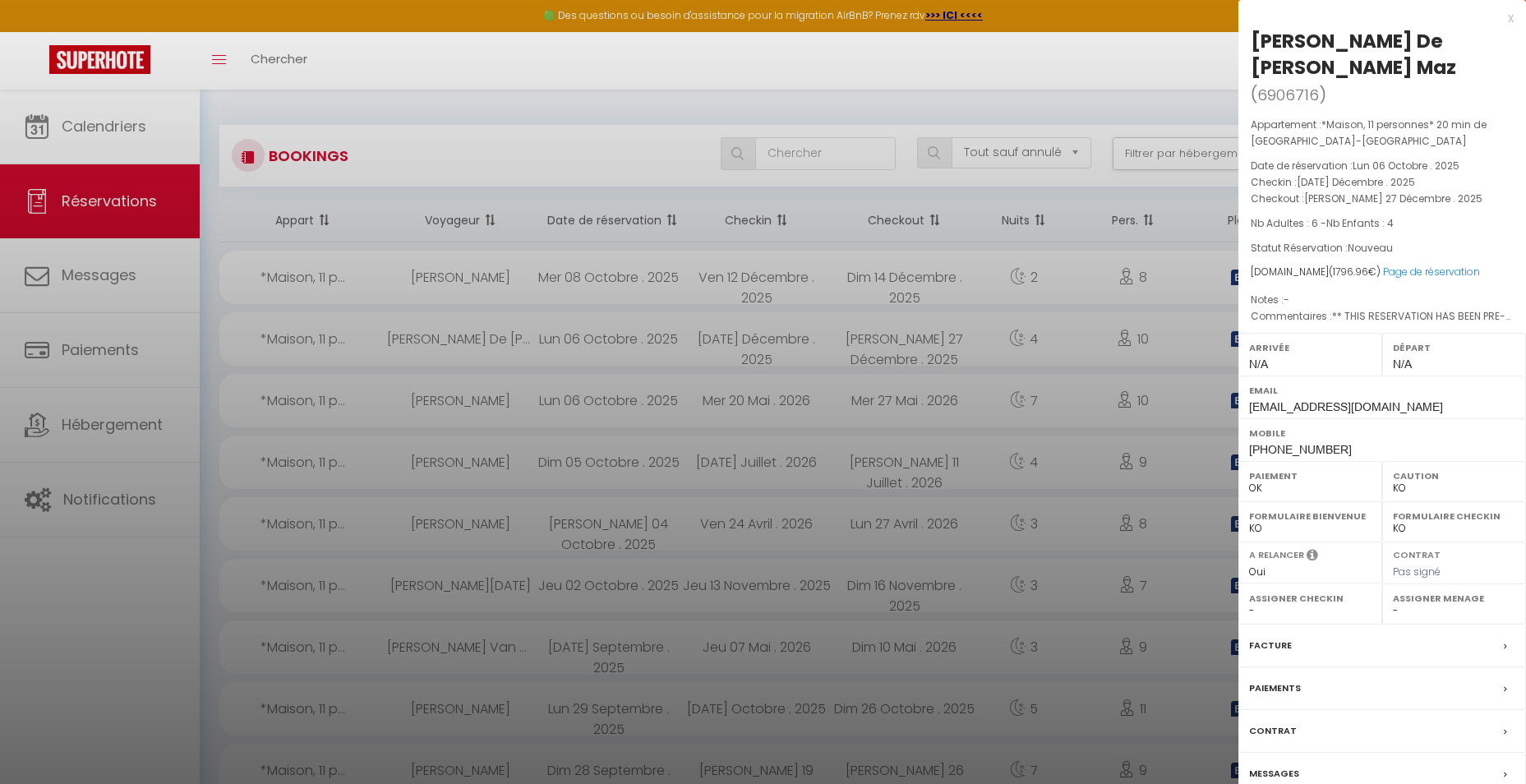
click at [1267, 722] on label "Contrat" at bounding box center [1272, 730] width 48 height 17
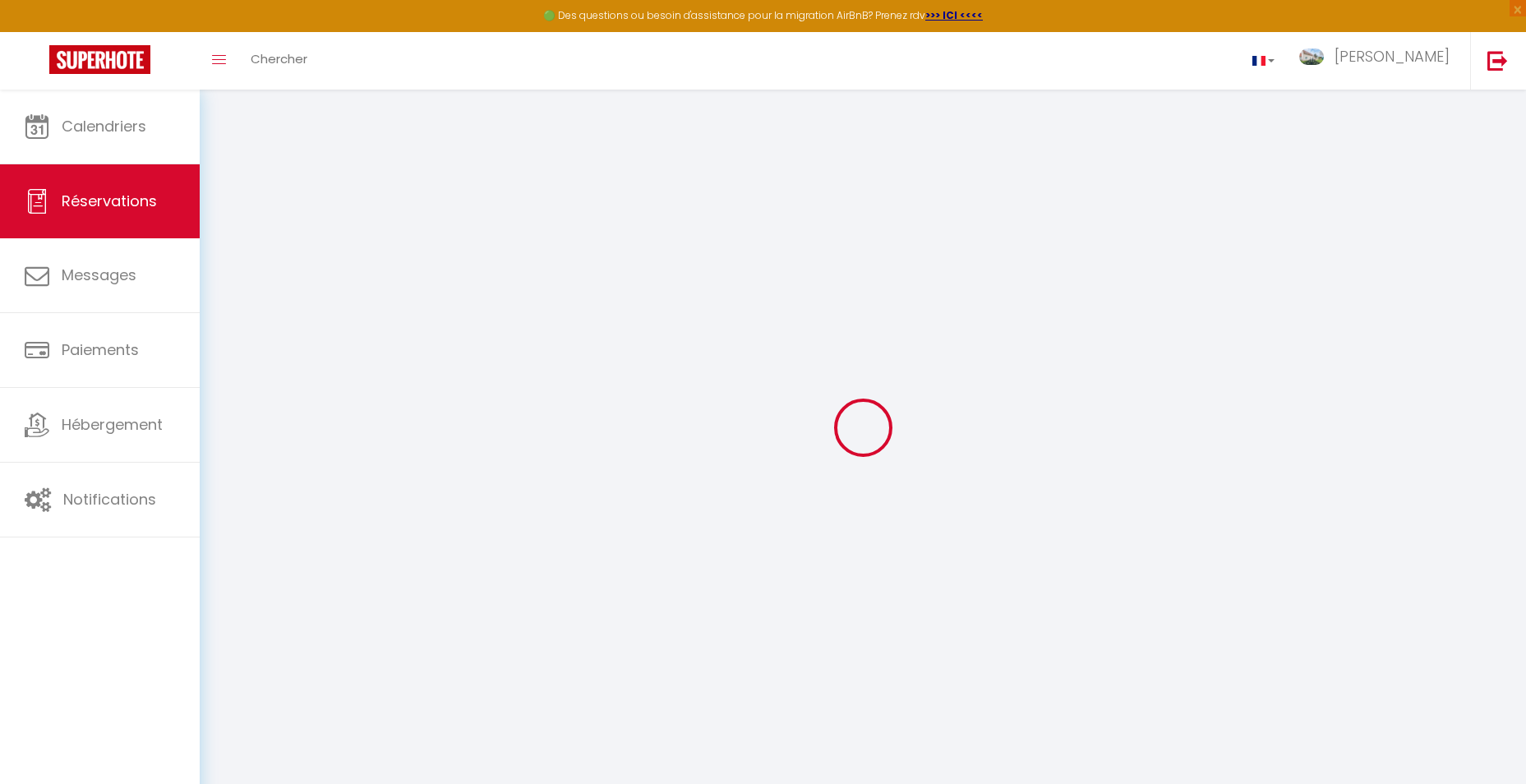
select select
checkbox input "false"
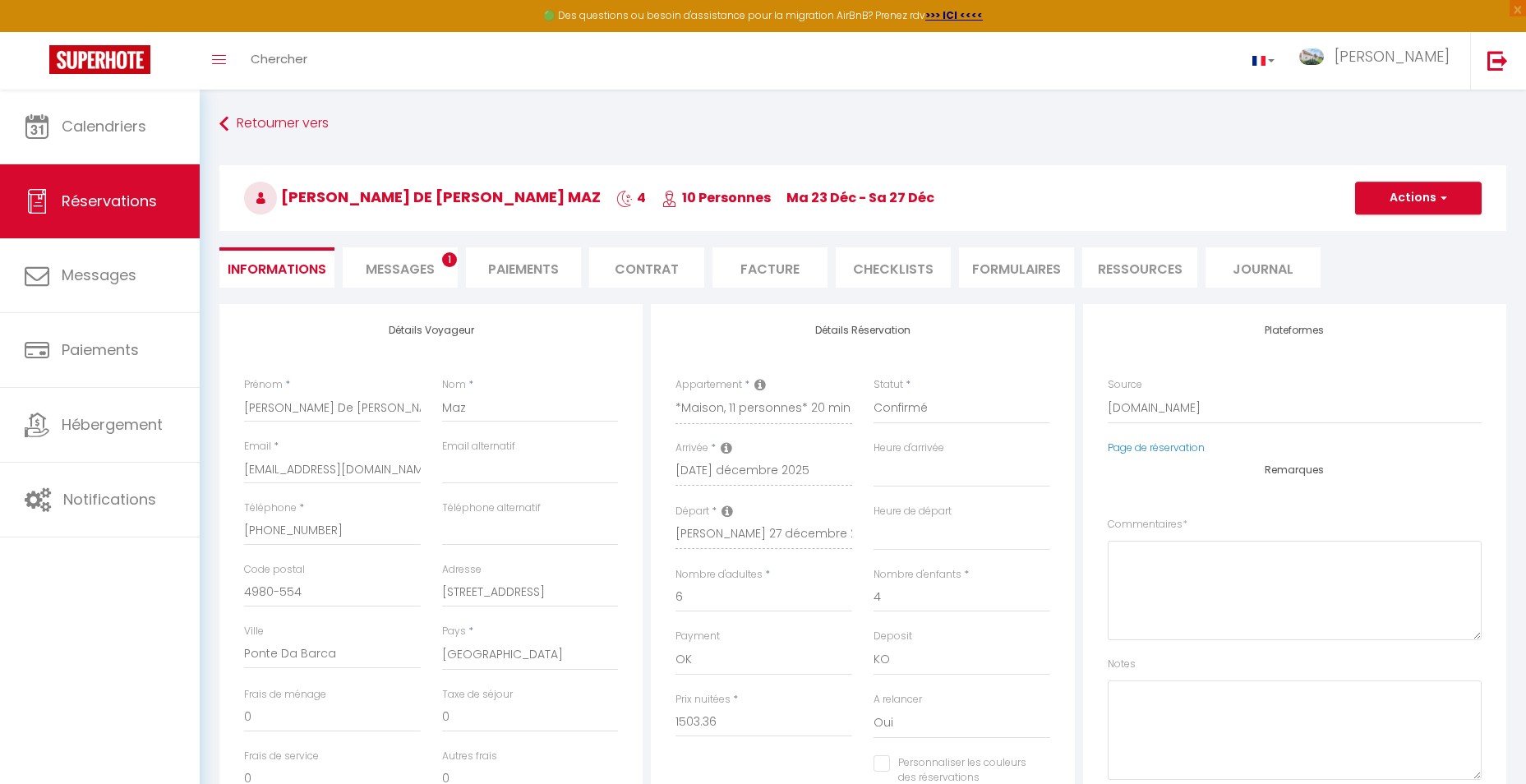
select select
checkbox input "false"
type textarea "** THIS RESERVATION HAS BEEN PRE-PAID ** You have a [PERSON_NAME] that would li…"
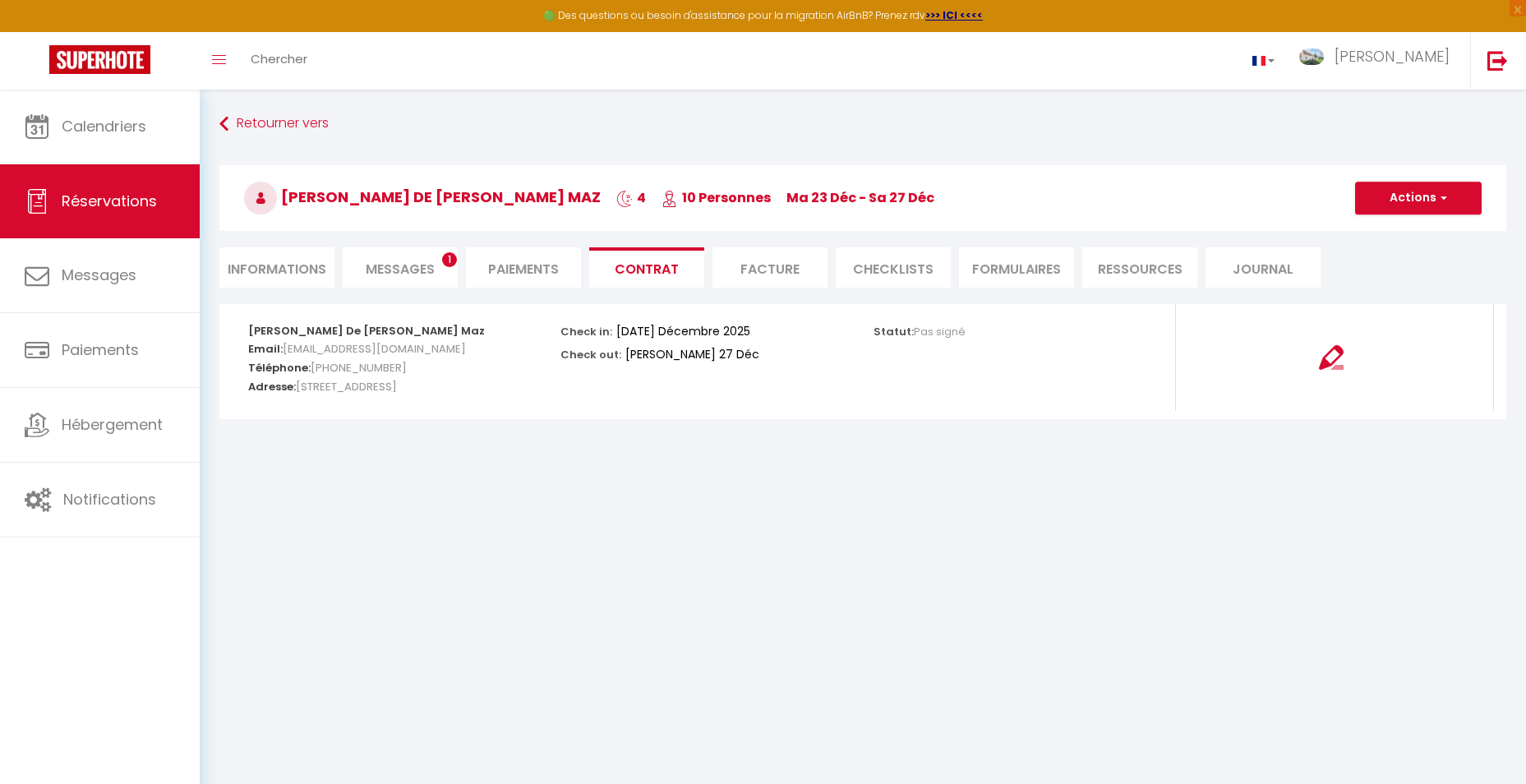
click at [291, 273] on li "Informations" at bounding box center [276, 267] width 115 height 40
select select
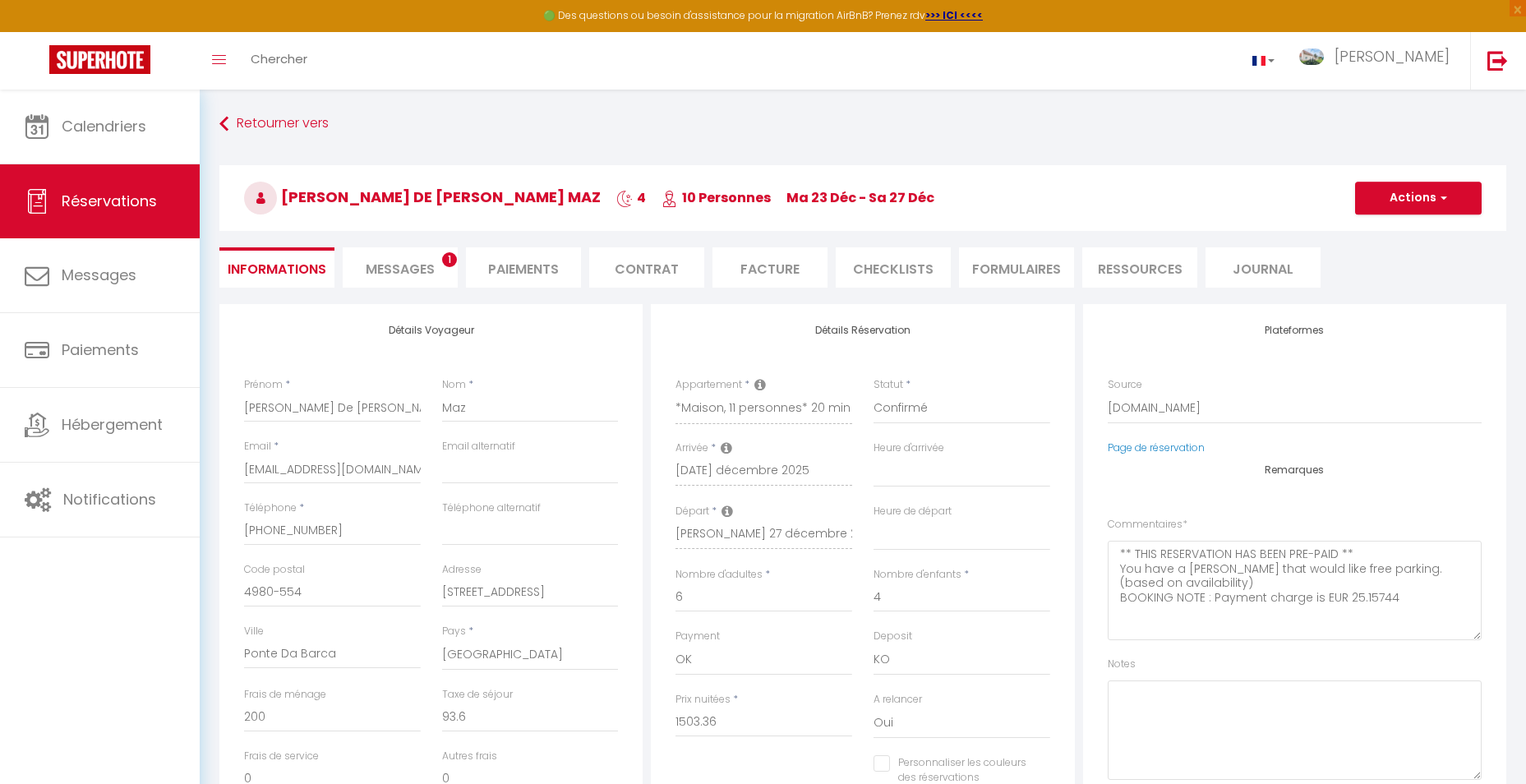
click at [785, 273] on li "Facture" at bounding box center [770, 267] width 115 height 40
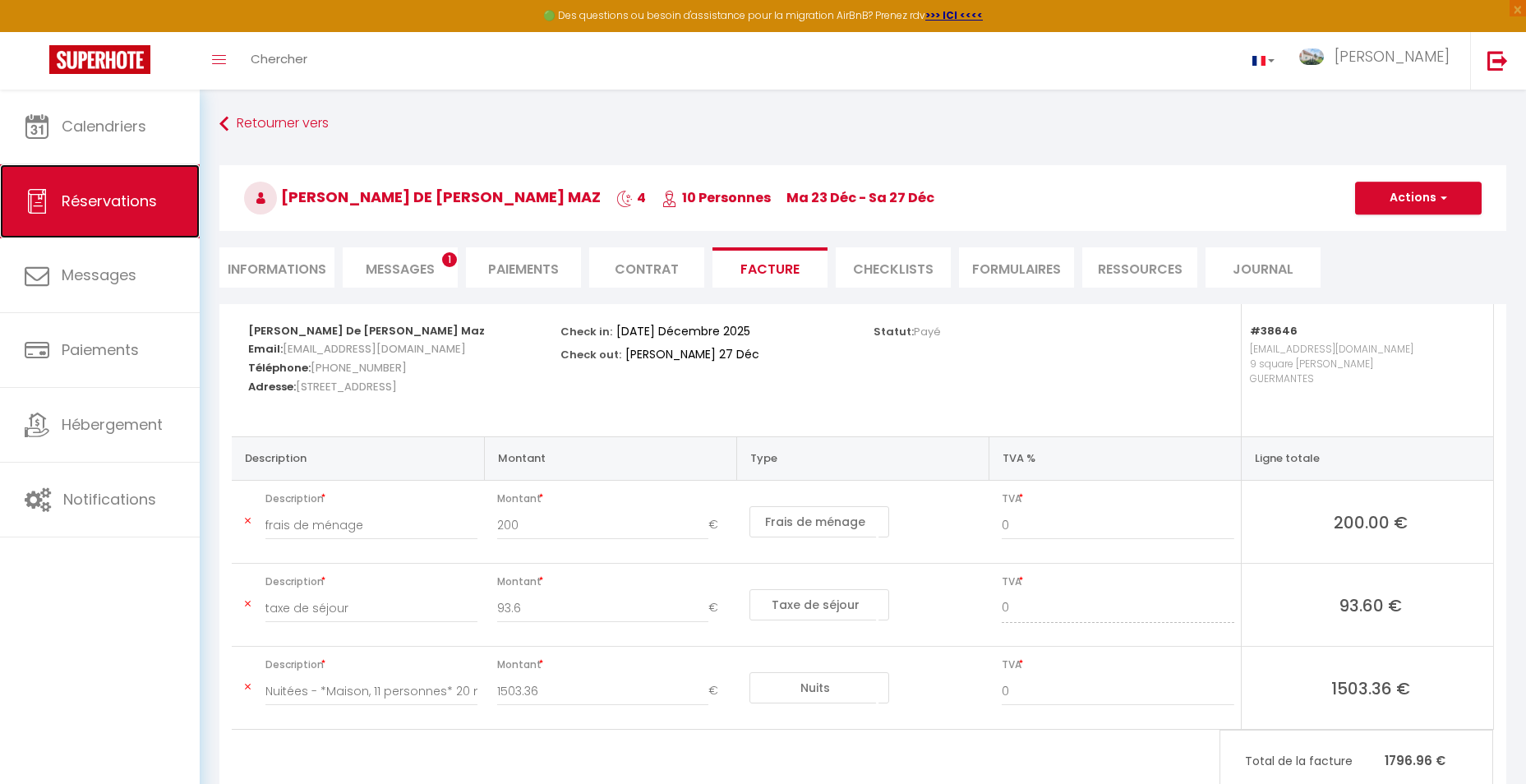
click at [113, 198] on span "Réservations" at bounding box center [109, 201] width 95 height 21
select select "not_cancelled"
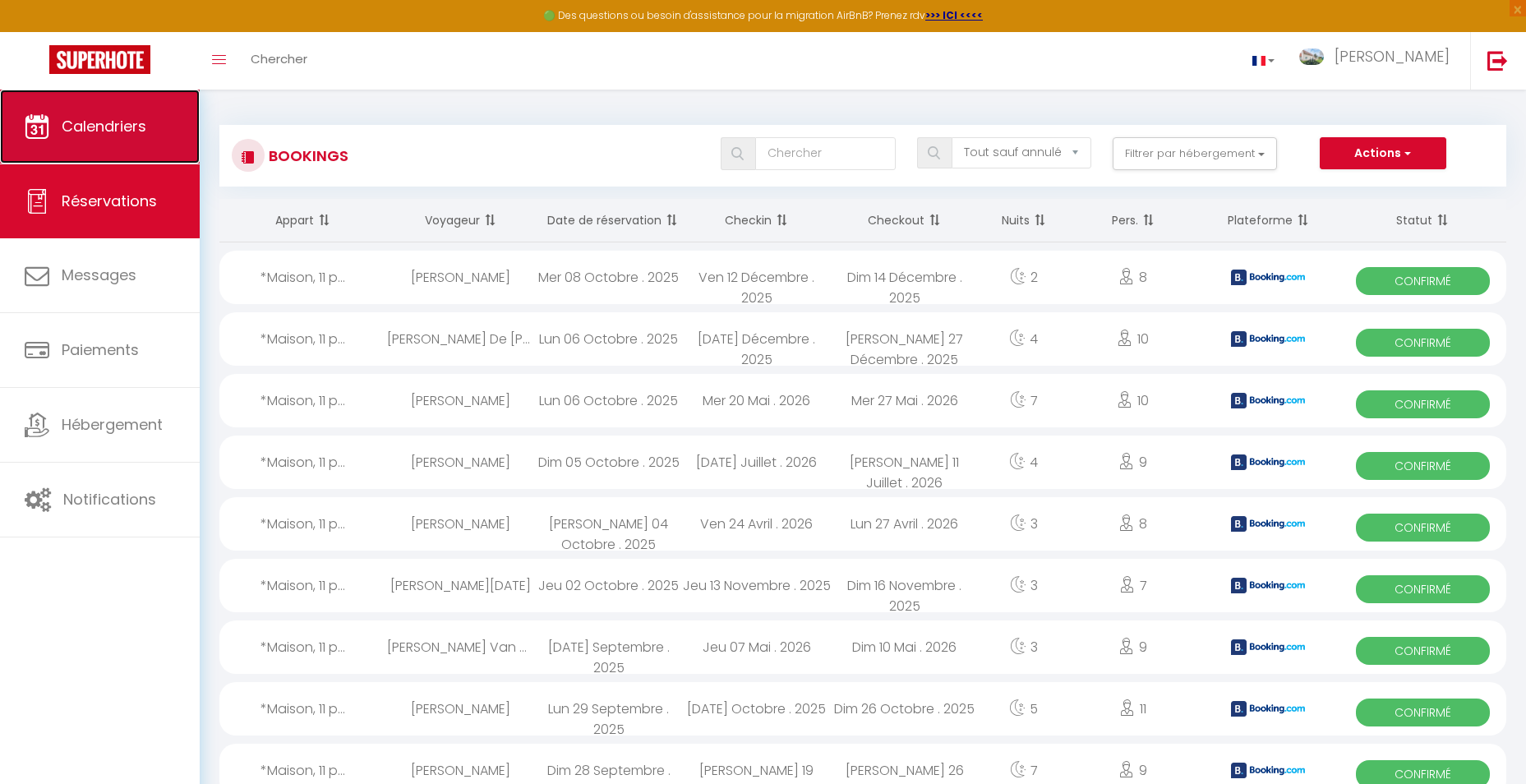
click at [103, 136] on link "Calendriers" at bounding box center [100, 126] width 199 height 74
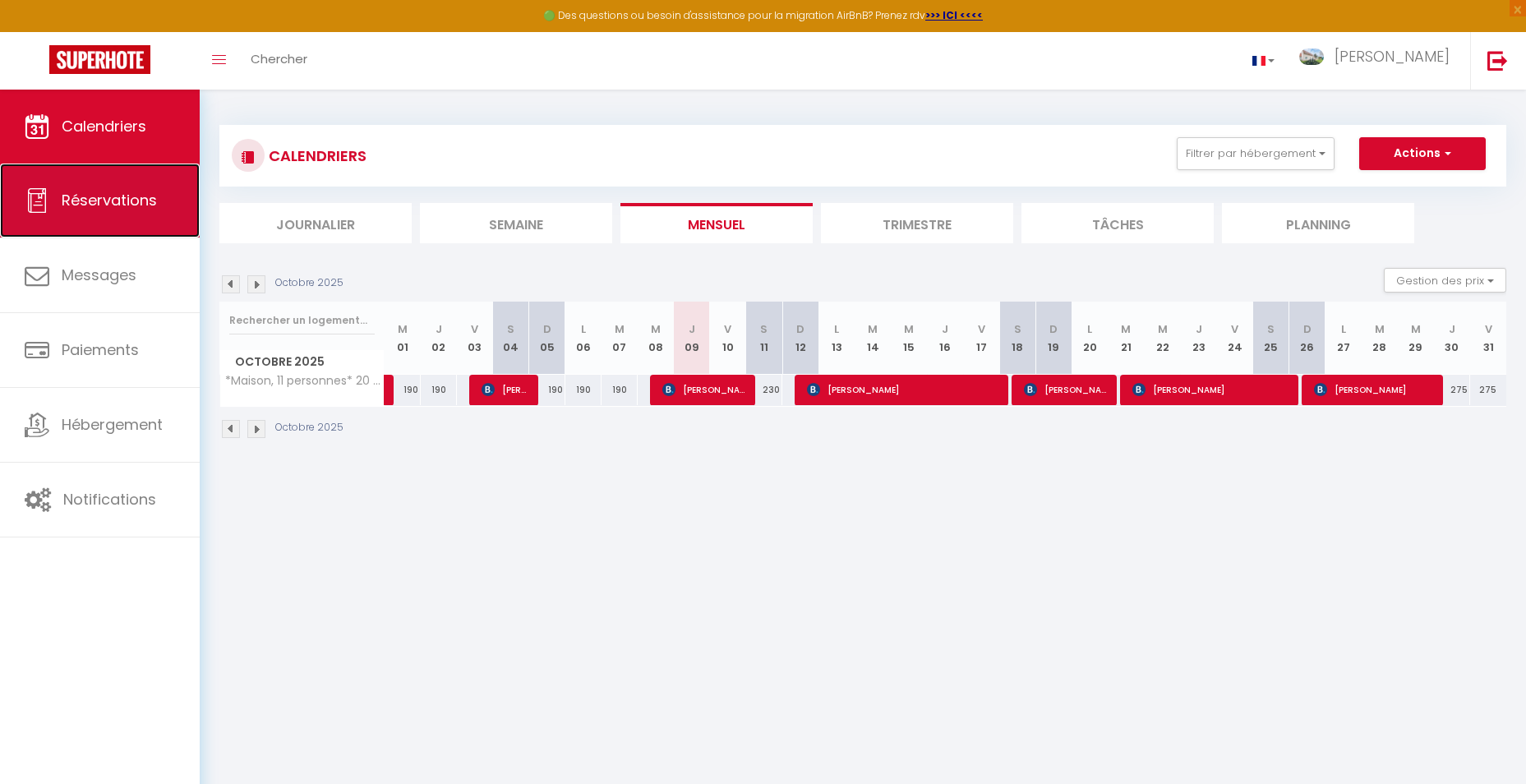
click at [90, 200] on span "Réservations" at bounding box center [109, 200] width 95 height 21
select select "not_cancelled"
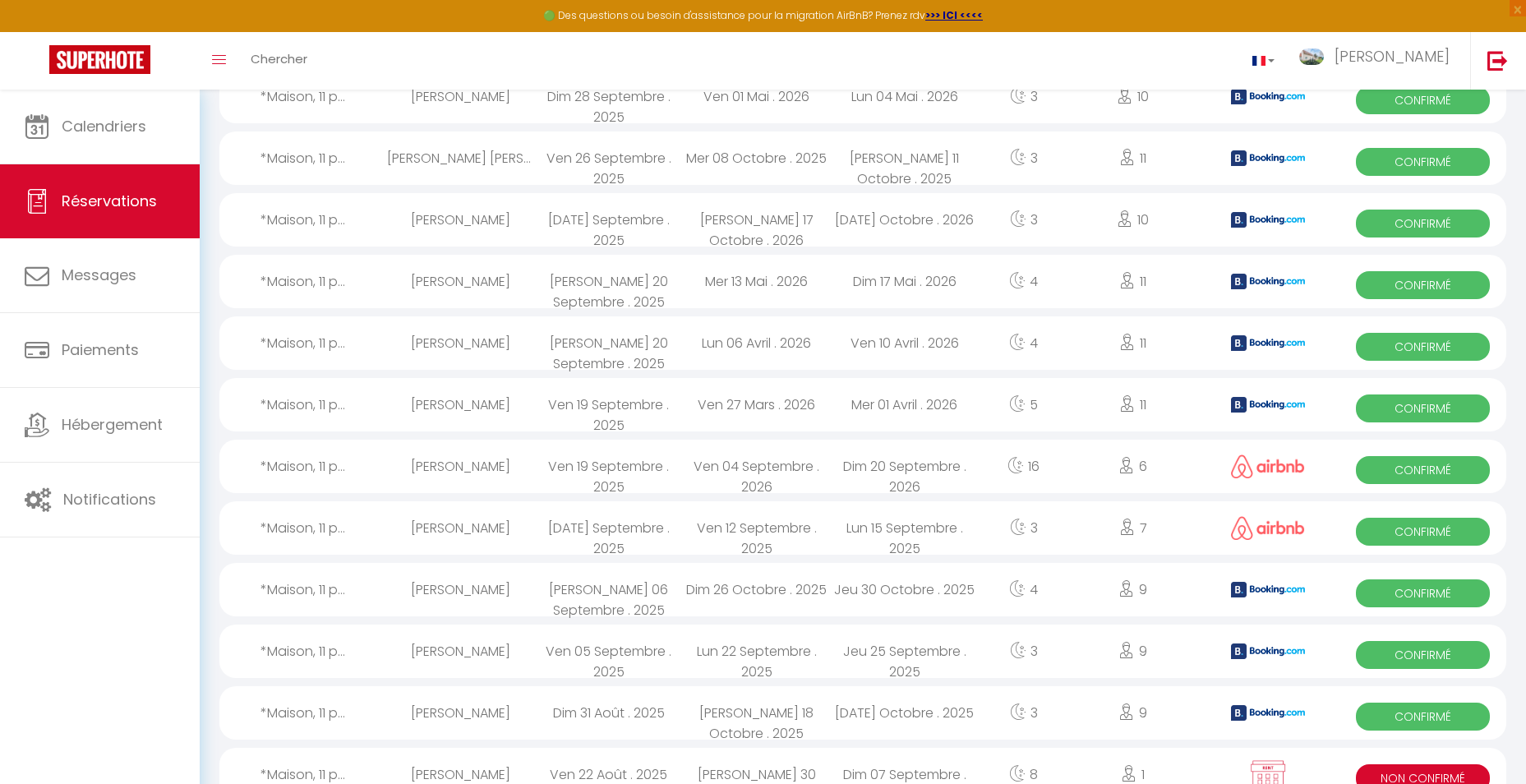
scroll to position [740, 0]
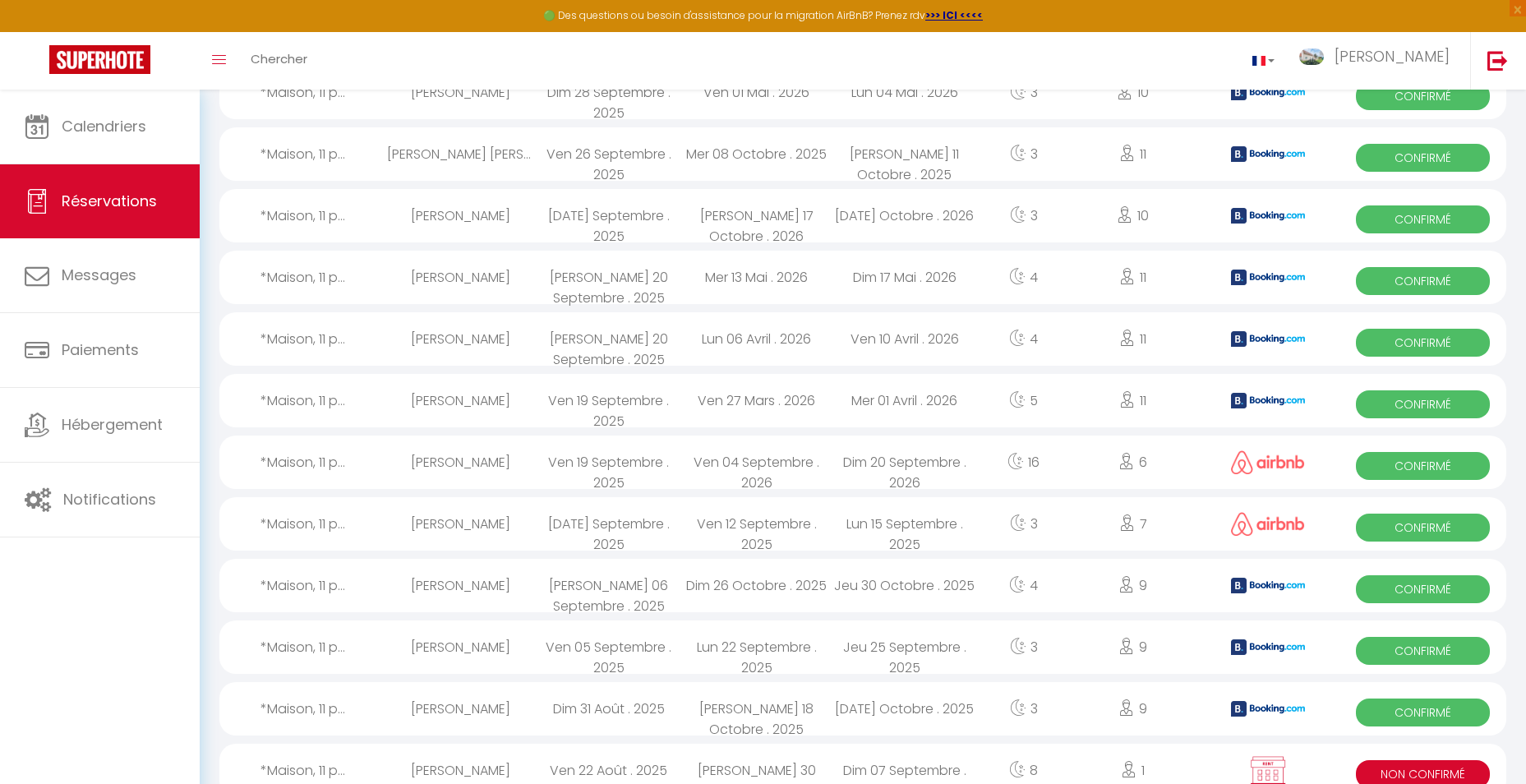
click at [489, 582] on div "[PERSON_NAME]" at bounding box center [461, 585] width 148 height 54
select select "OK"
select select "KO"
select select "0"
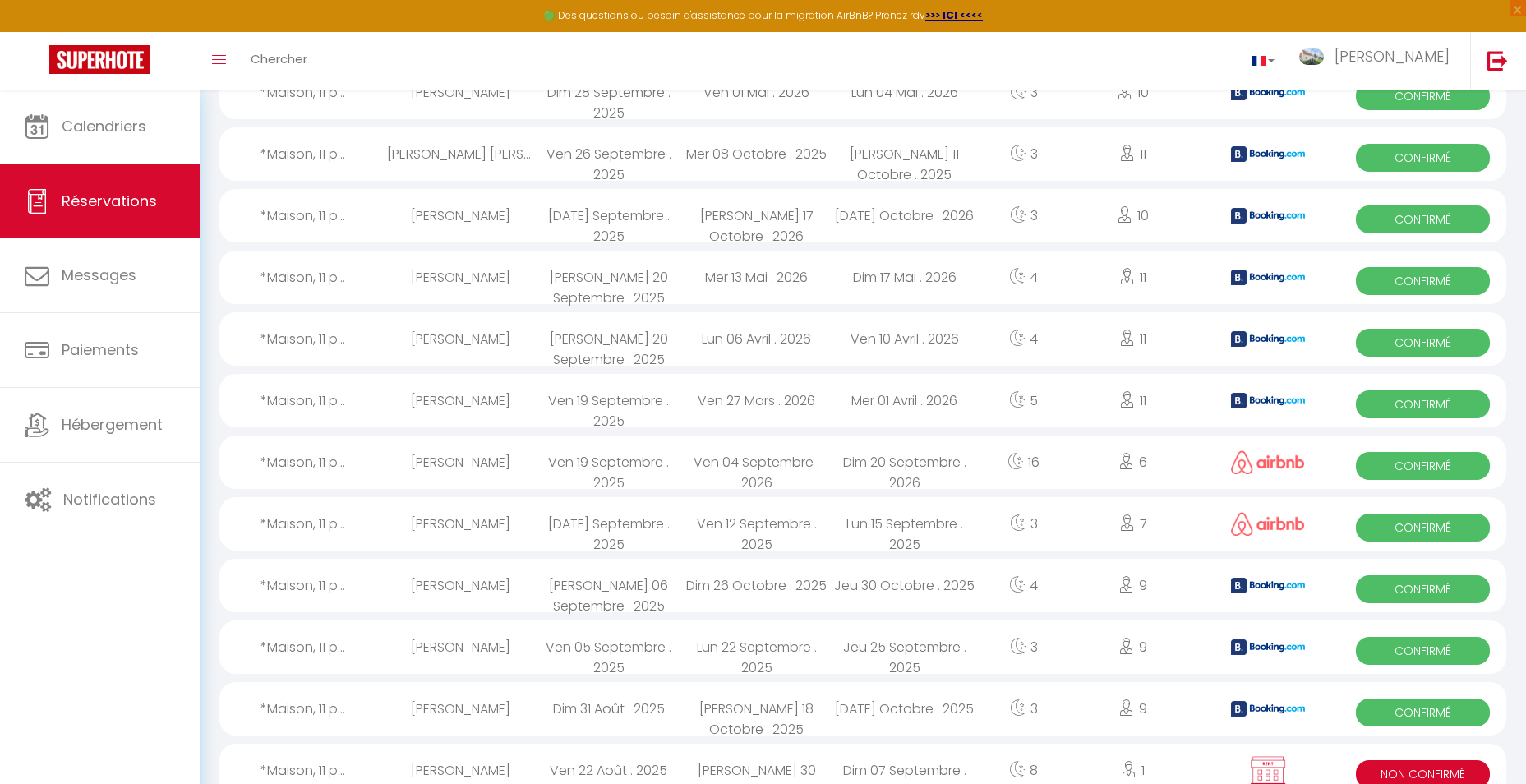
select select "1"
select select
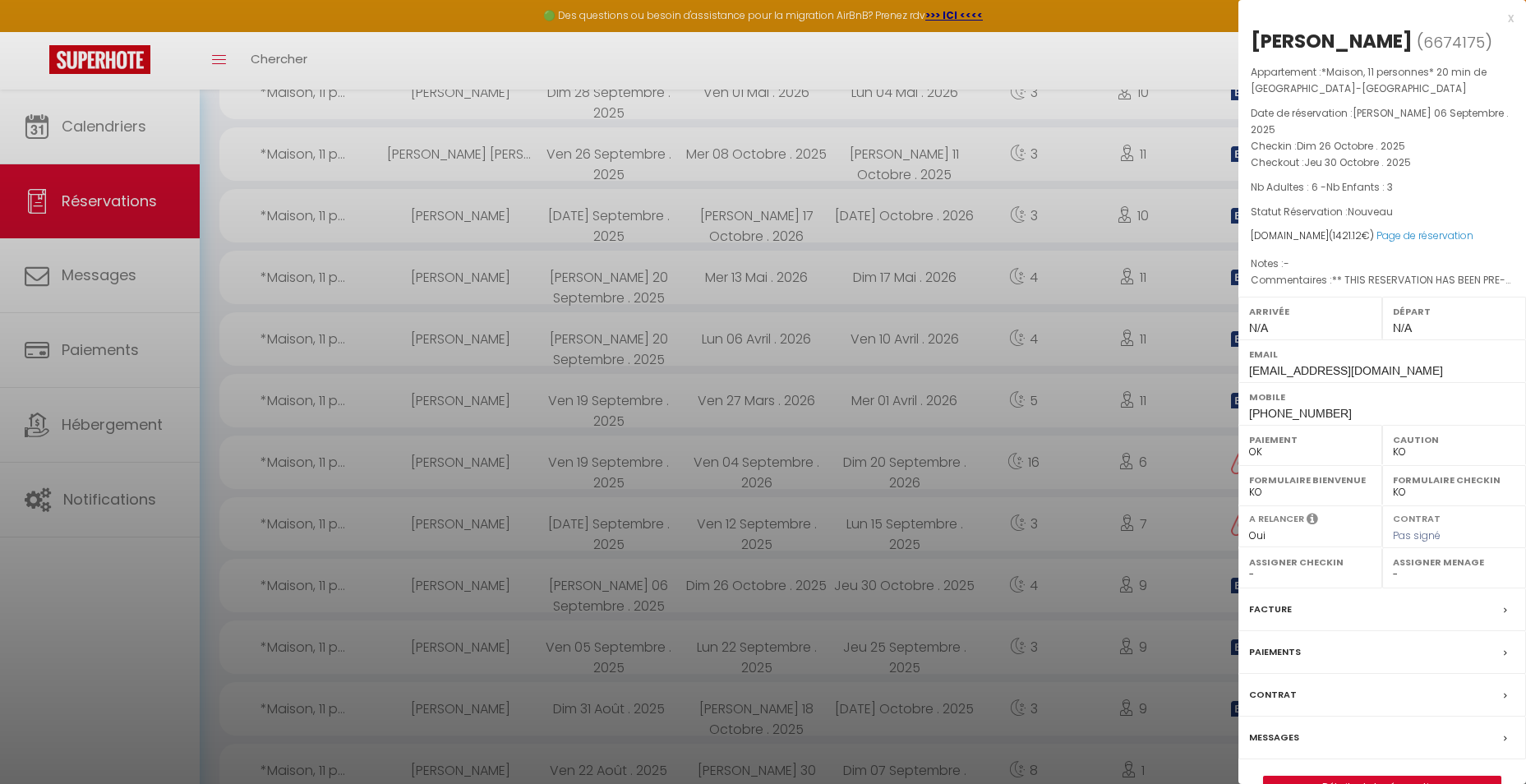
click at [1278, 686] on label "Contrat" at bounding box center [1272, 695] width 48 height 17
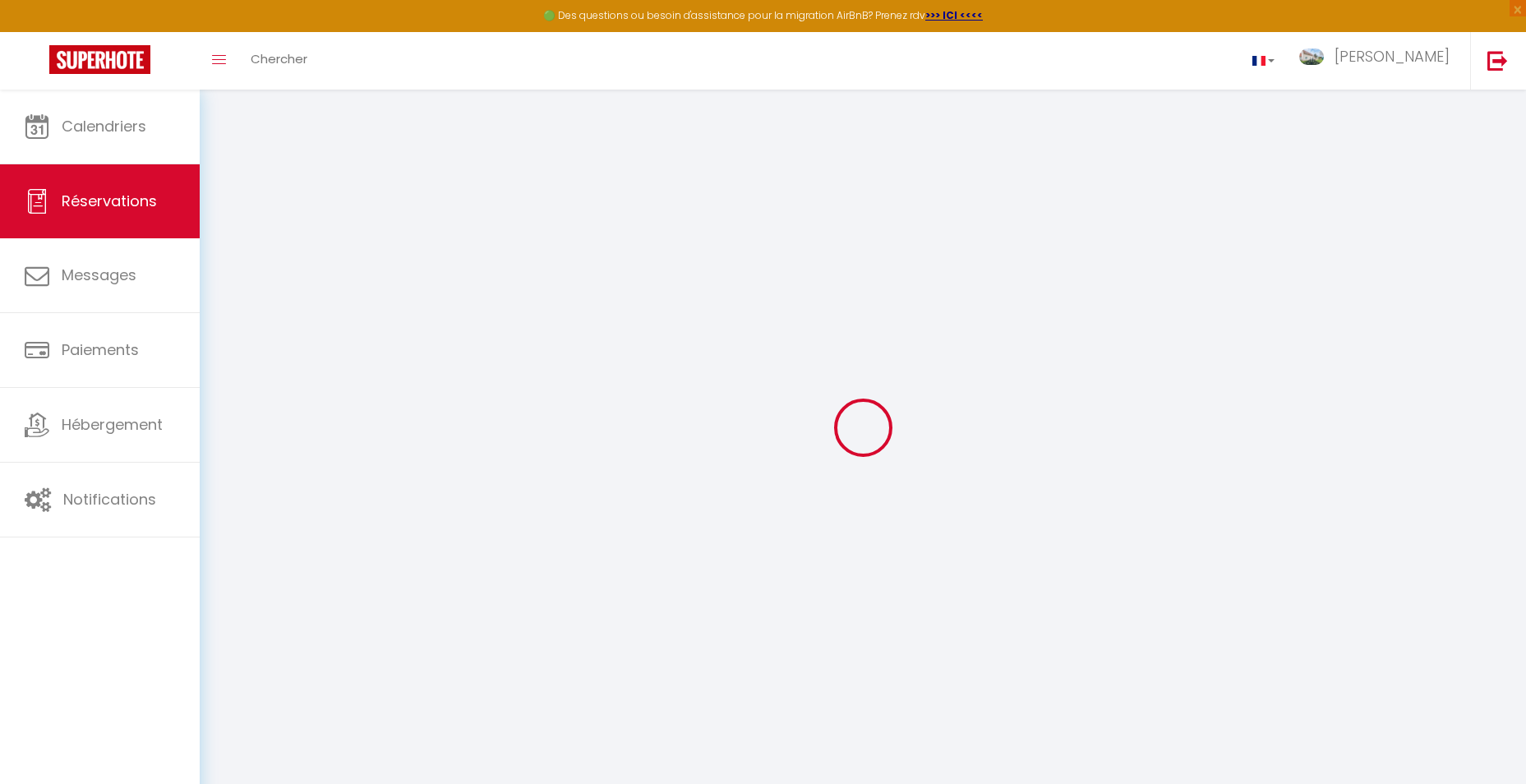
select select
checkbox input "false"
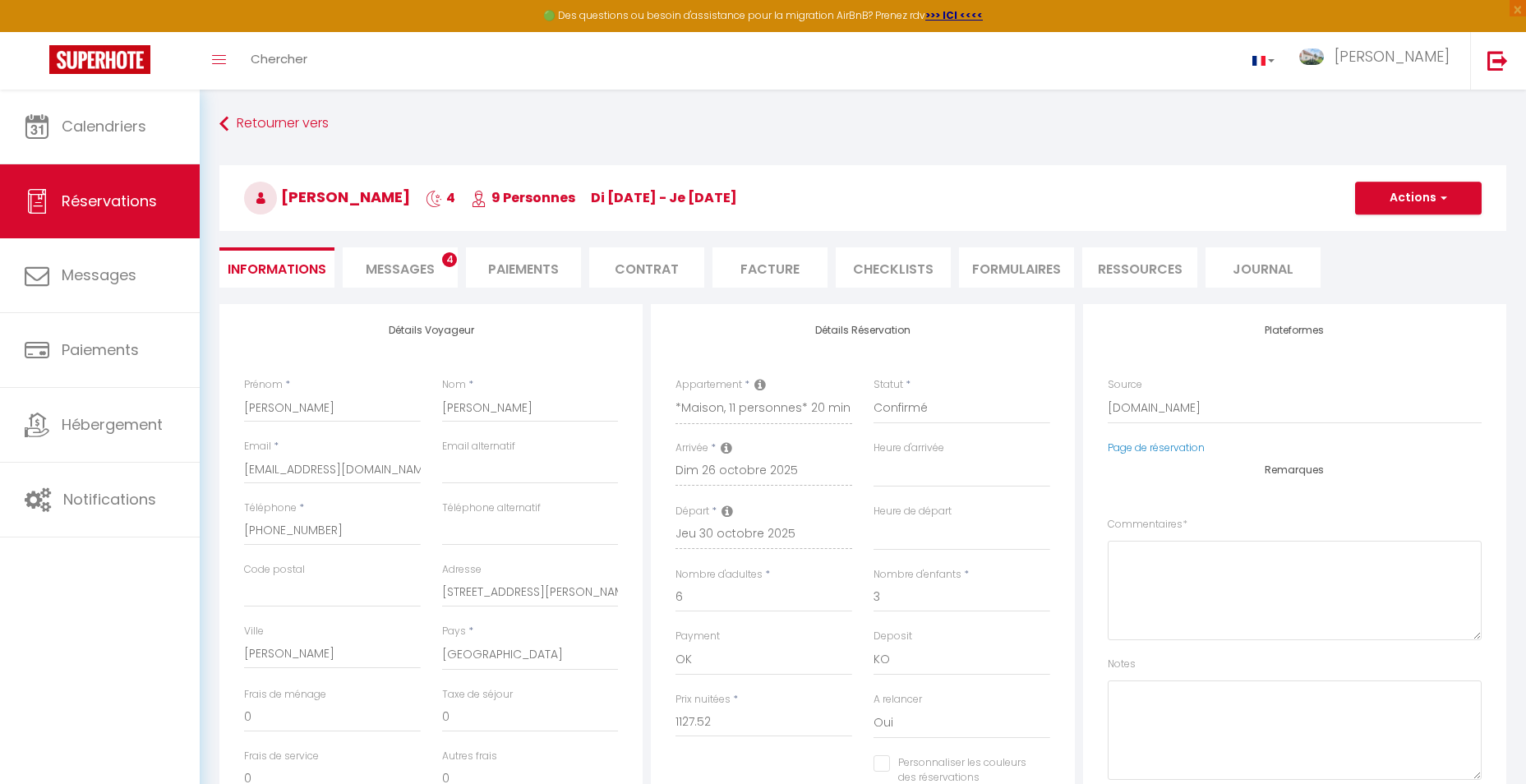
select select
checkbox input "false"
type textarea "** THIS RESERVATION HAS BEEN PRE-PAID ** BOOKING NOTE : Payment charge is EUR 1…"
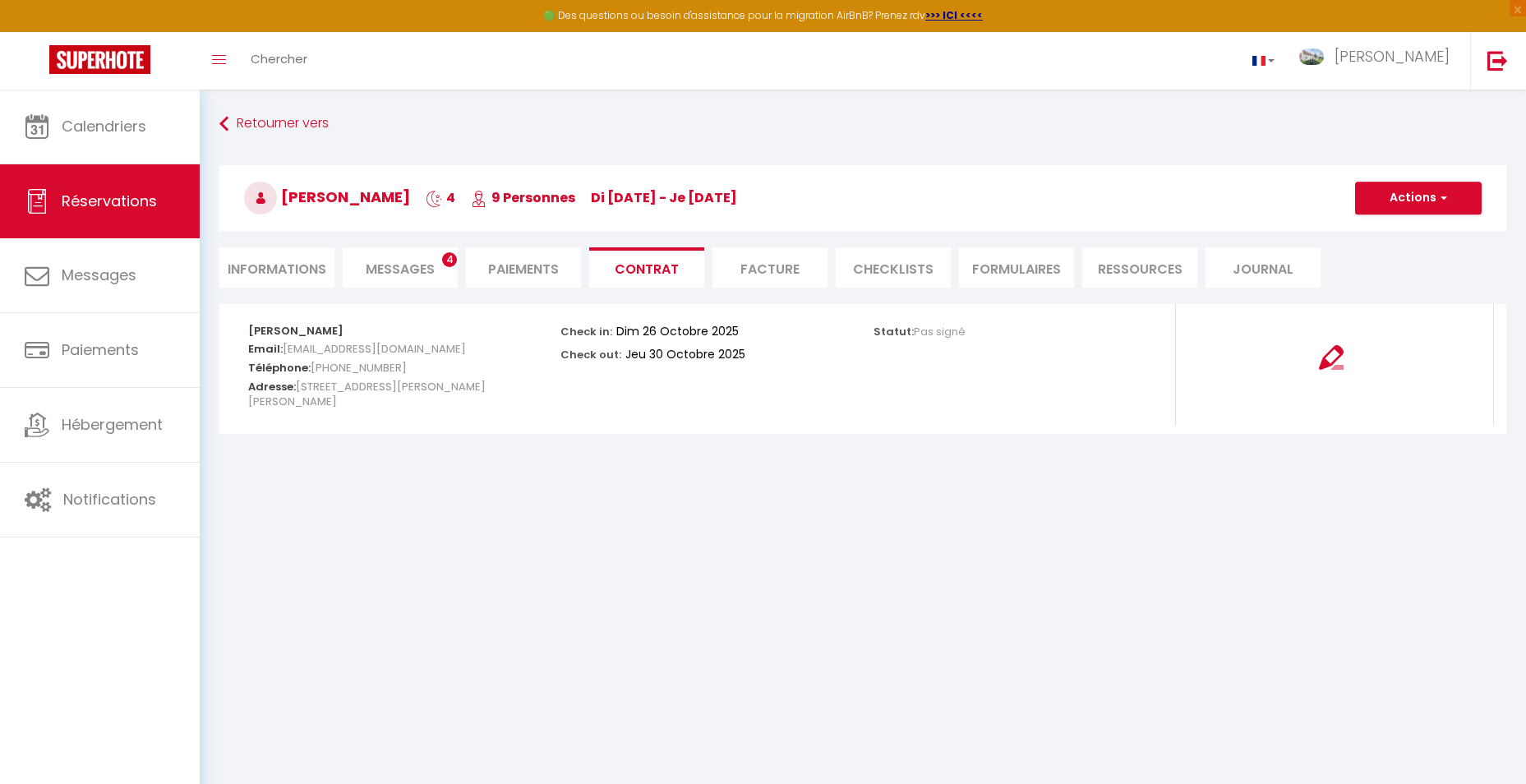
click at [280, 260] on li "Informations" at bounding box center [276, 267] width 115 height 40
select select
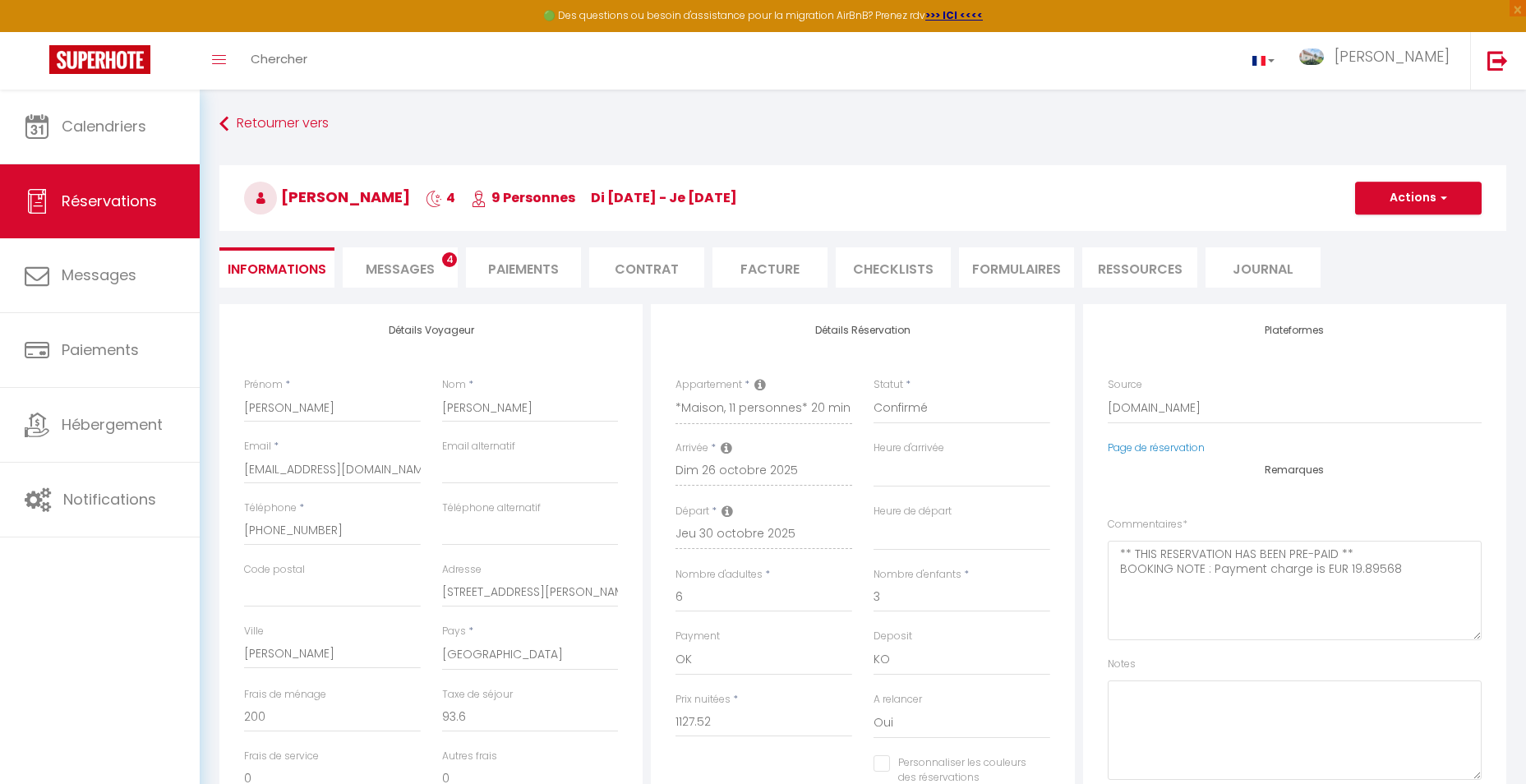
click at [786, 268] on li "Facture" at bounding box center [770, 267] width 115 height 40
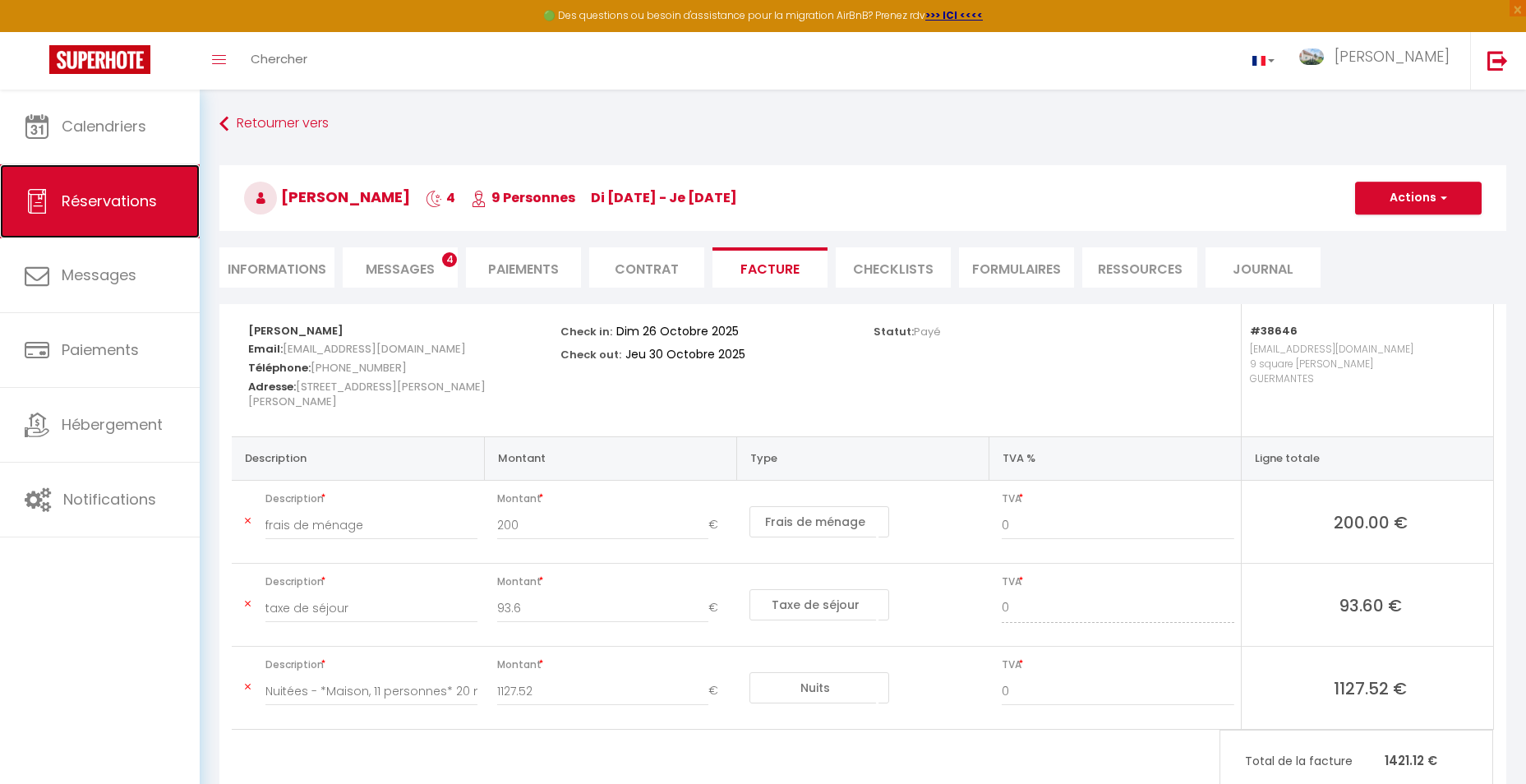
click at [114, 197] on span "Réservations" at bounding box center [109, 201] width 95 height 21
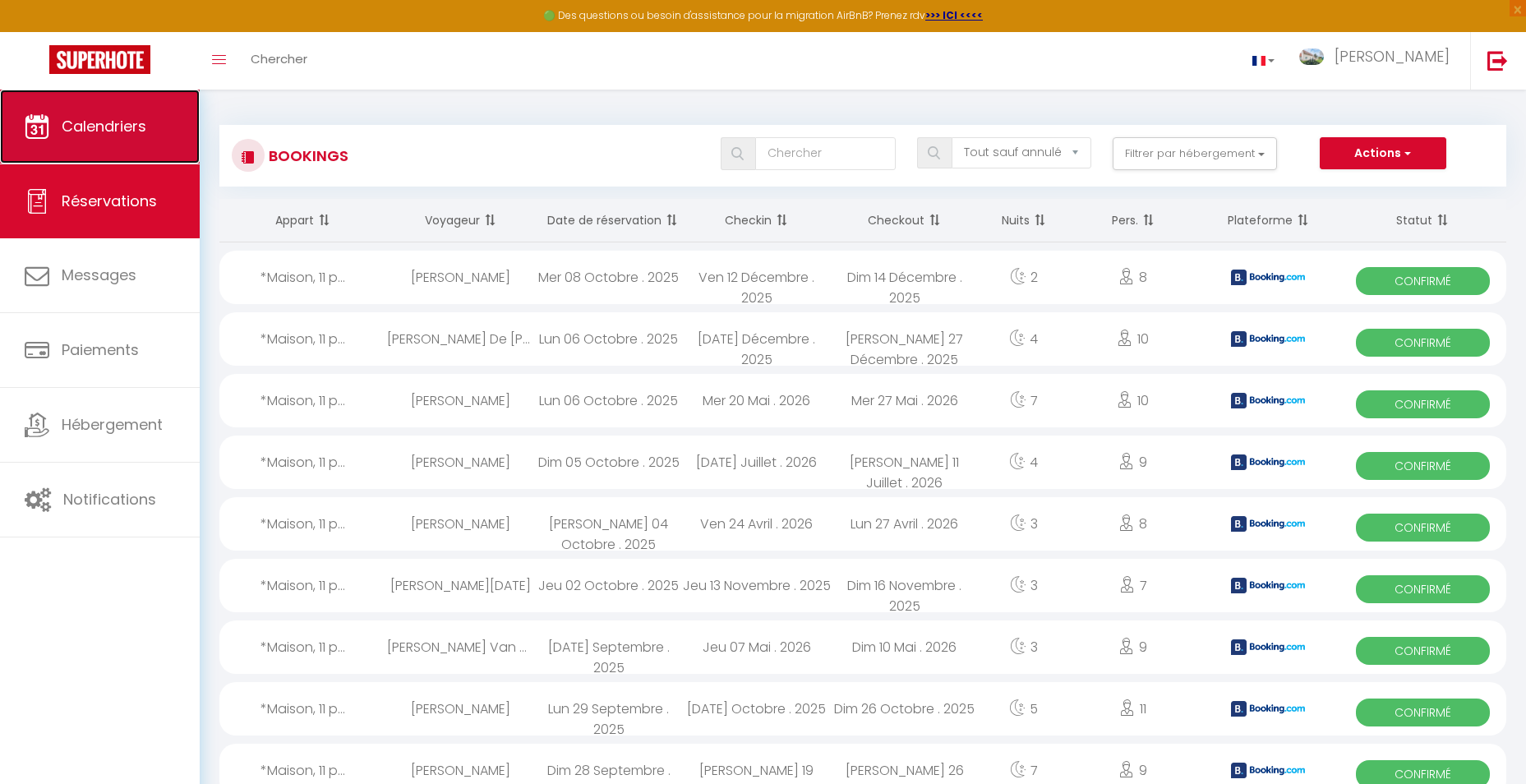
click at [110, 122] on span "Calendriers" at bounding box center [104, 126] width 85 height 21
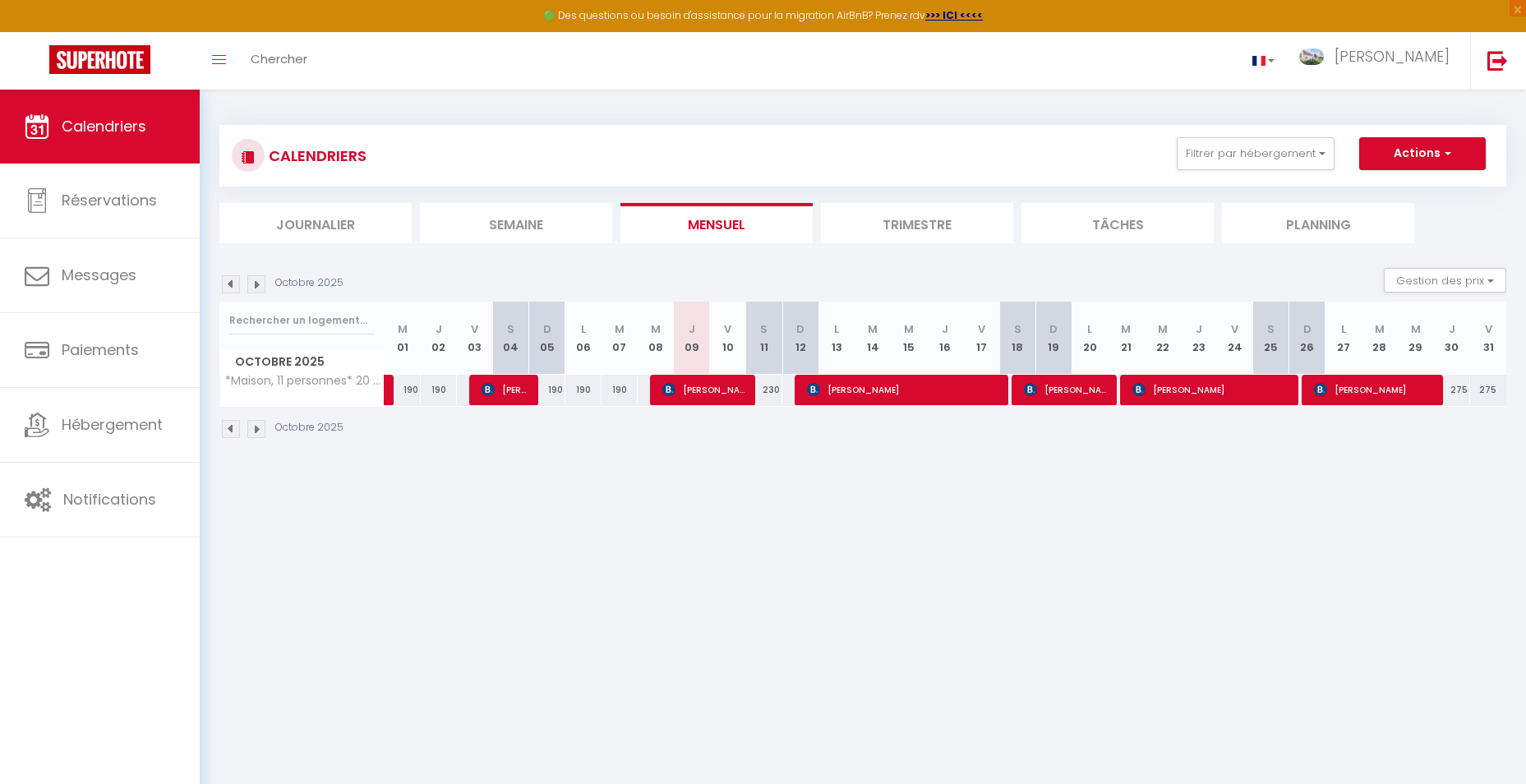
click at [258, 429] on img at bounding box center [256, 429] width 18 height 18
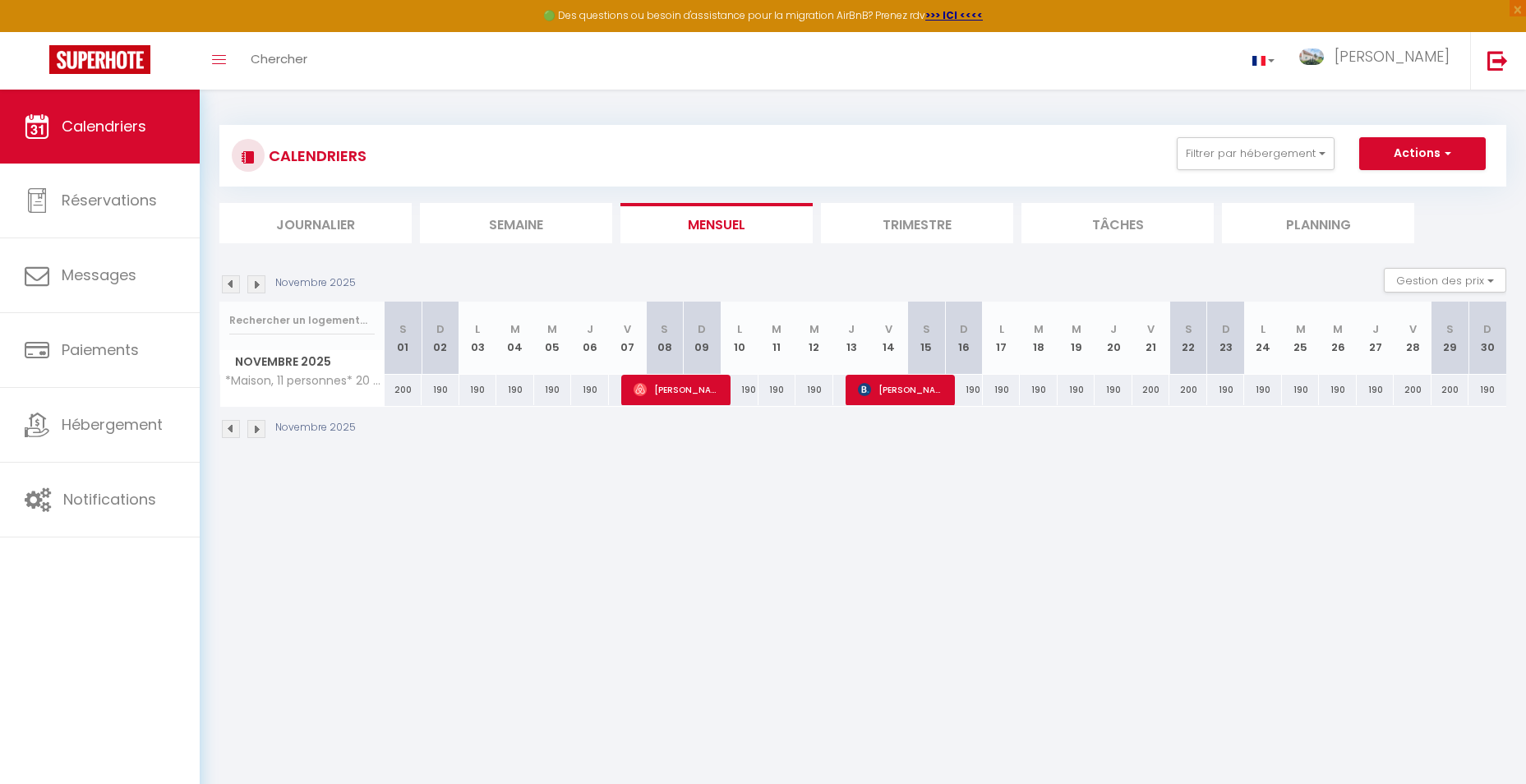
click at [259, 434] on img at bounding box center [256, 429] width 18 height 18
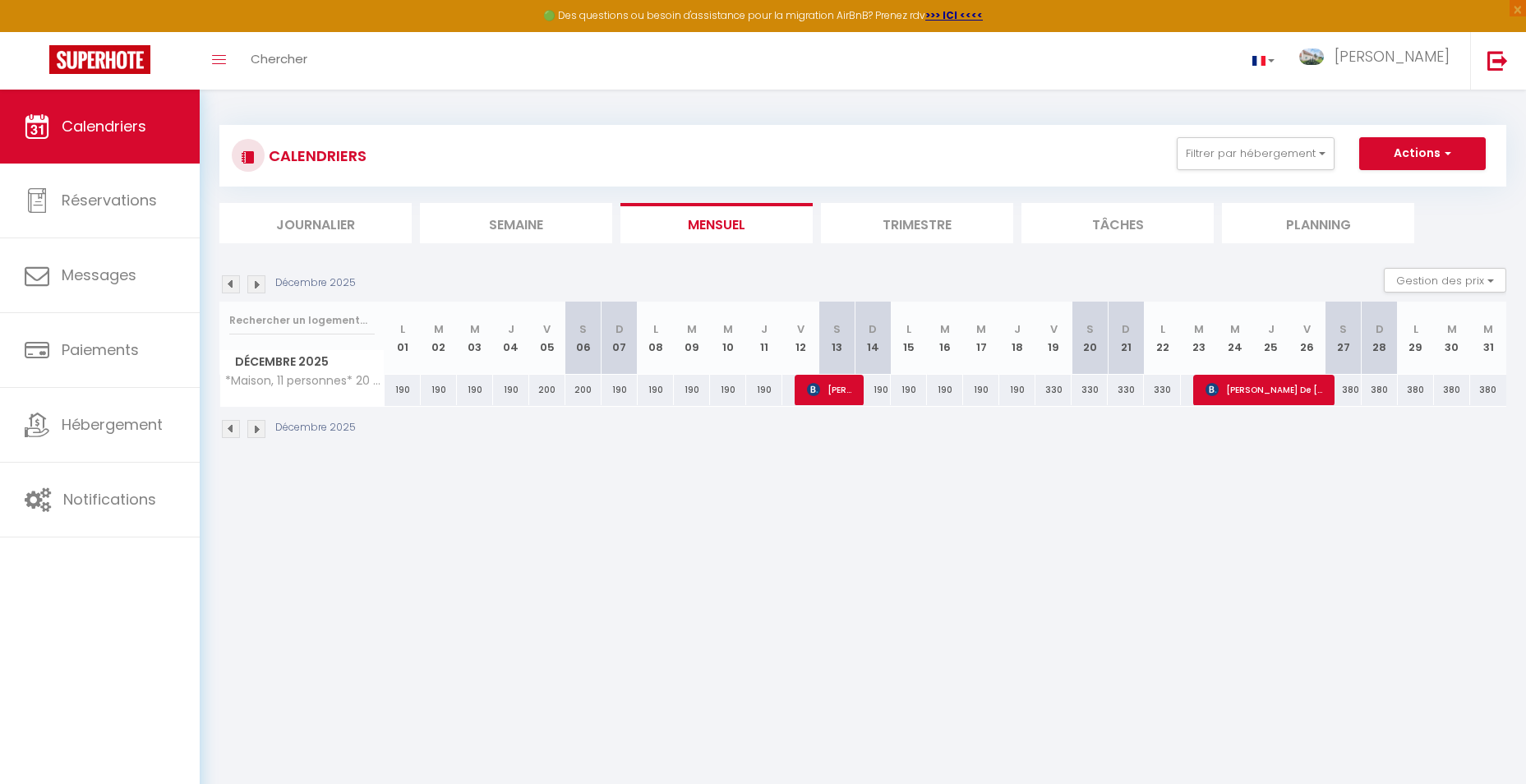
click at [255, 428] on img at bounding box center [256, 429] width 18 height 18
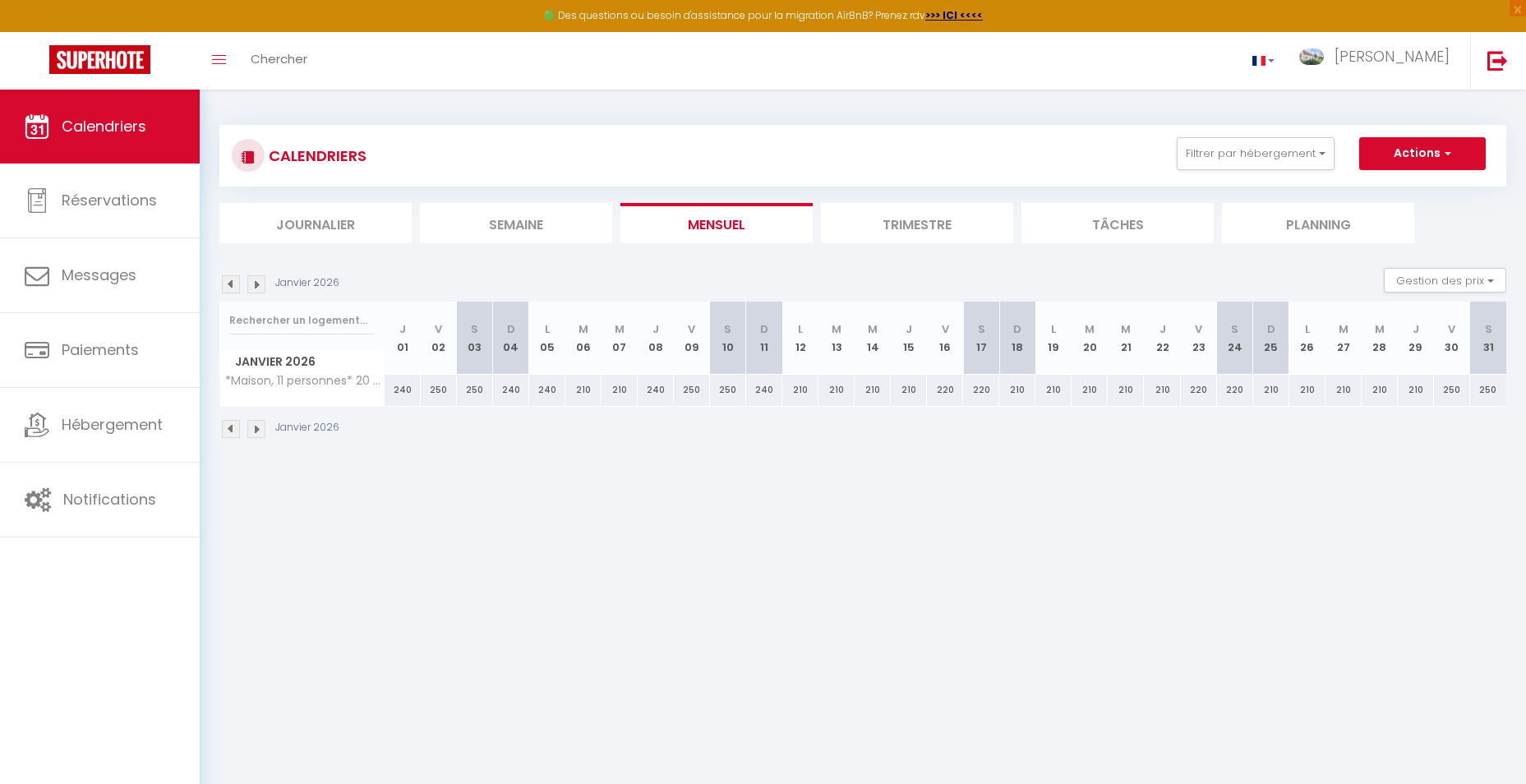
click at [238, 428] on img at bounding box center [230, 429] width 18 height 18
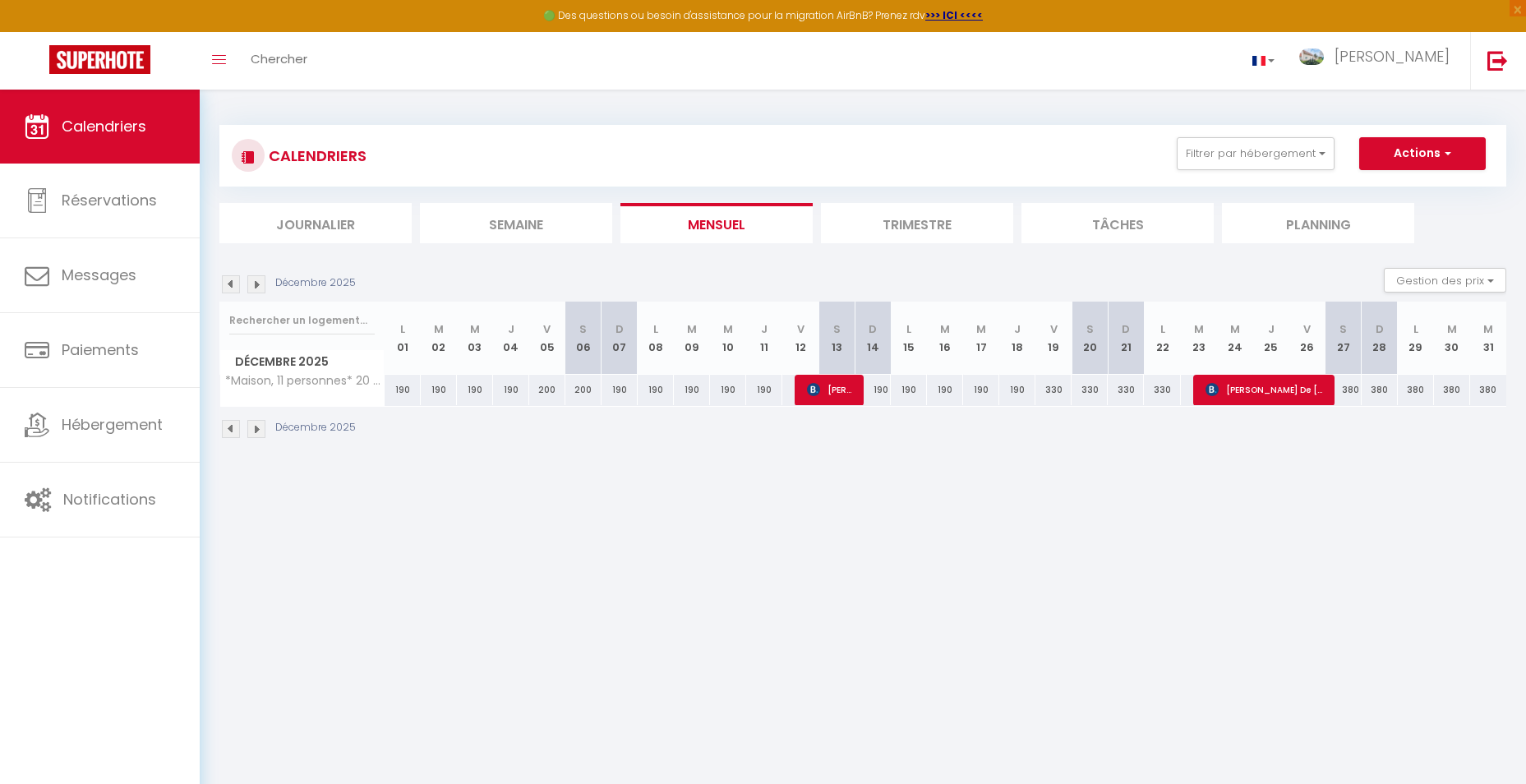
click at [235, 428] on img at bounding box center [230, 429] width 18 height 18
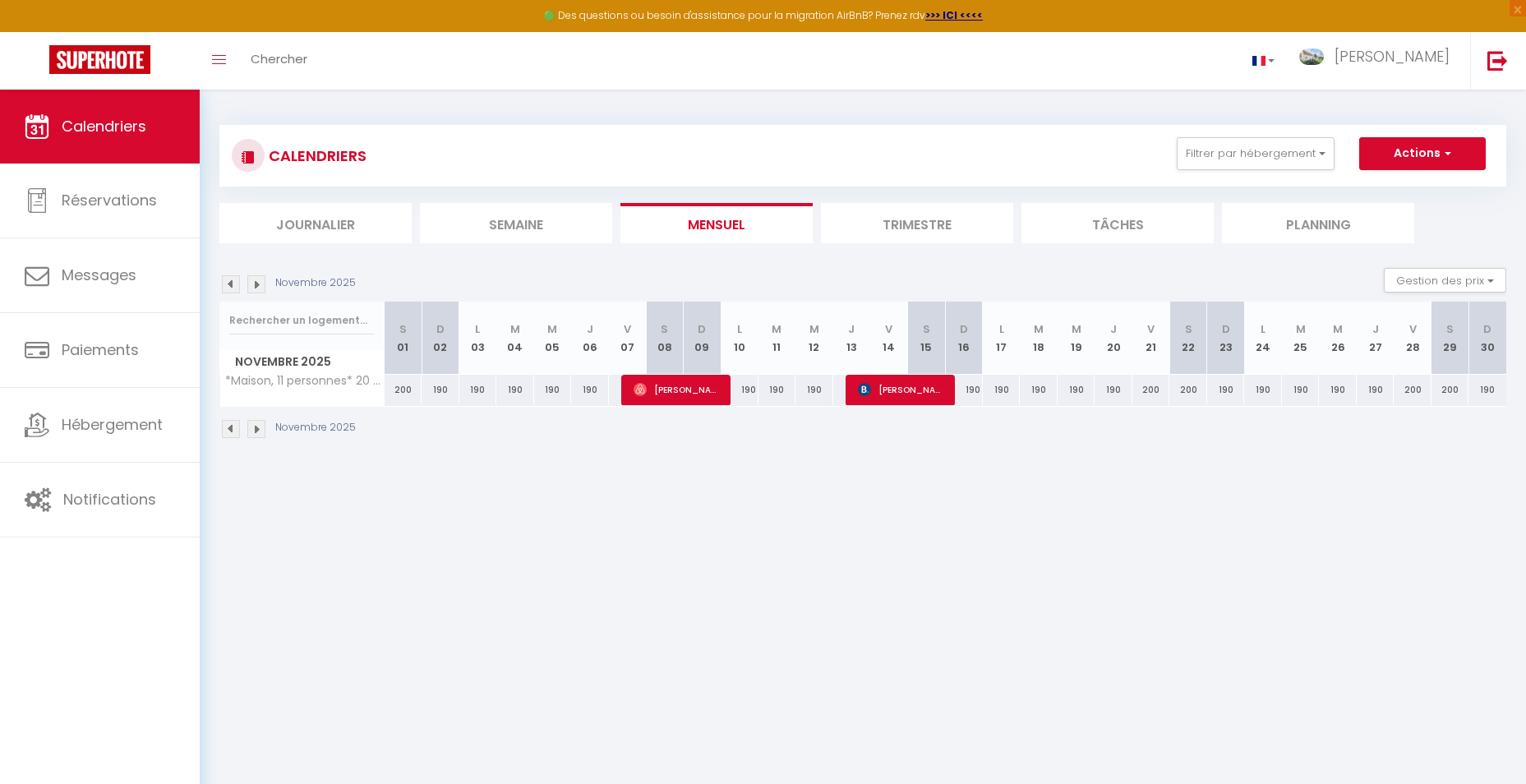
click at [256, 432] on img at bounding box center [256, 429] width 18 height 18
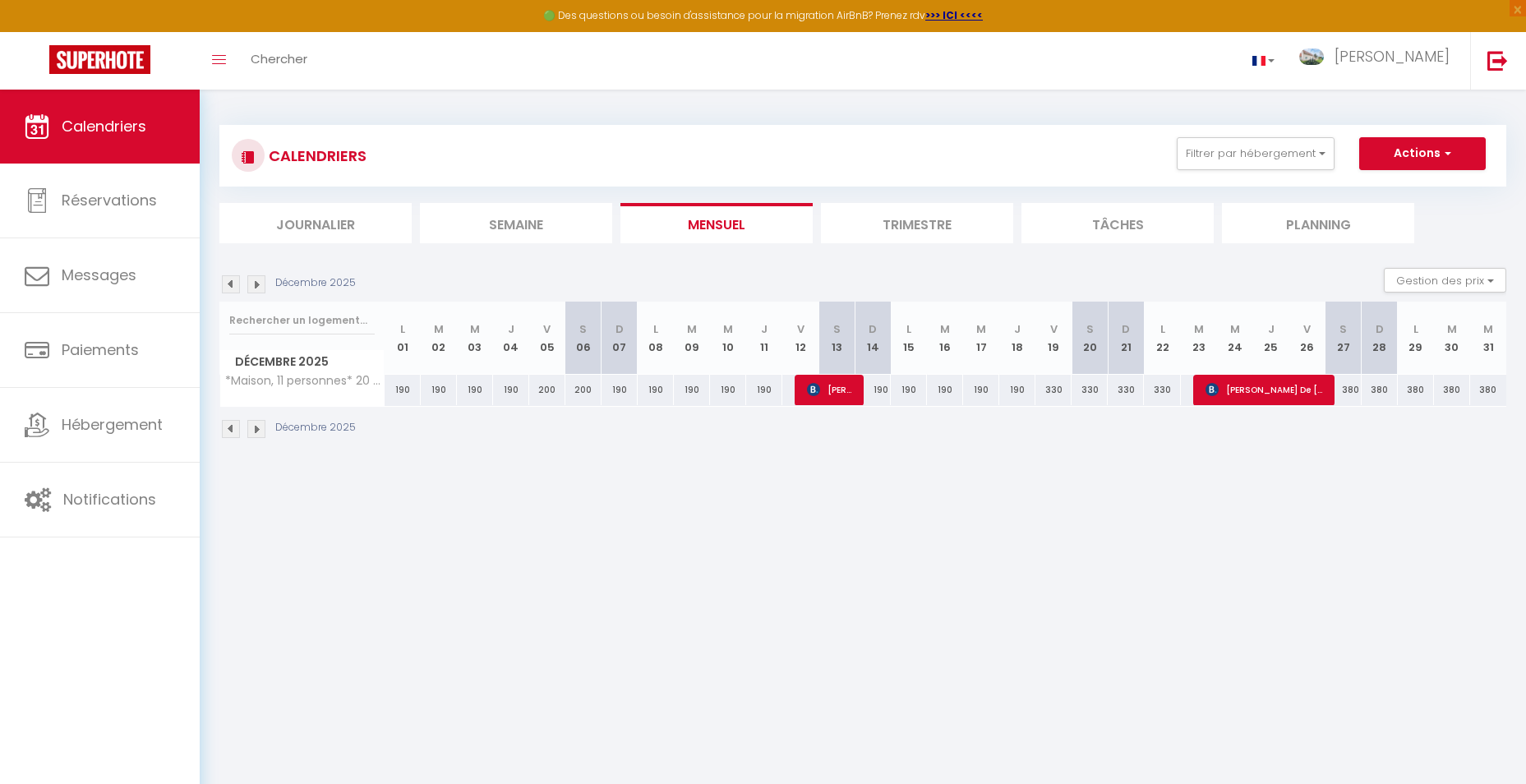
click at [255, 431] on img at bounding box center [256, 429] width 18 height 18
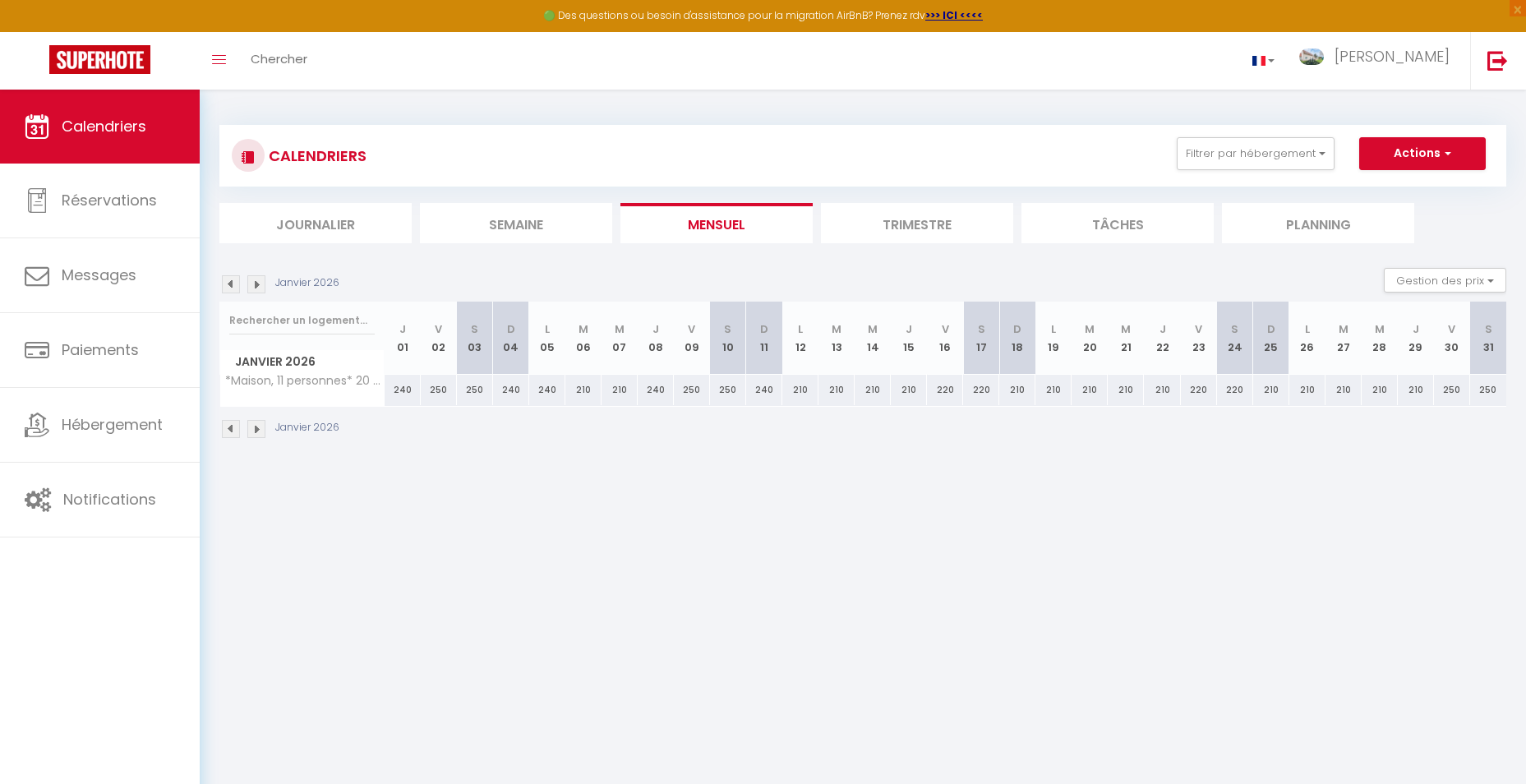
click at [255, 431] on img at bounding box center [256, 429] width 18 height 18
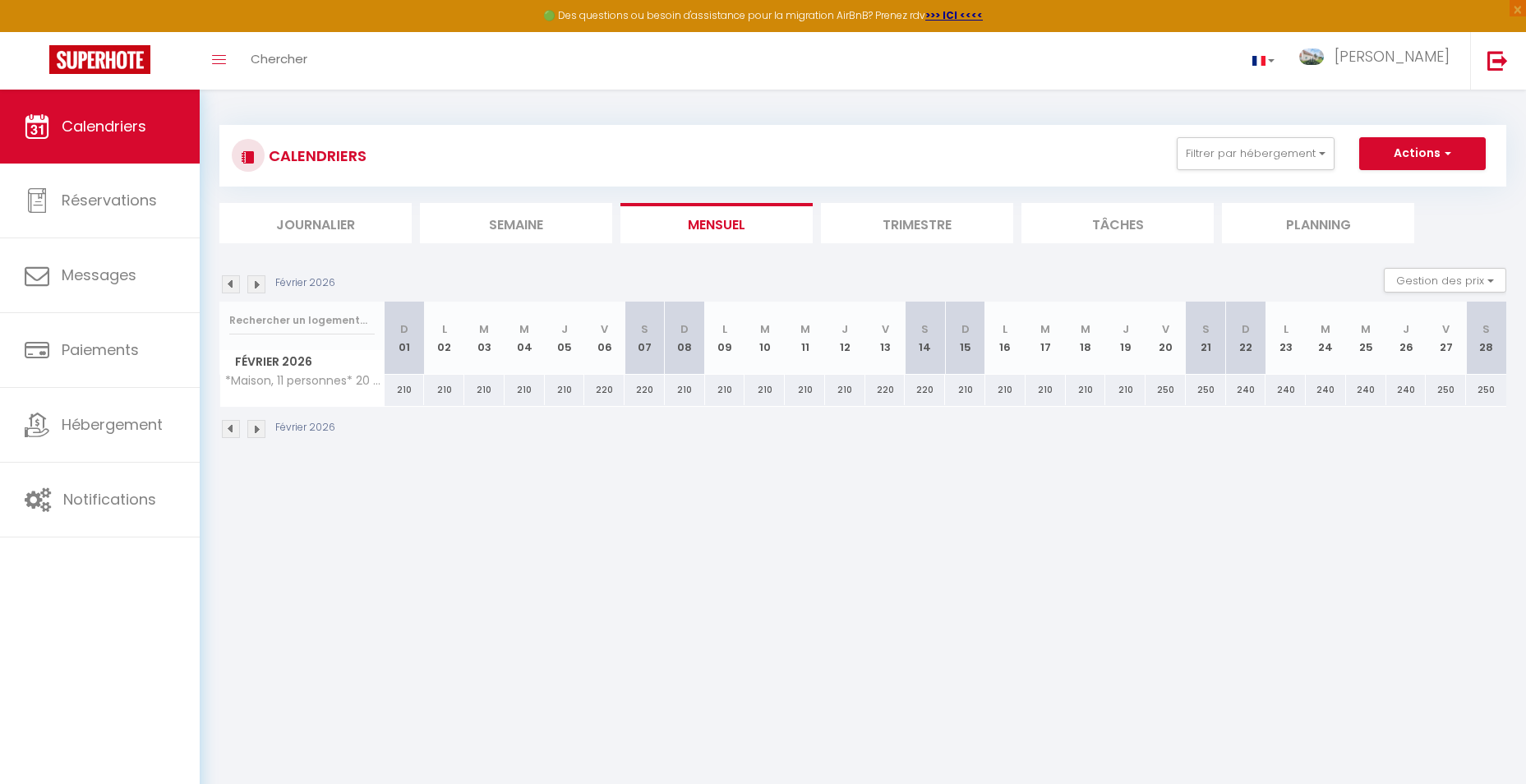
click at [255, 431] on img at bounding box center [256, 429] width 18 height 18
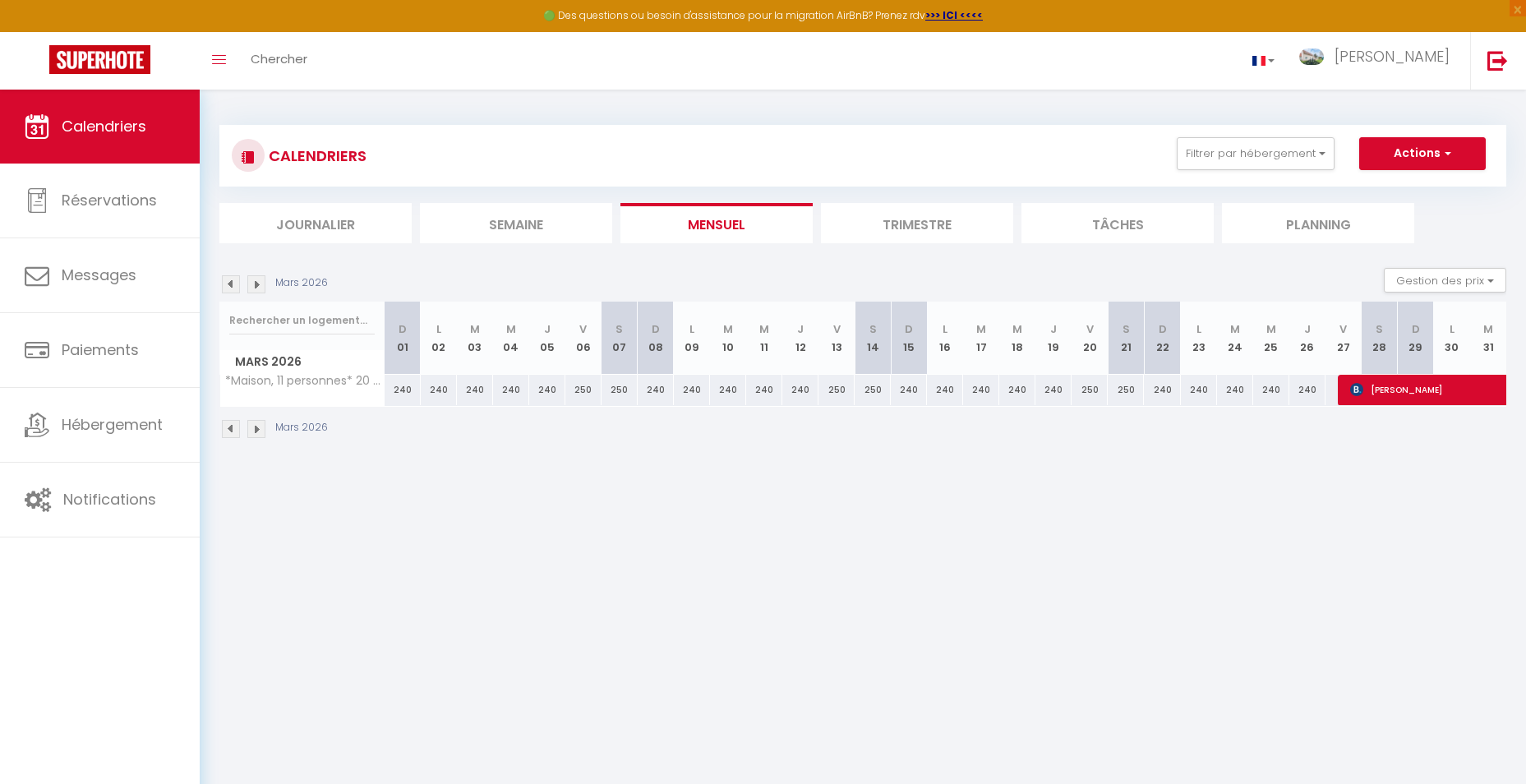
click at [256, 427] on img at bounding box center [256, 429] width 18 height 18
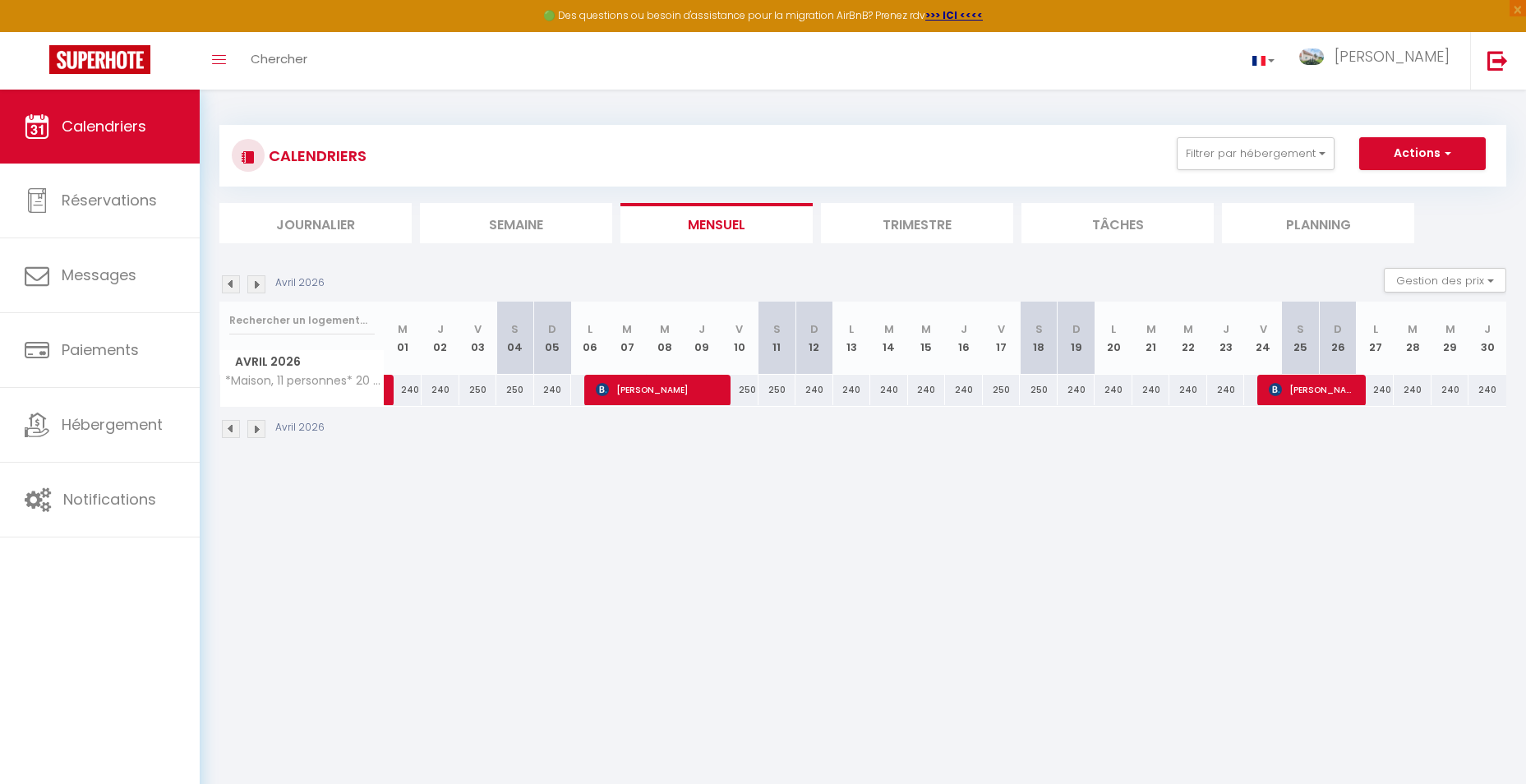
click at [256, 426] on img at bounding box center [256, 429] width 18 height 18
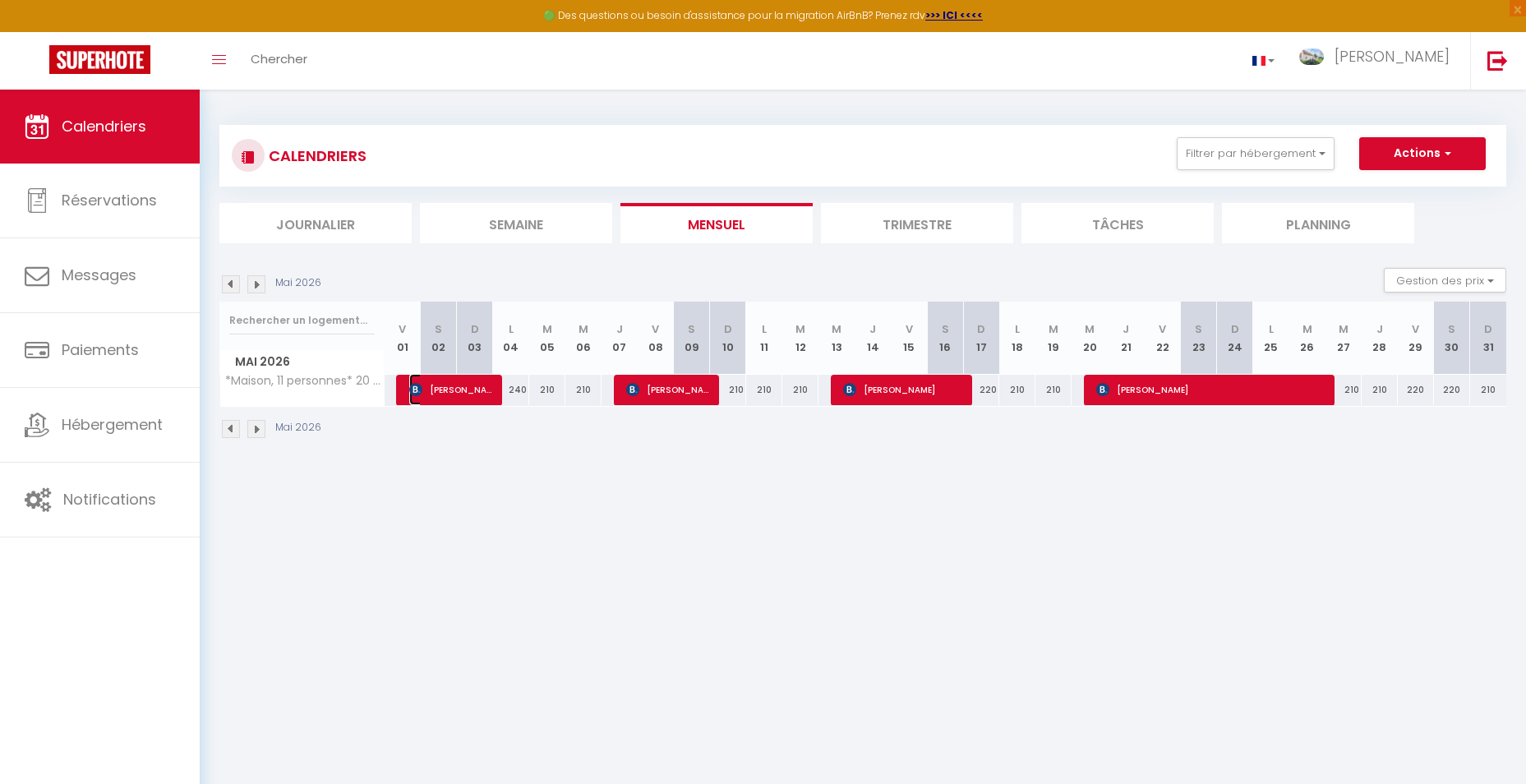
click at [447, 390] on span "[PERSON_NAME]" at bounding box center [451, 389] width 85 height 31
select select "OK"
select select "KO"
select select "0"
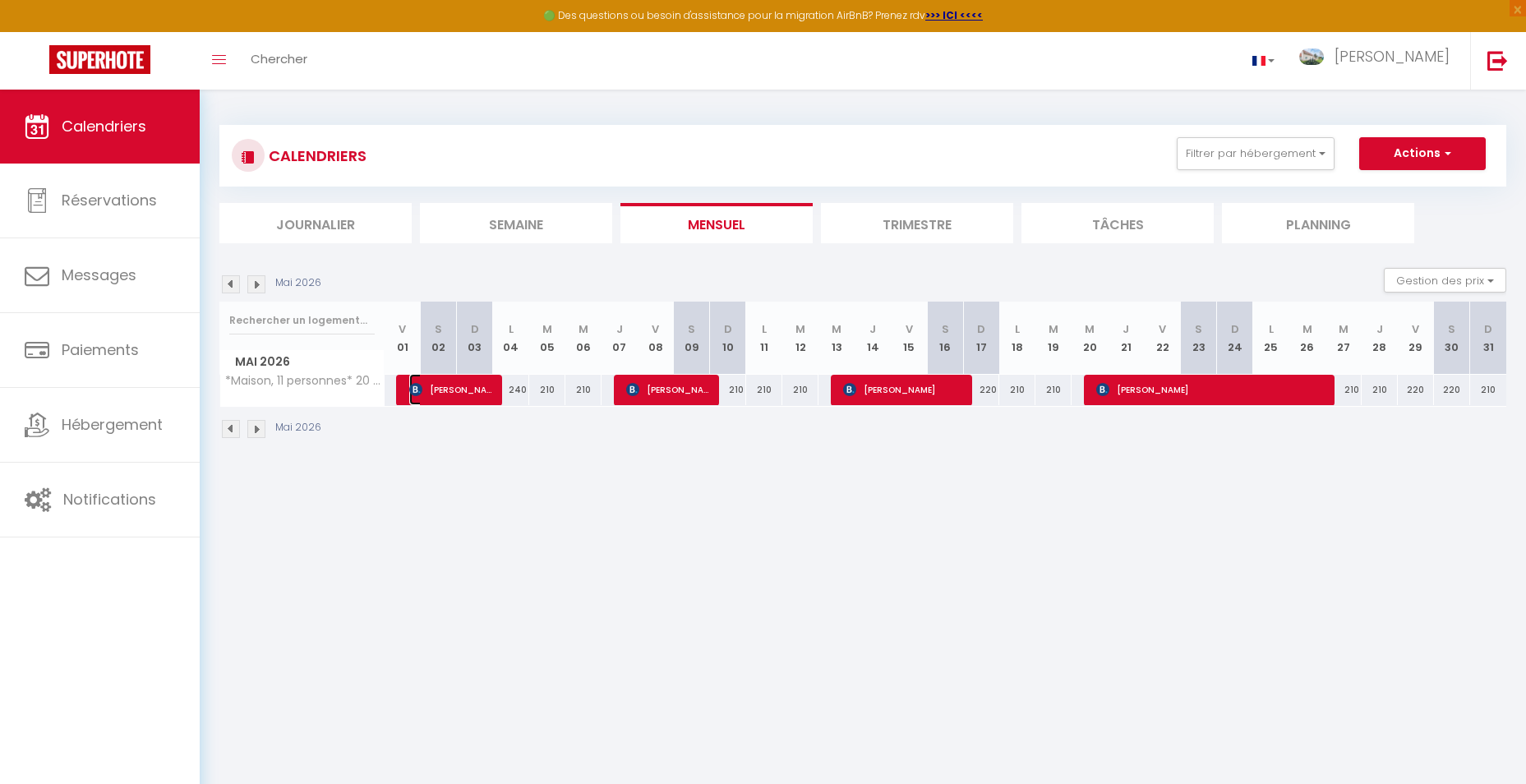
select select "1"
select select
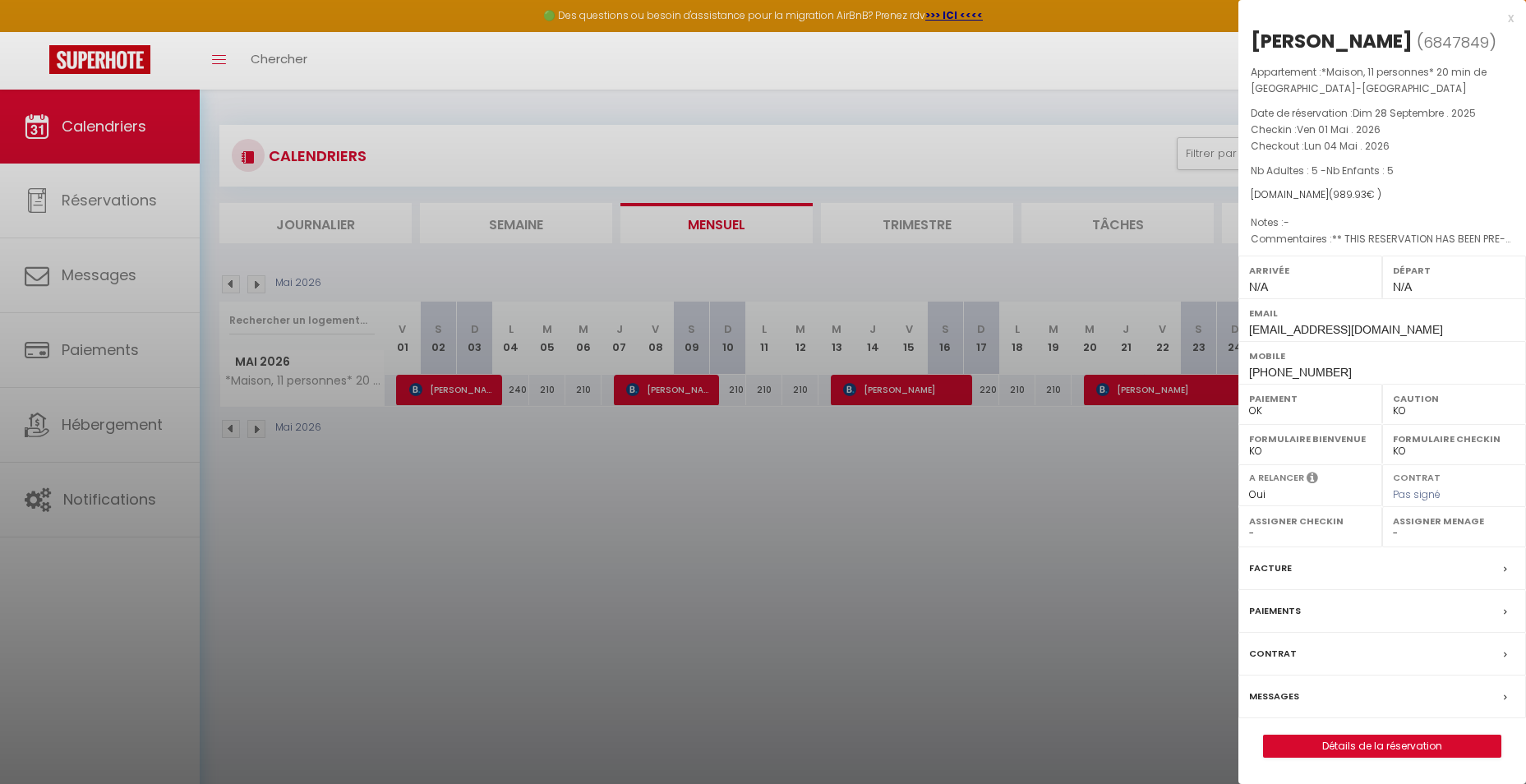
click at [1278, 662] on label "Contrat" at bounding box center [1272, 653] width 48 height 17
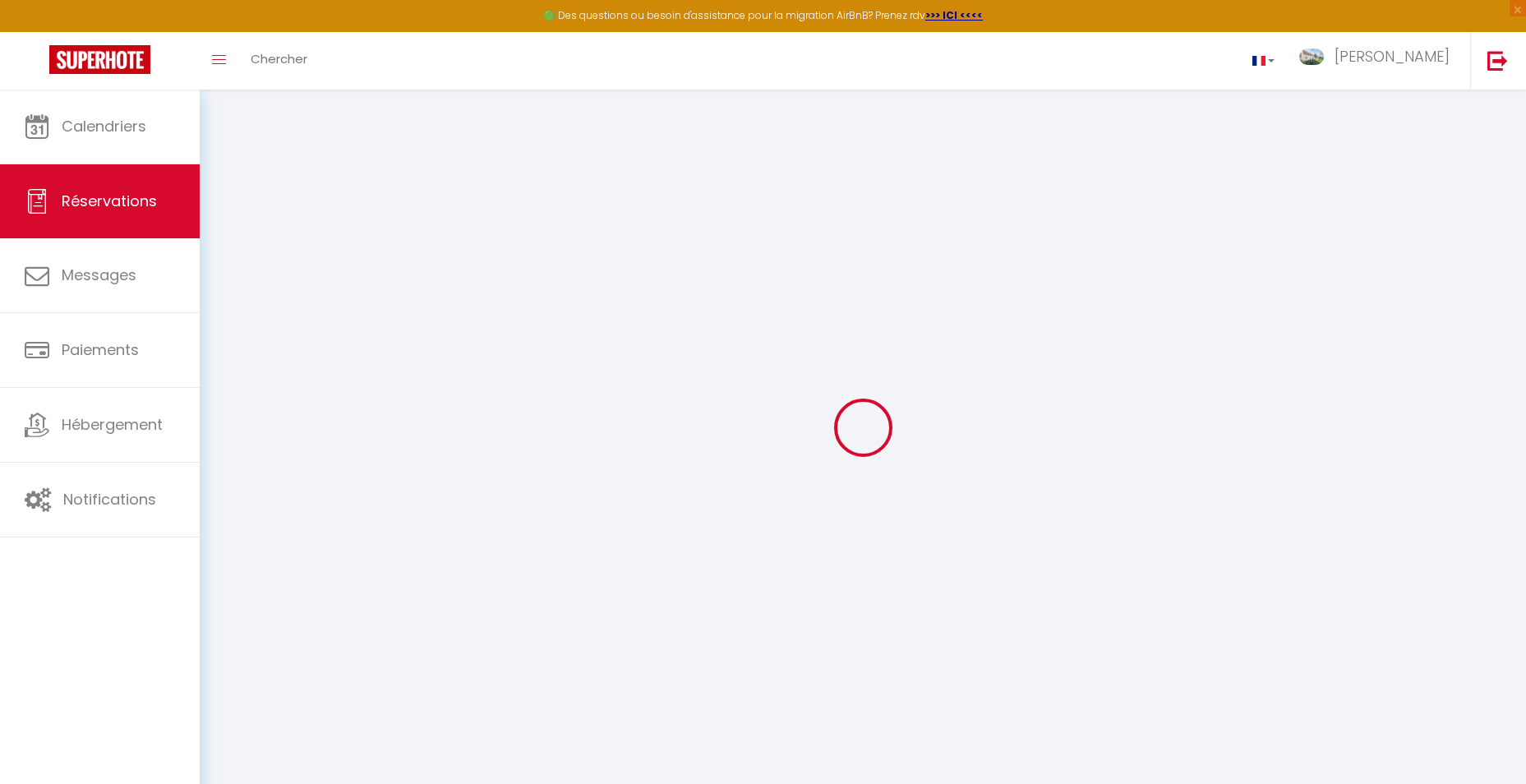
select select
checkbox input "false"
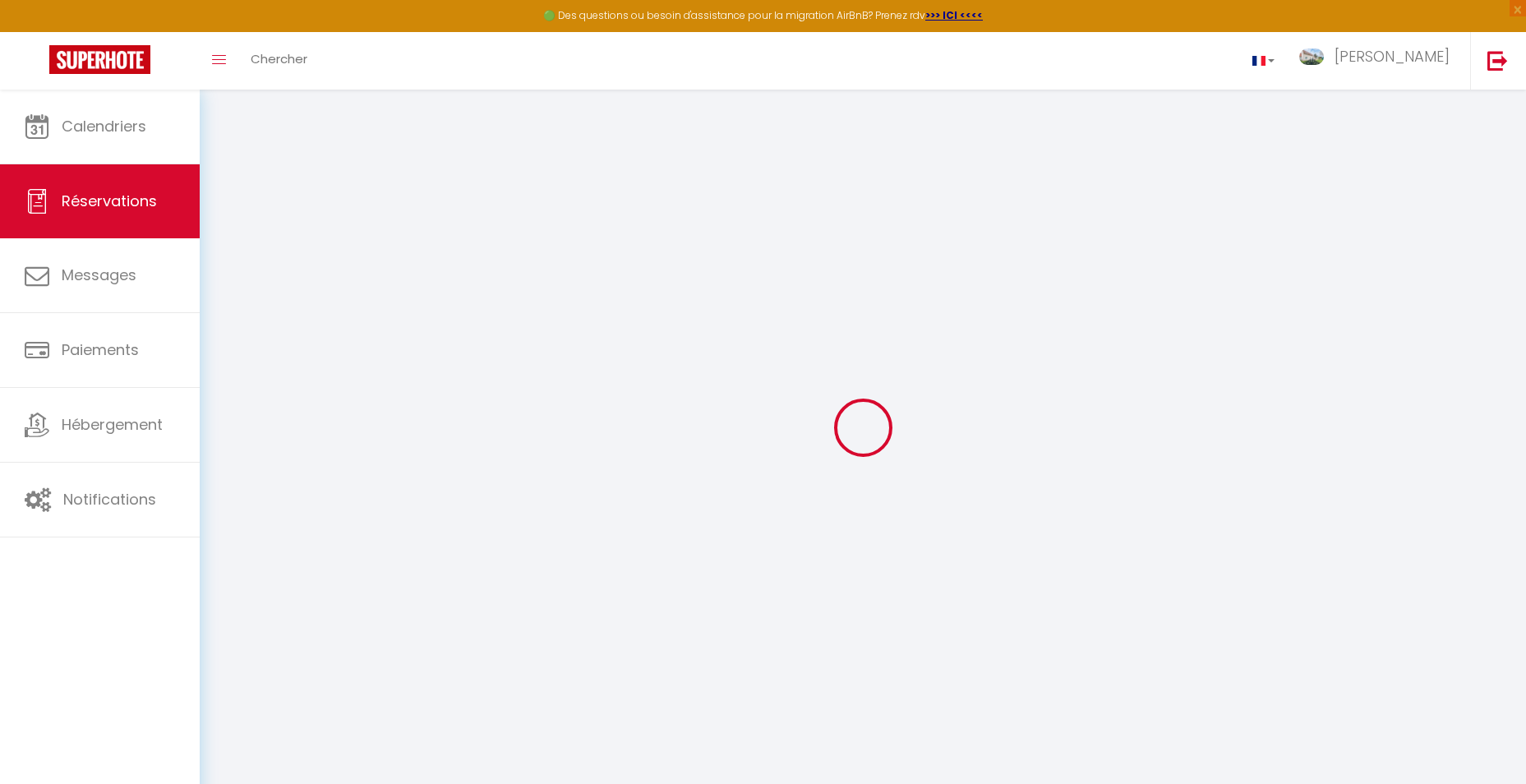
select select
checkbox input "false"
type textarea "** THIS RESERVATION HAS BEEN PRE-PAID ** BOOKING NOTE : Payment charge is EUR 1…"
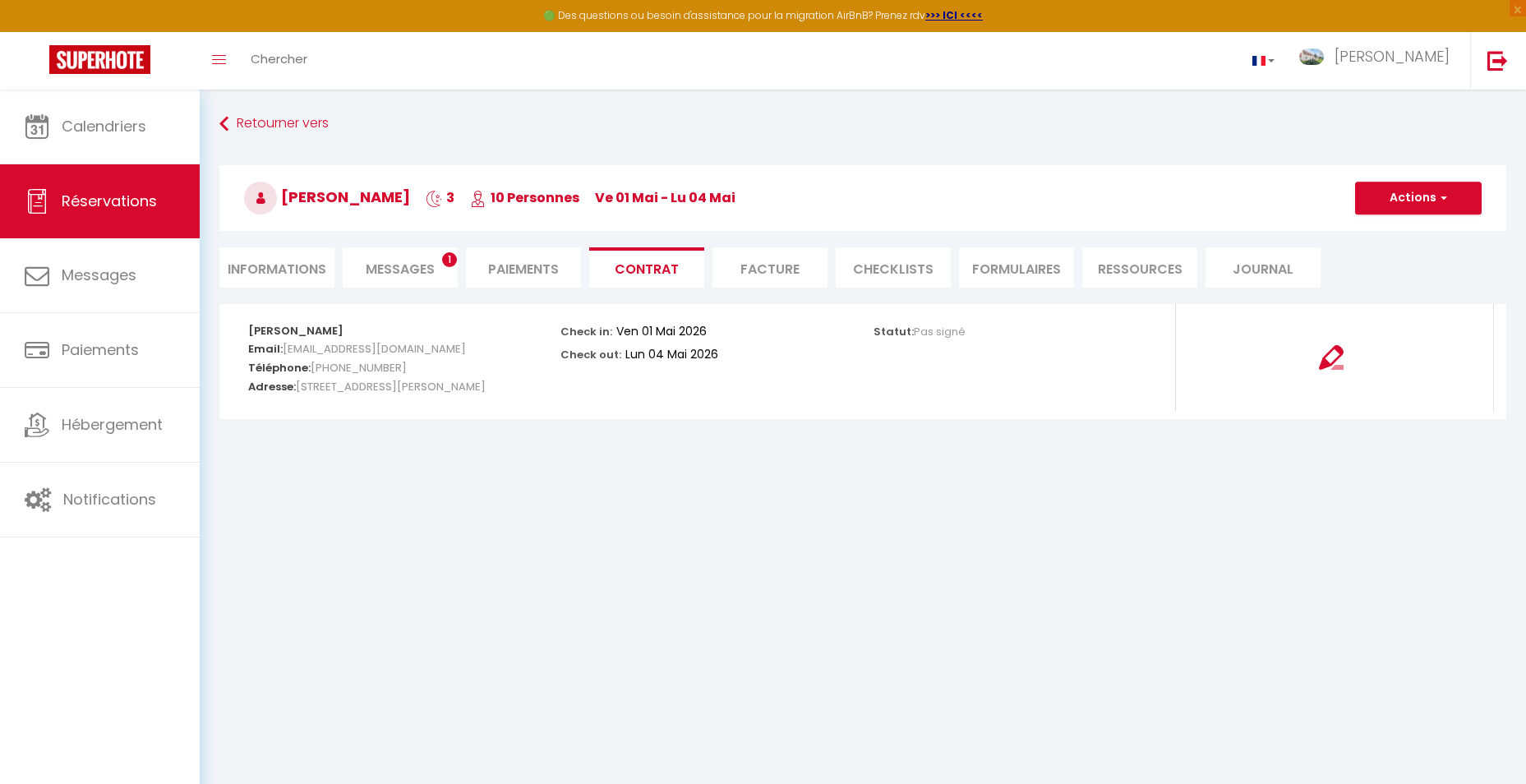
click at [292, 269] on li "Informations" at bounding box center [276, 267] width 115 height 40
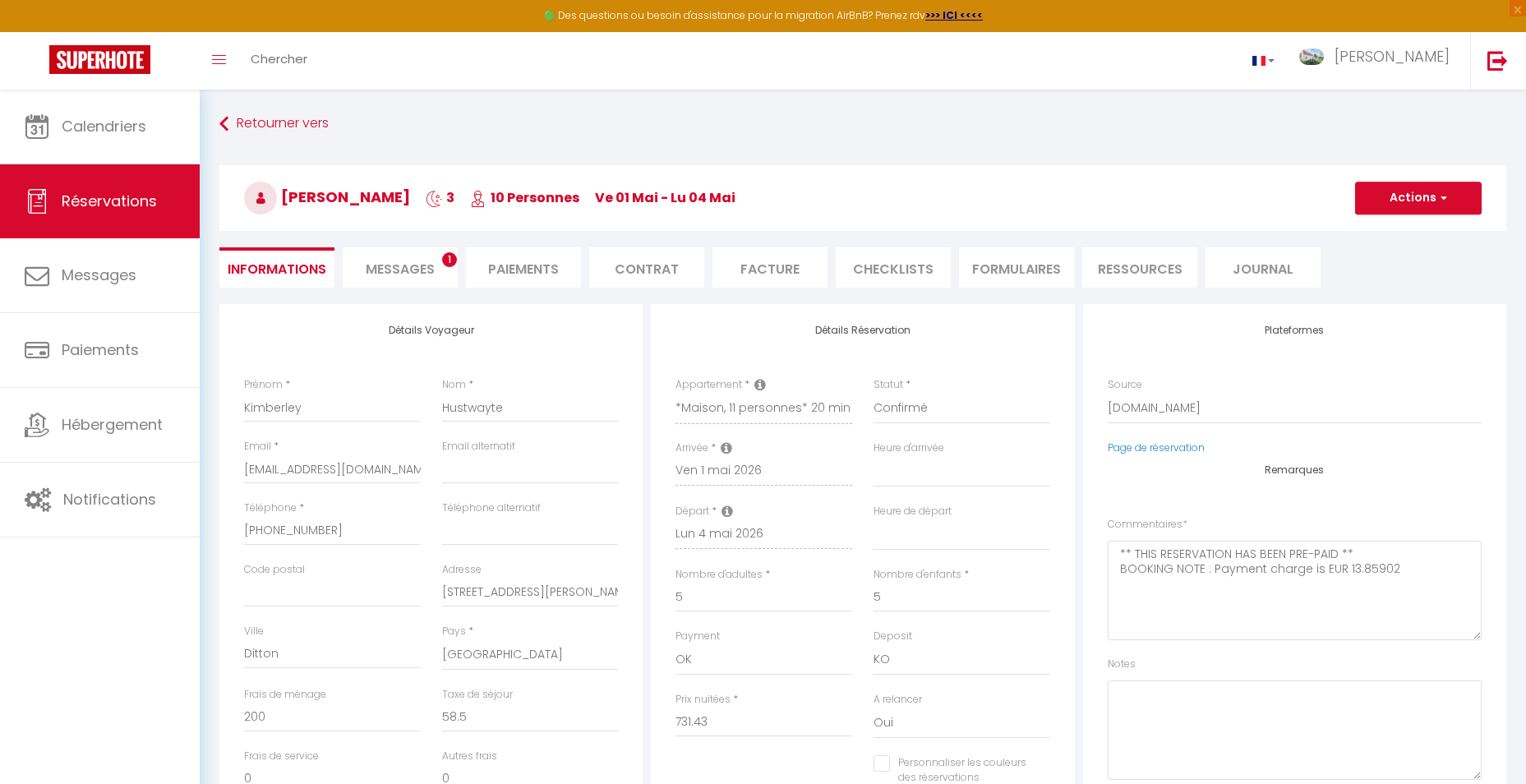
click at [779, 268] on li "Facture" at bounding box center [770, 267] width 115 height 40
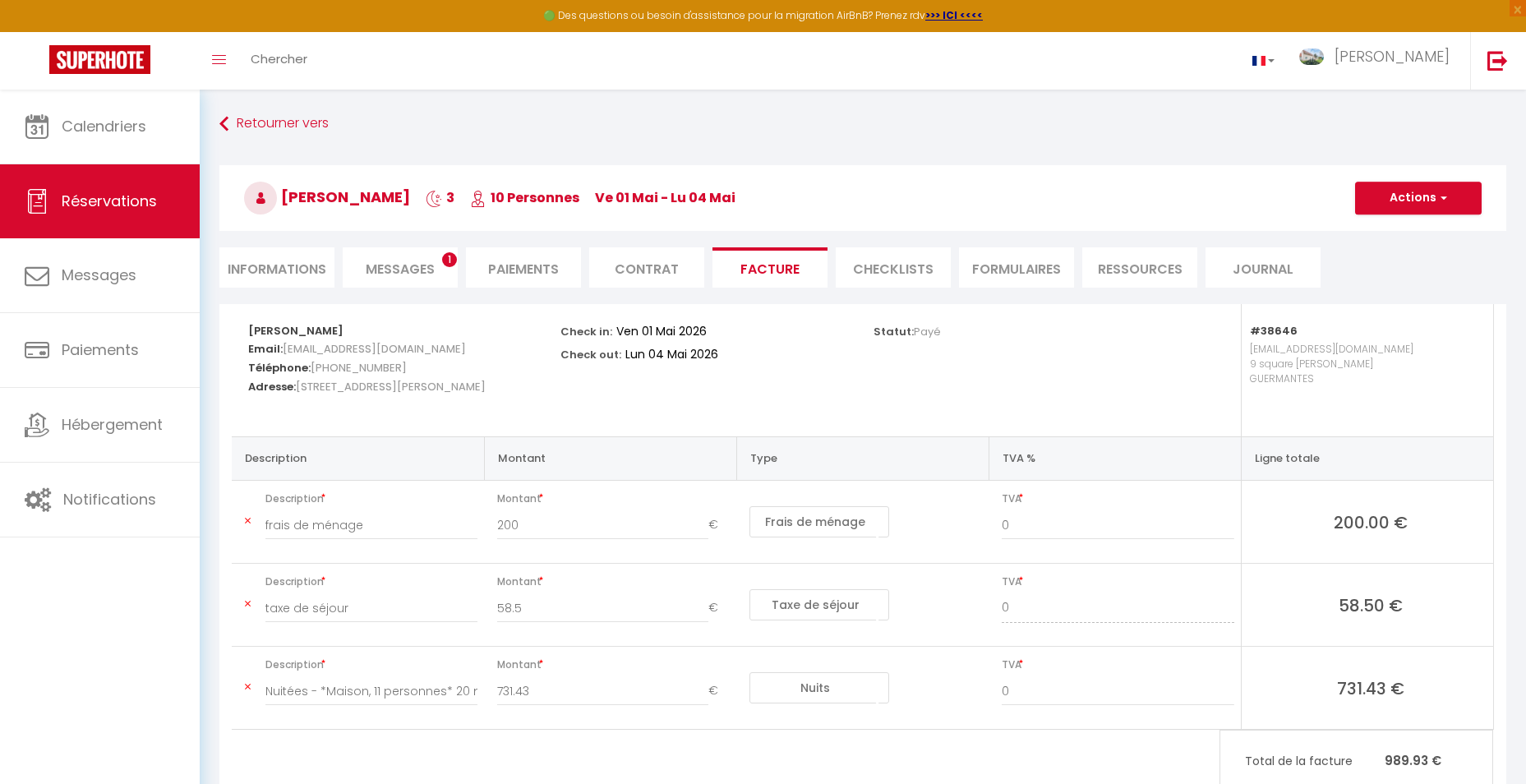
scroll to position [82, 0]
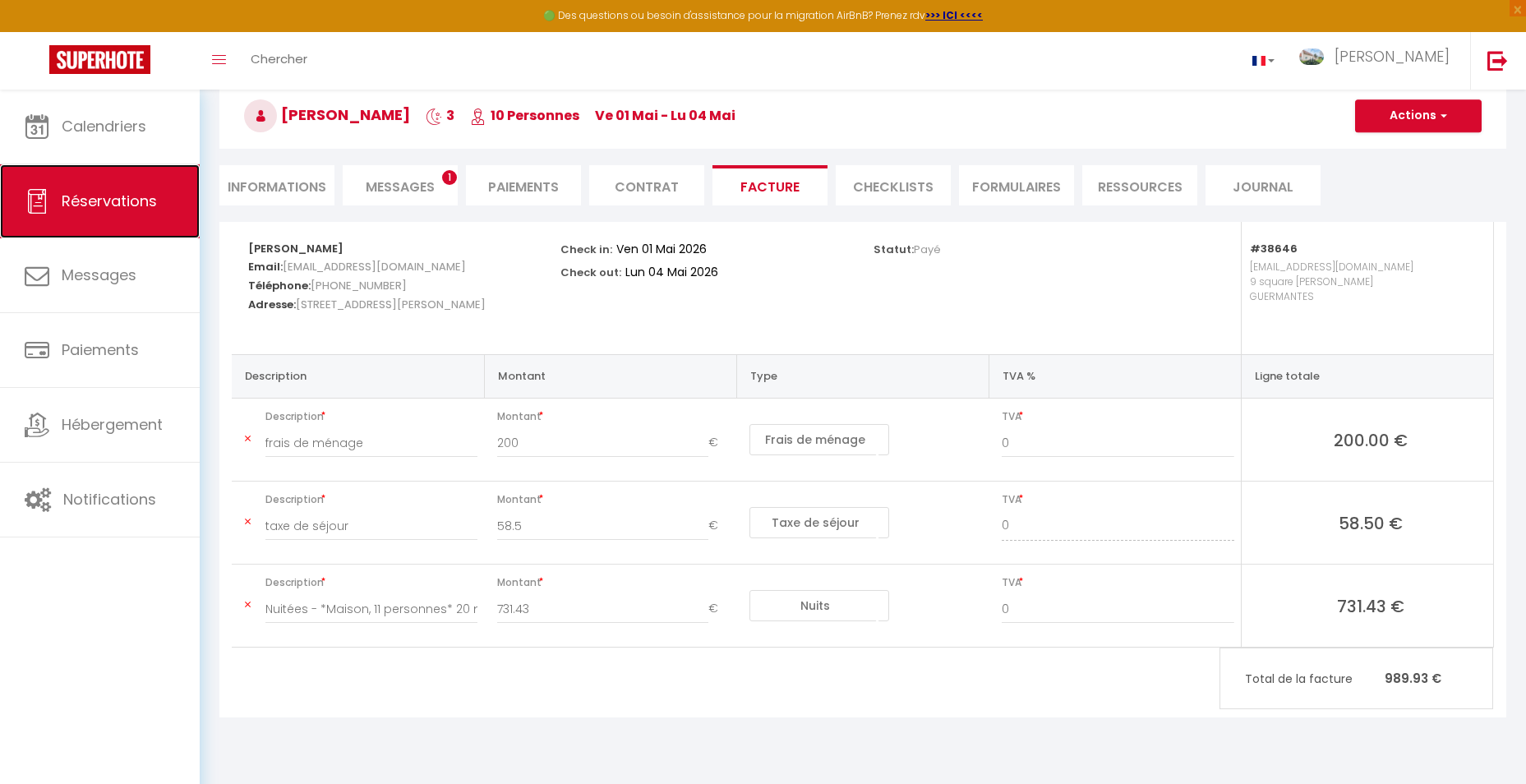
click at [107, 200] on span "Réservations" at bounding box center [109, 201] width 95 height 21
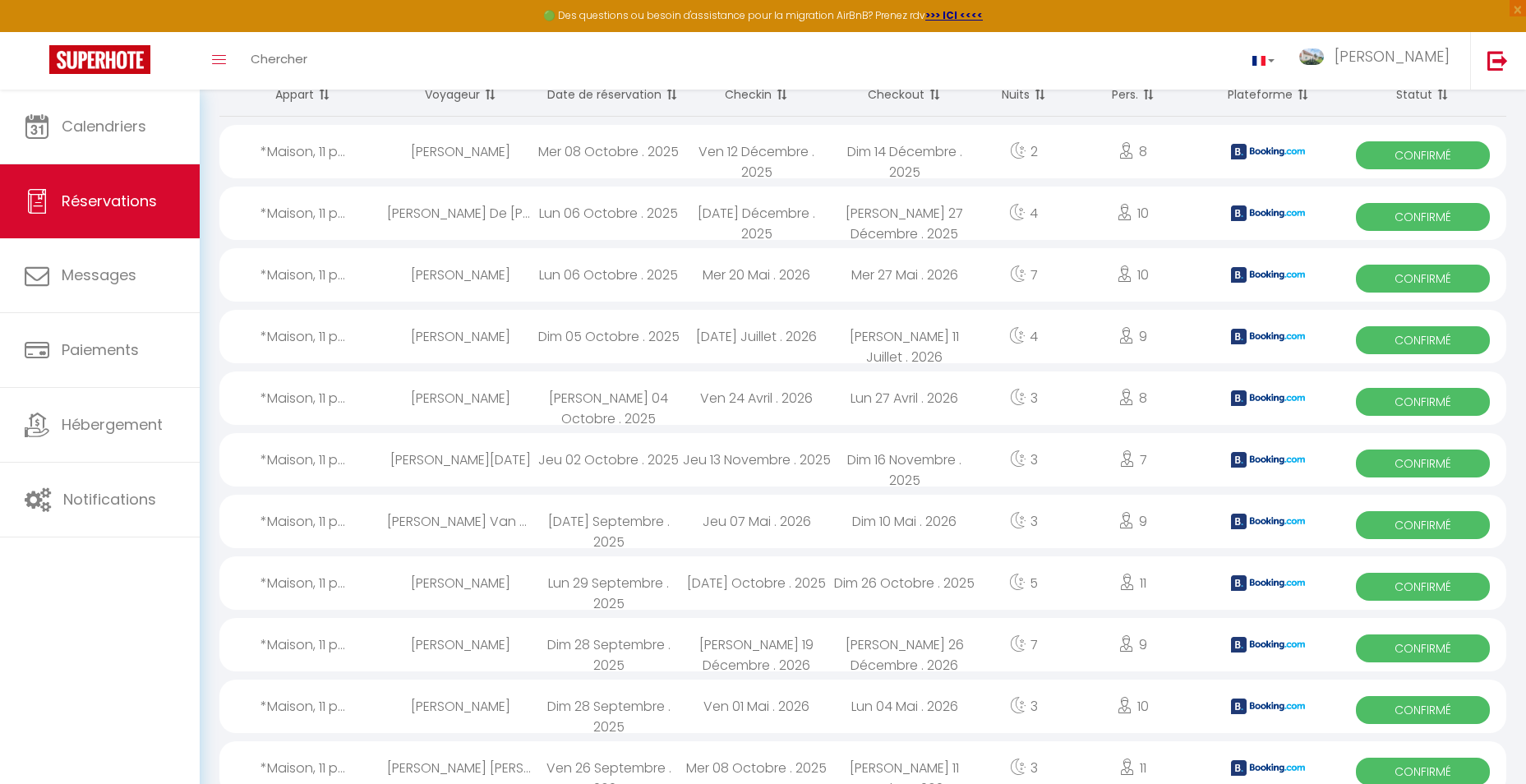
scroll to position [165, 0]
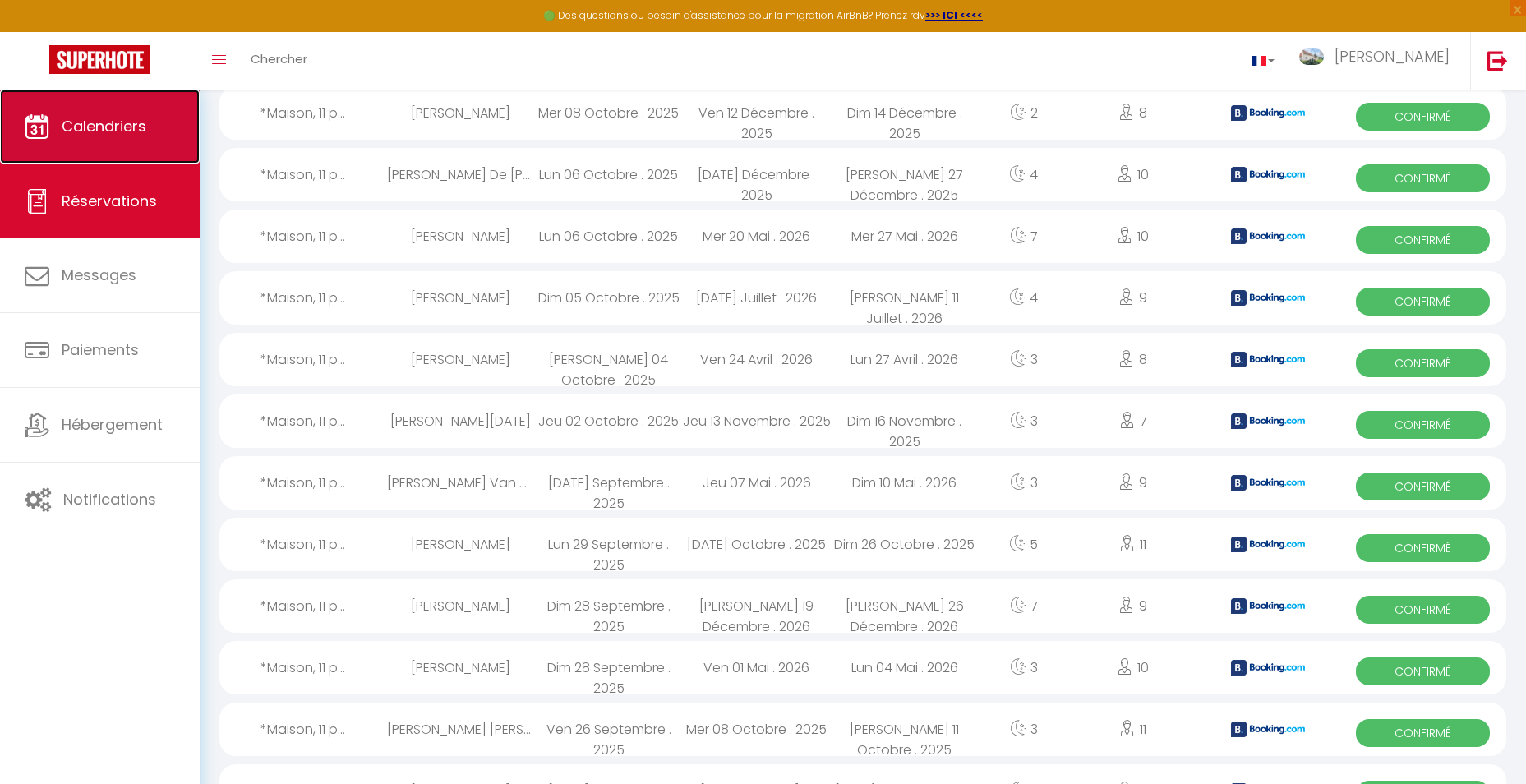
click at [102, 119] on span "Calendriers" at bounding box center [104, 126] width 85 height 21
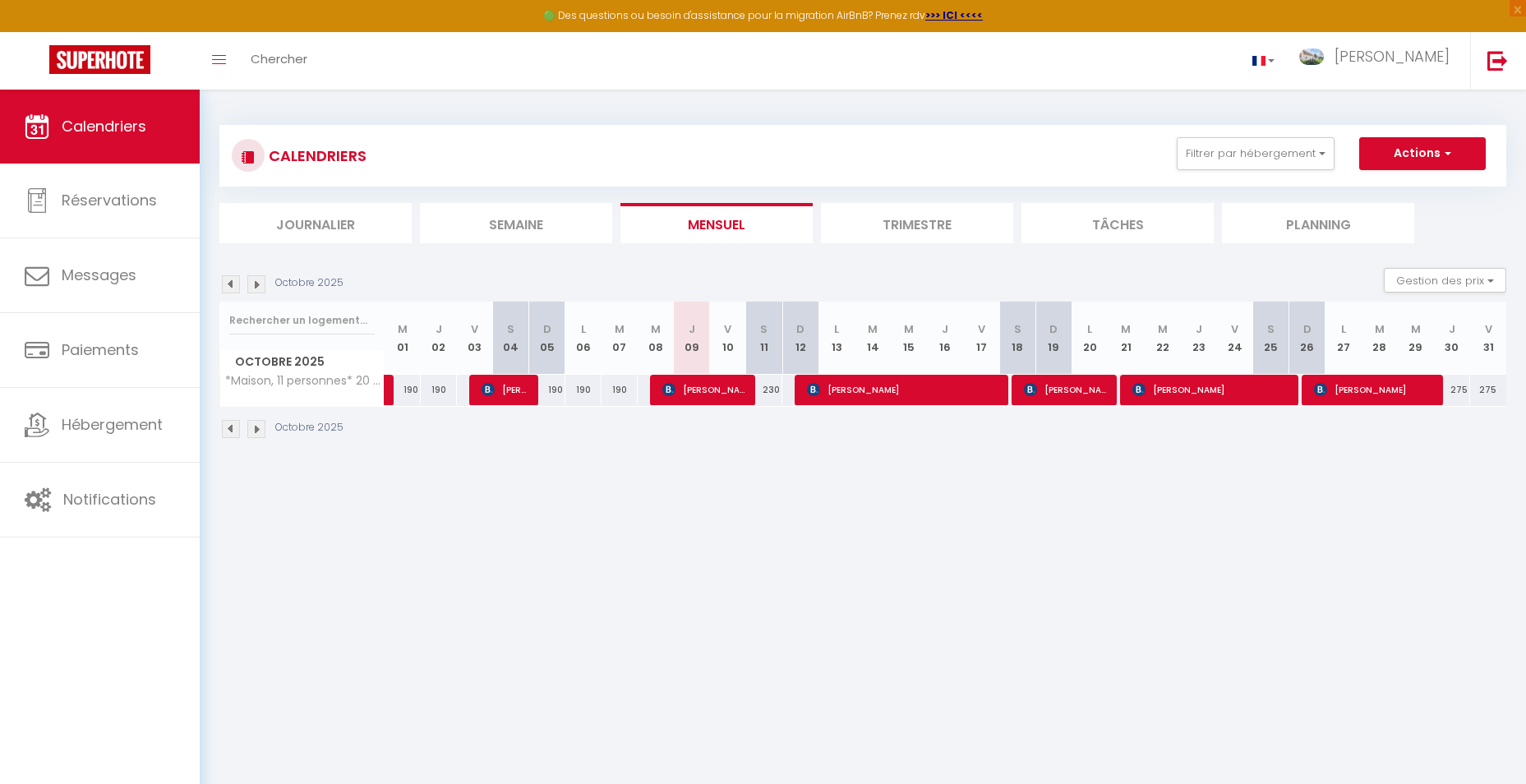
click at [257, 428] on img at bounding box center [256, 429] width 18 height 18
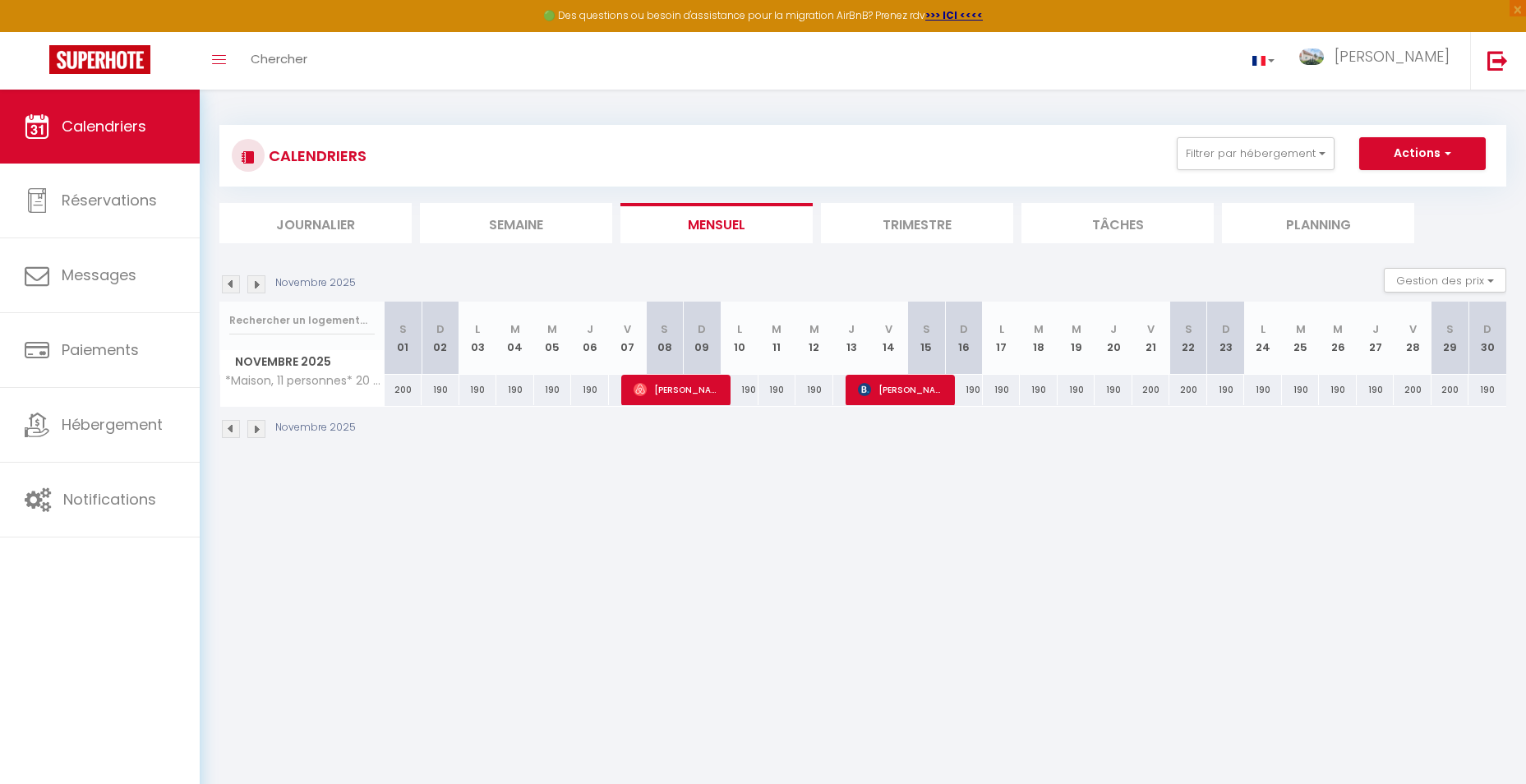
click at [257, 428] on img at bounding box center [256, 429] width 18 height 18
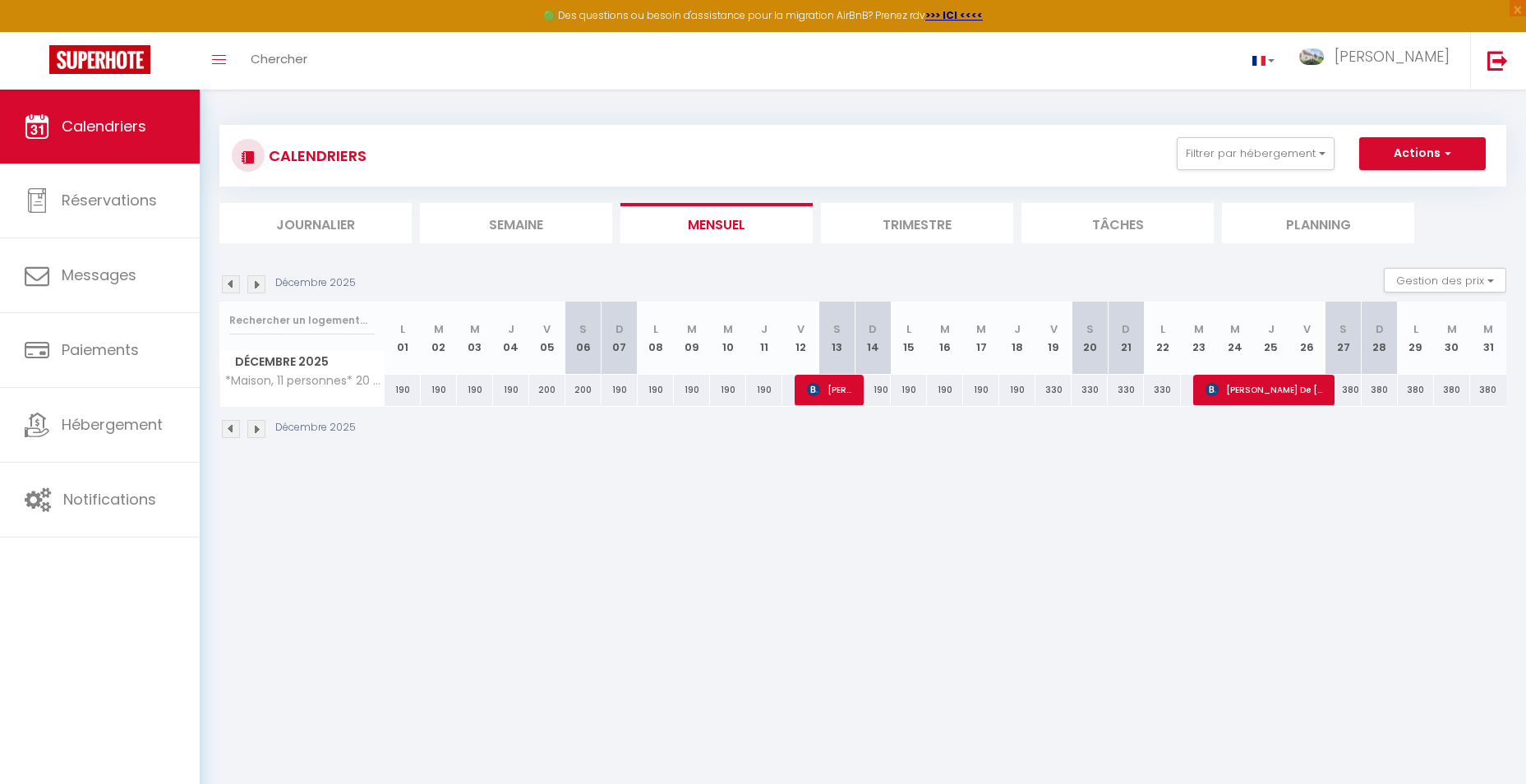
click at [257, 428] on img at bounding box center [256, 429] width 18 height 18
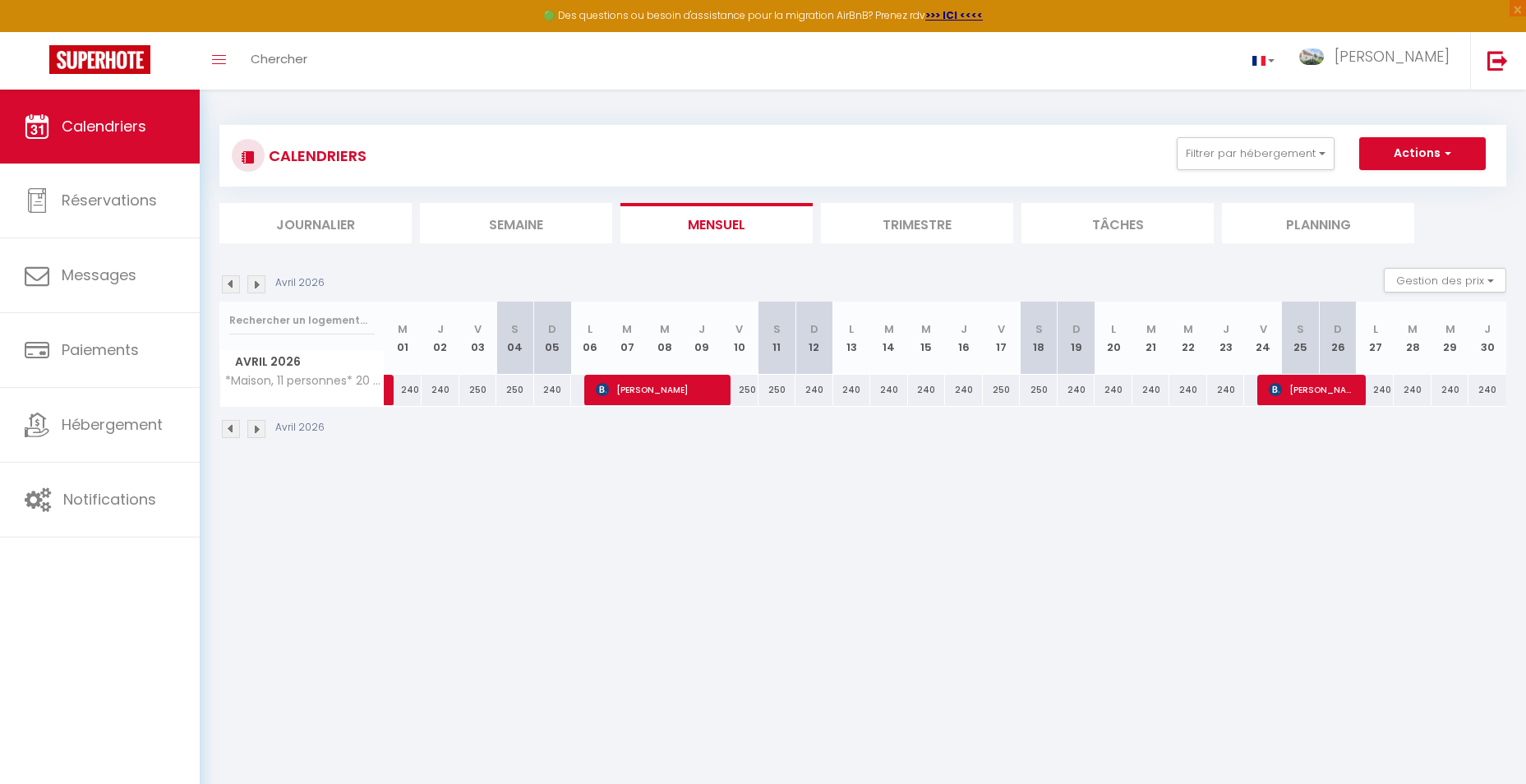
click at [257, 428] on img at bounding box center [256, 429] width 18 height 18
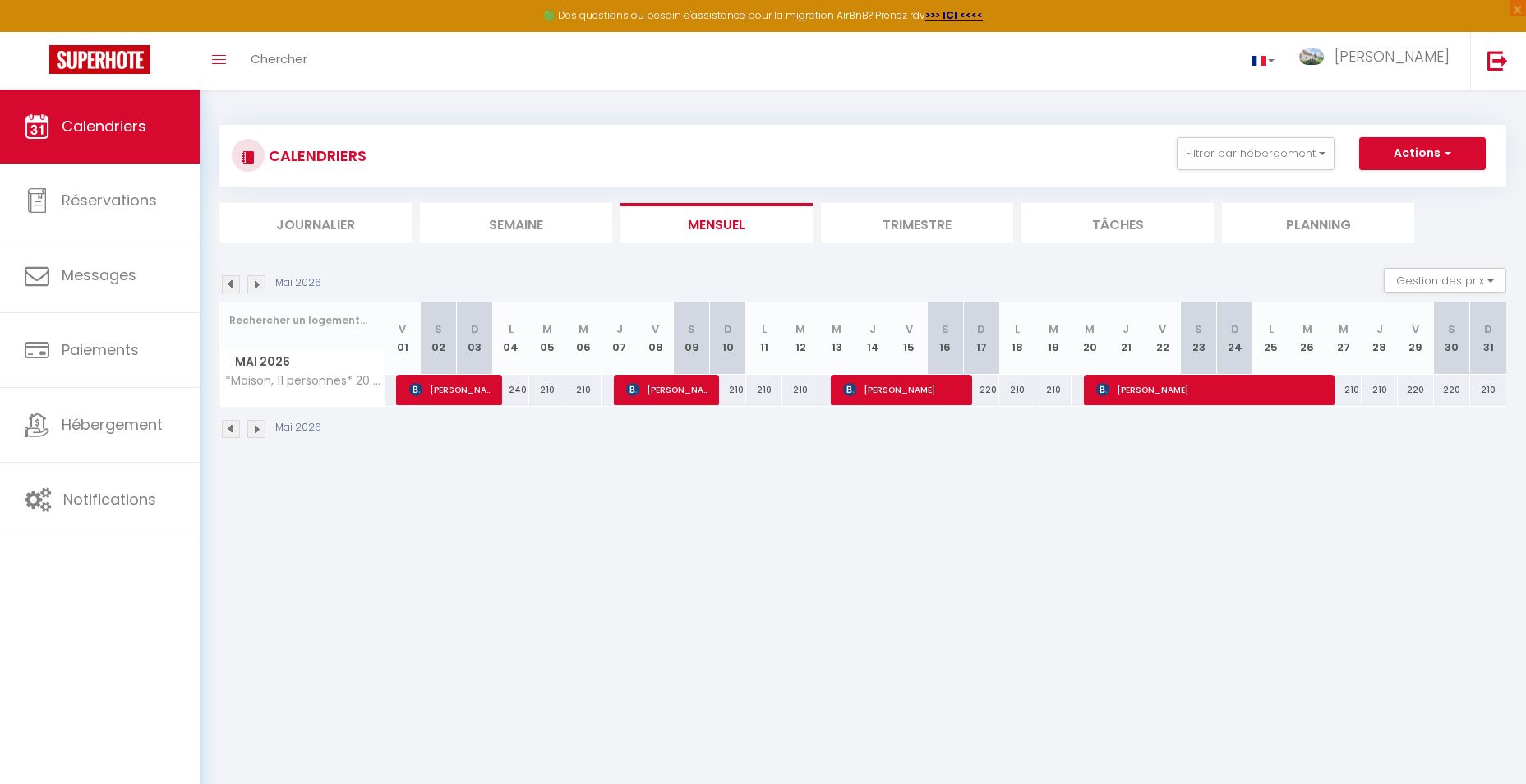
click at [257, 428] on img at bounding box center [256, 429] width 18 height 18
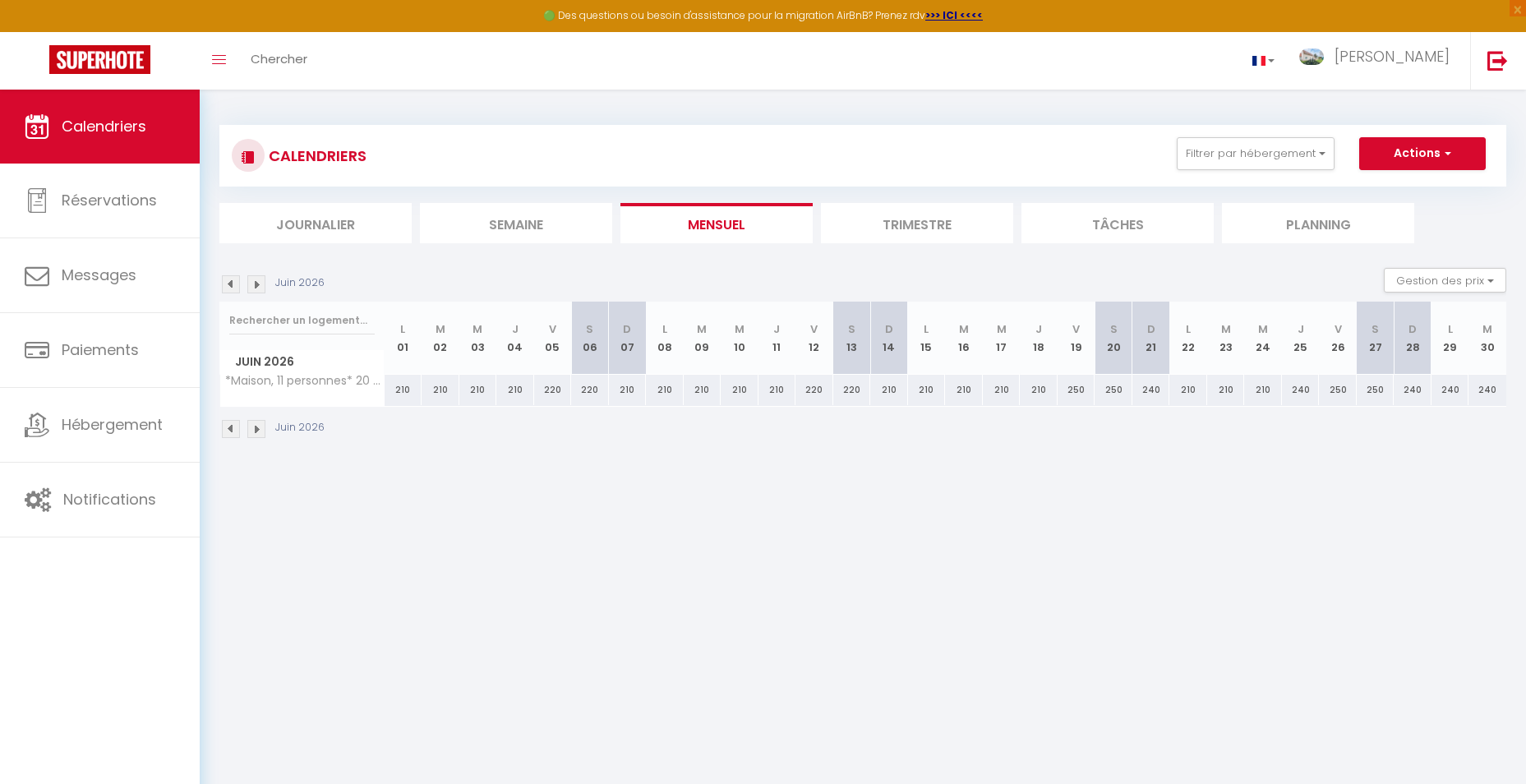
click at [257, 428] on img at bounding box center [256, 429] width 18 height 18
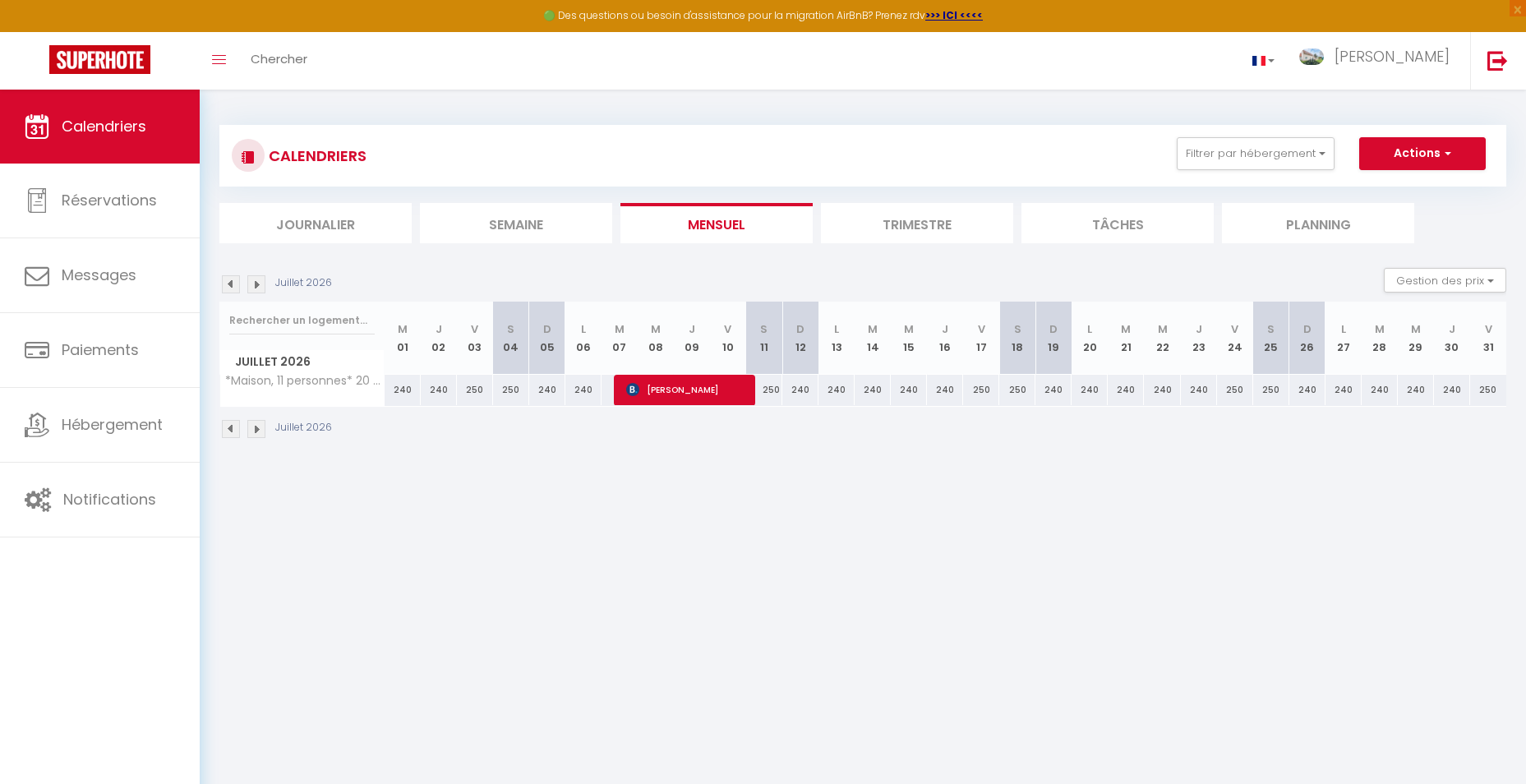
click at [258, 433] on img at bounding box center [256, 429] width 18 height 18
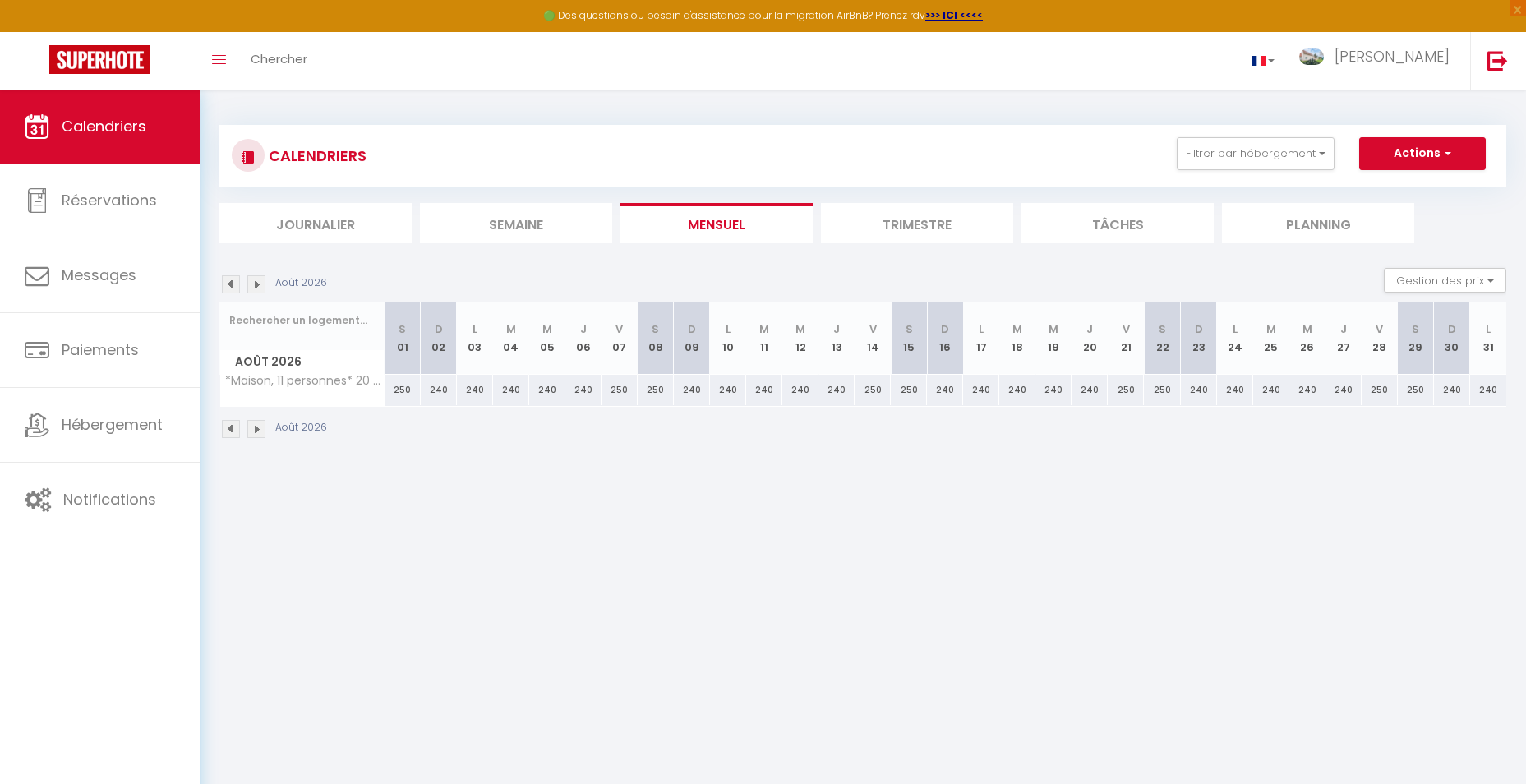
click at [259, 285] on img at bounding box center [256, 284] width 18 height 18
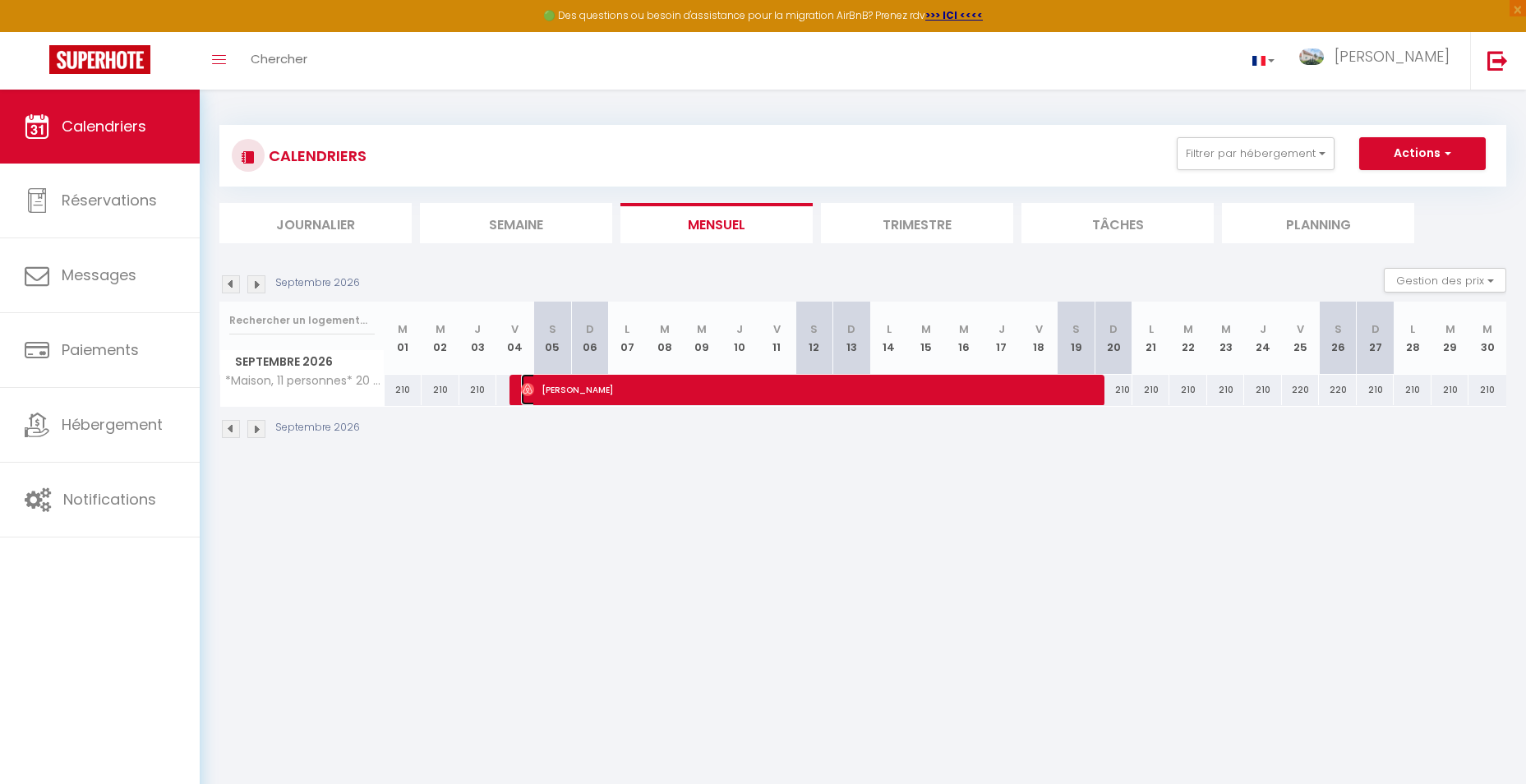
click at [577, 389] on span "[PERSON_NAME]" at bounding box center [810, 389] width 579 height 31
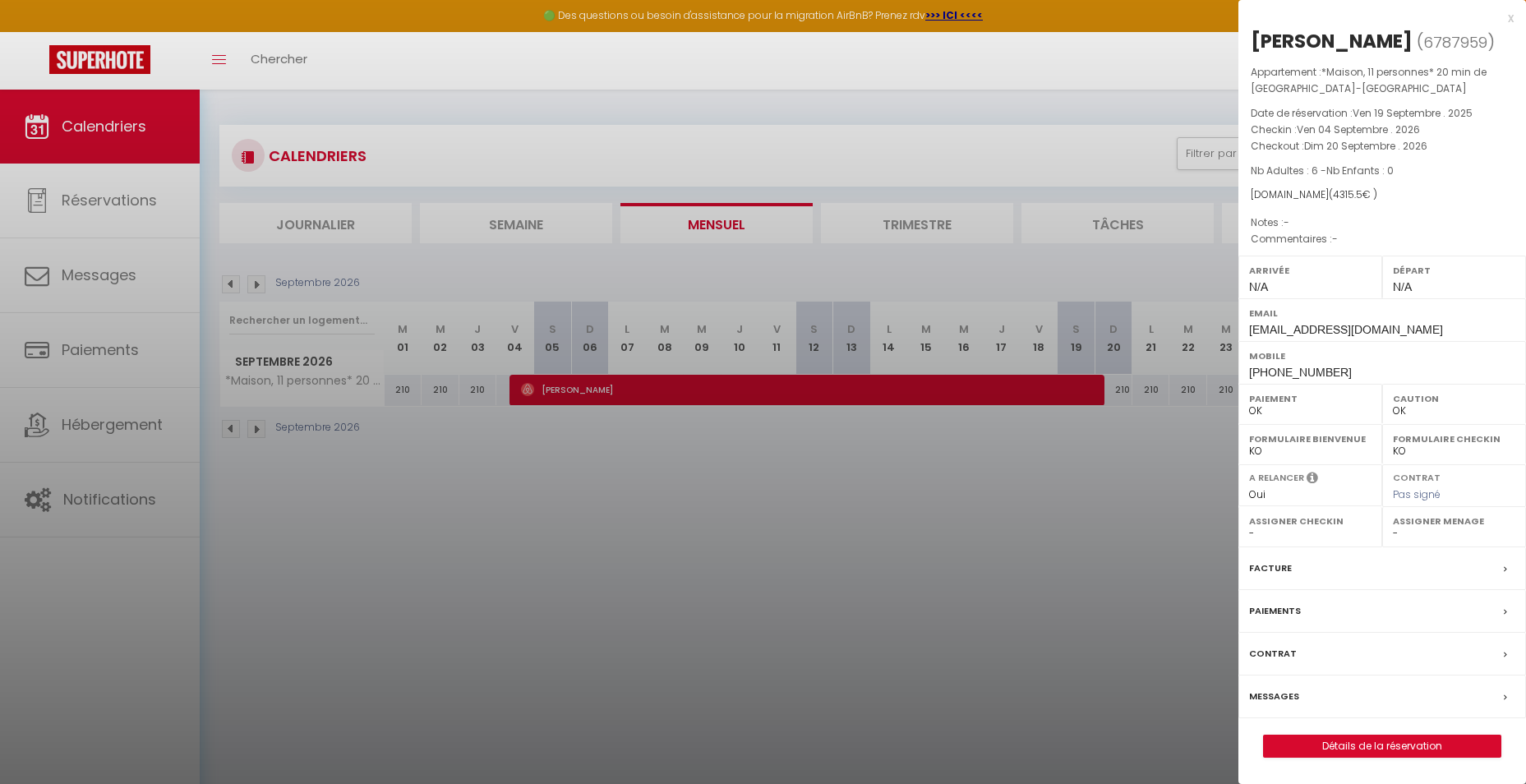
click at [577, 389] on div at bounding box center [763, 392] width 1526 height 784
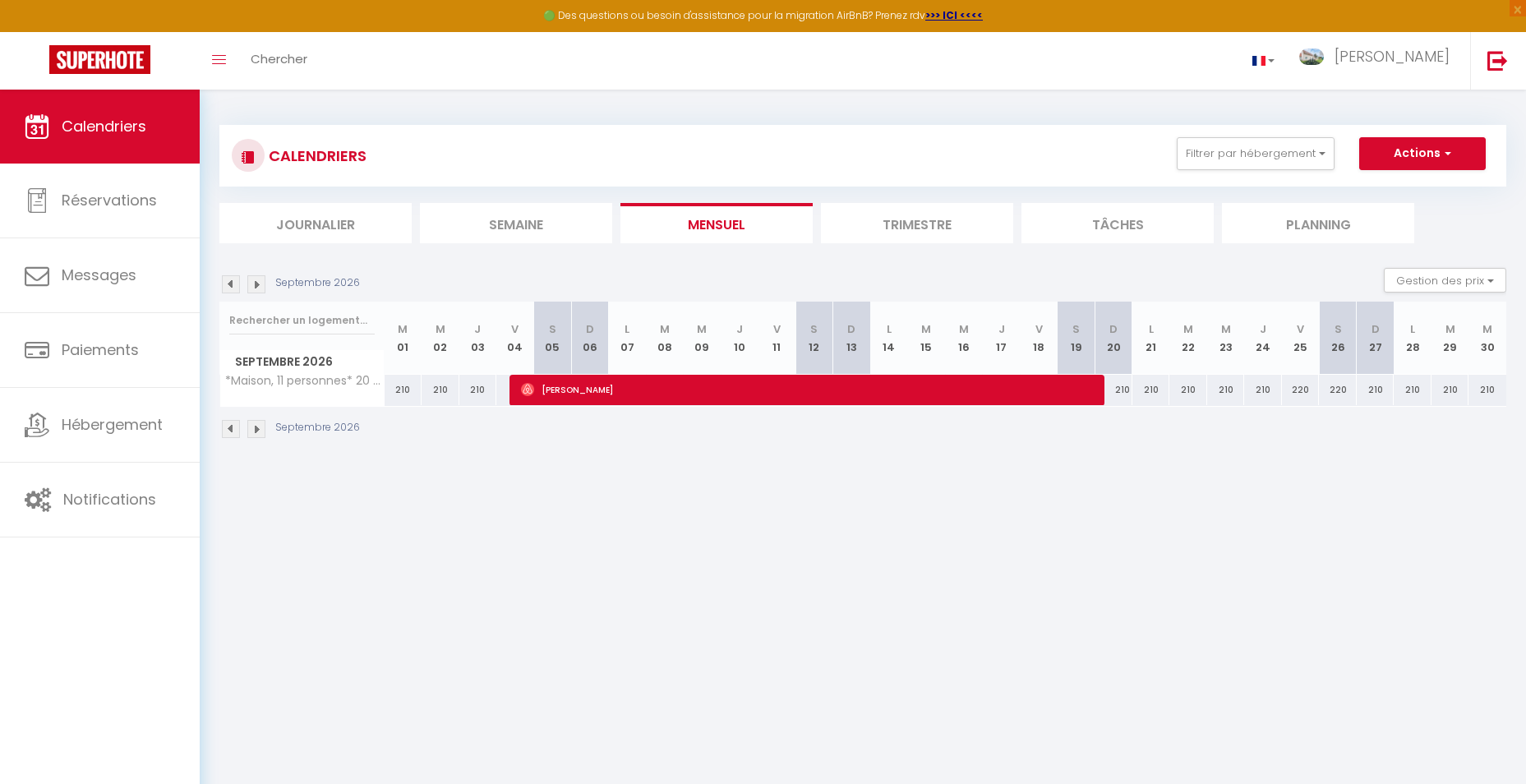
click at [262, 427] on img at bounding box center [256, 429] width 18 height 18
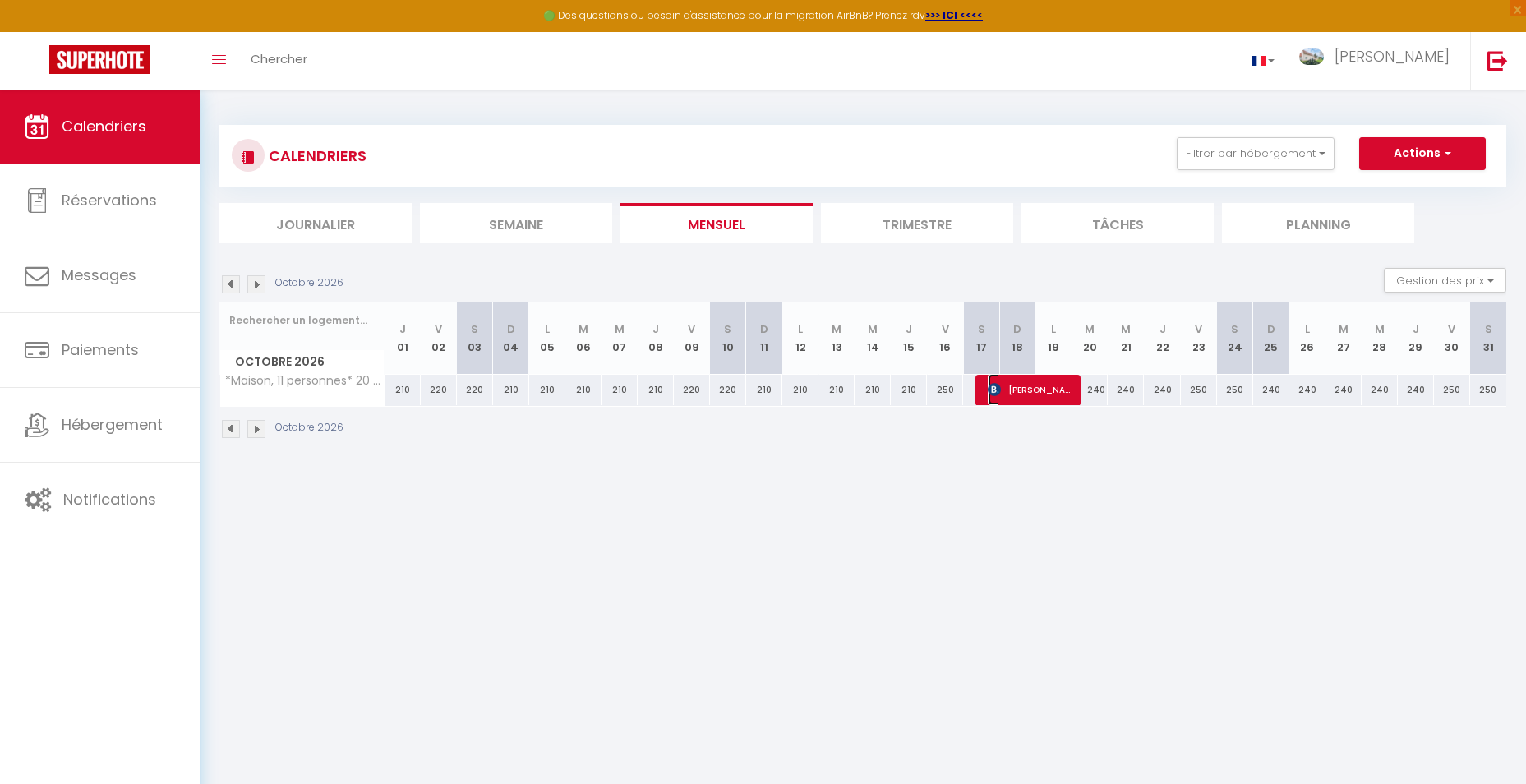
click at [1026, 389] on span "[PERSON_NAME]" at bounding box center [1030, 389] width 85 height 31
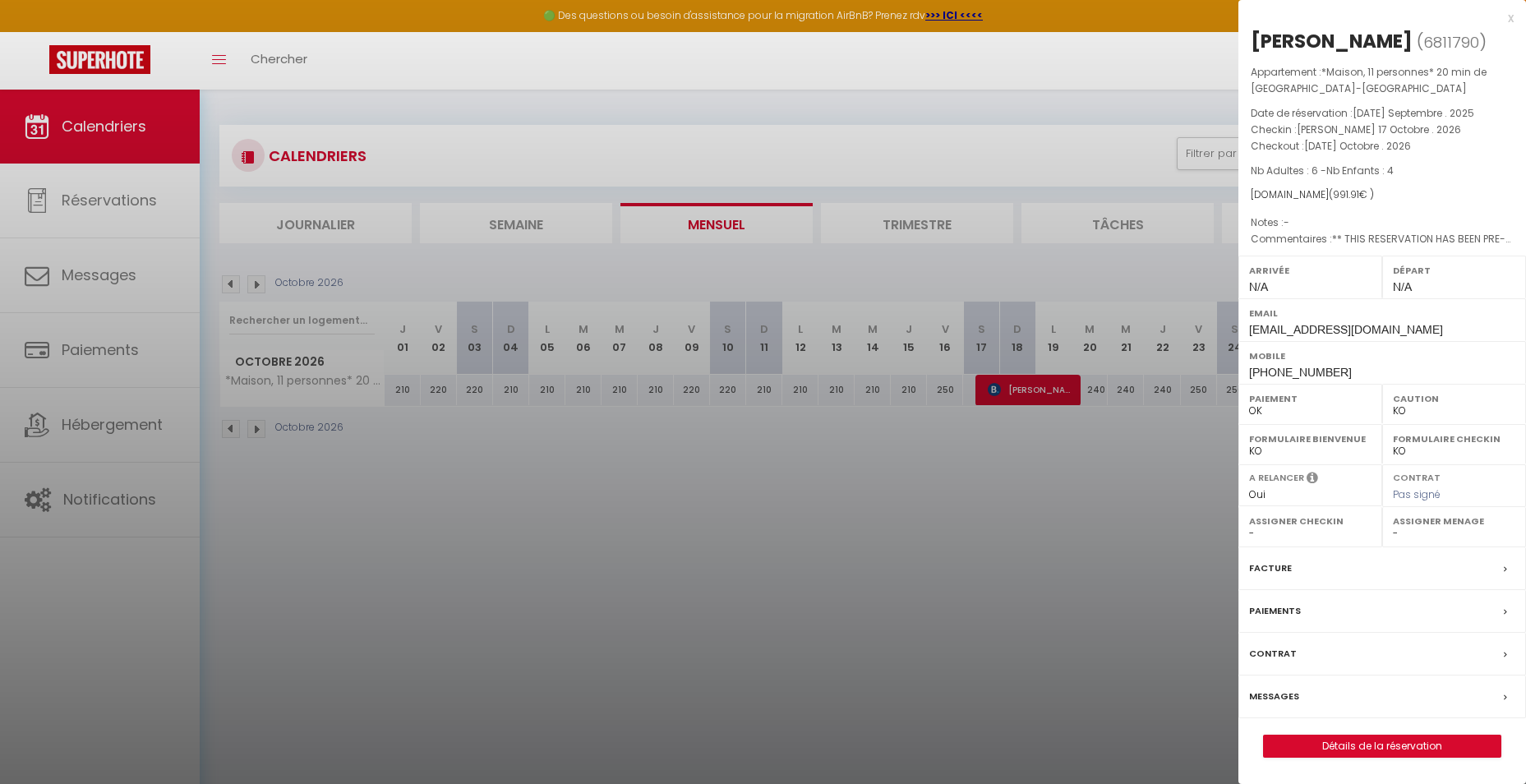
click at [1277, 567] on label "Facture" at bounding box center [1269, 568] width 42 height 17
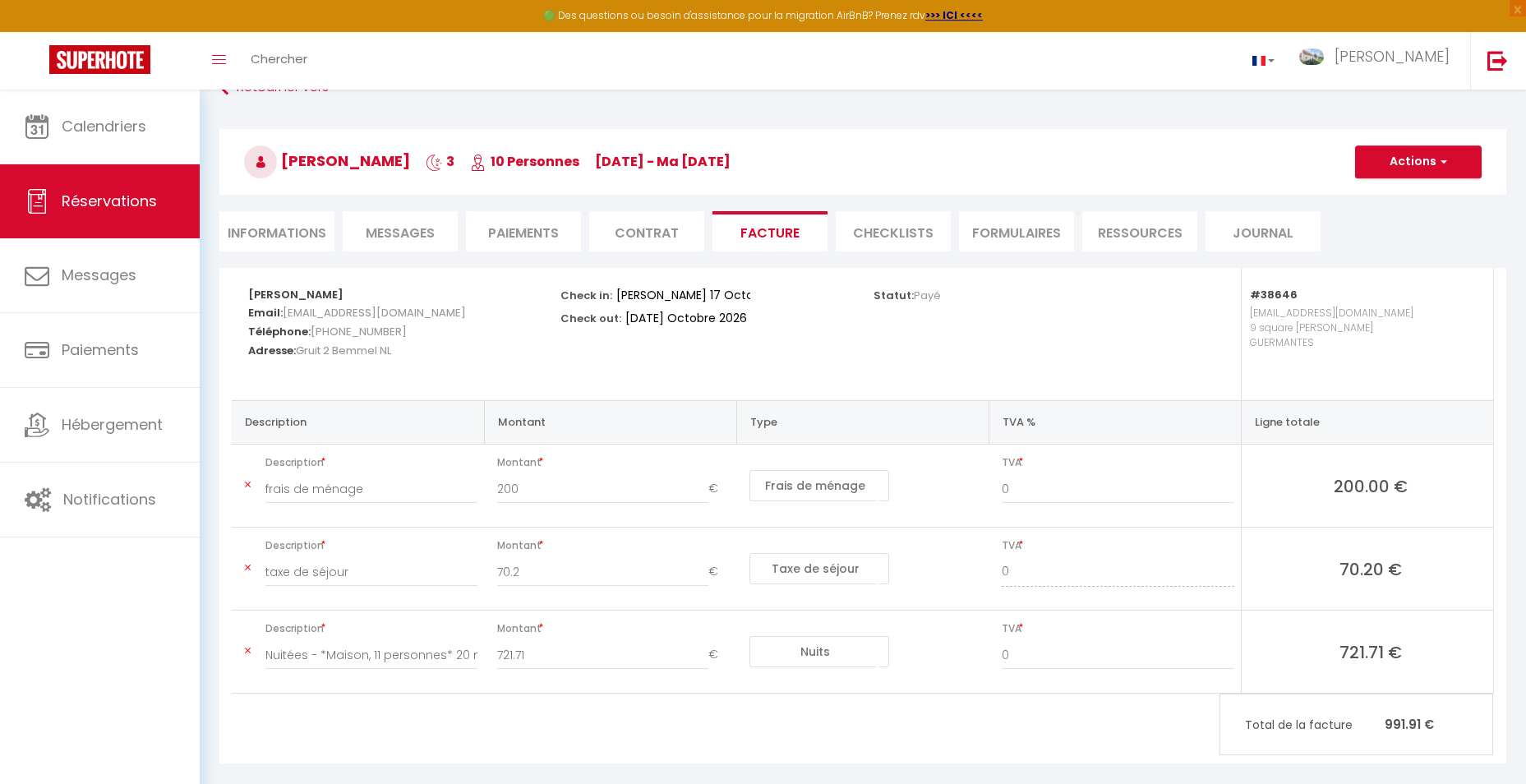
scroll to position [8, 0]
